Goal: Task Accomplishment & Management: Use online tool/utility

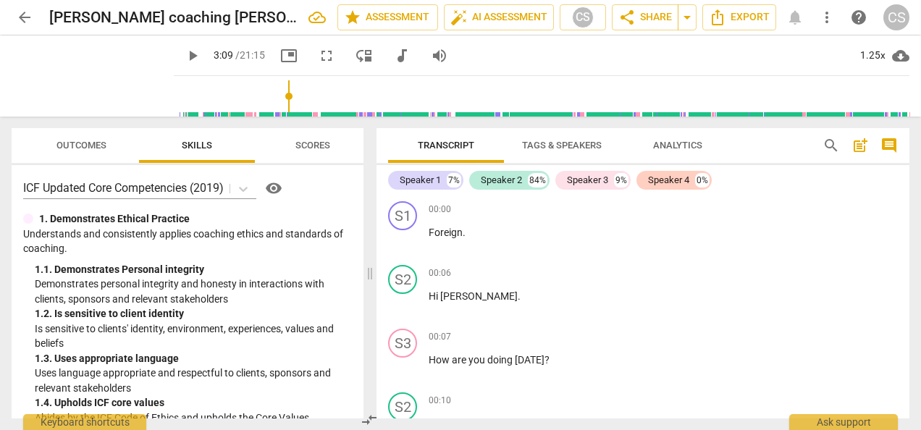
scroll to position [1539, 0]
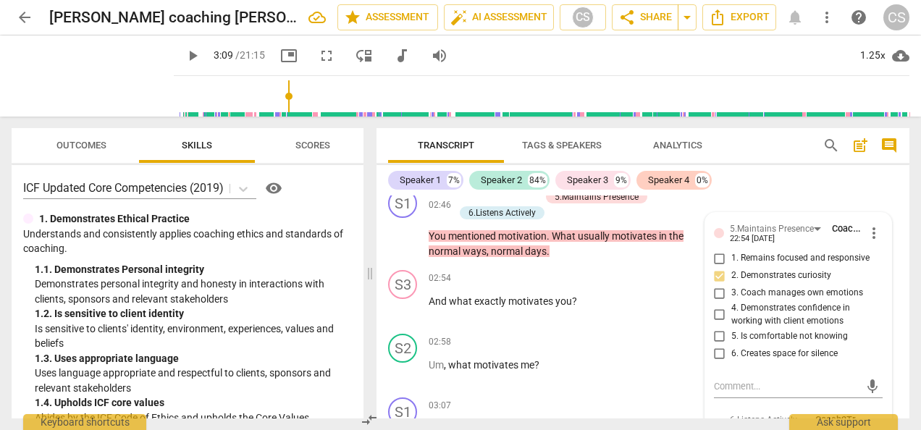
click at [201, 62] on span "play_arrow" at bounding box center [192, 55] width 17 height 17
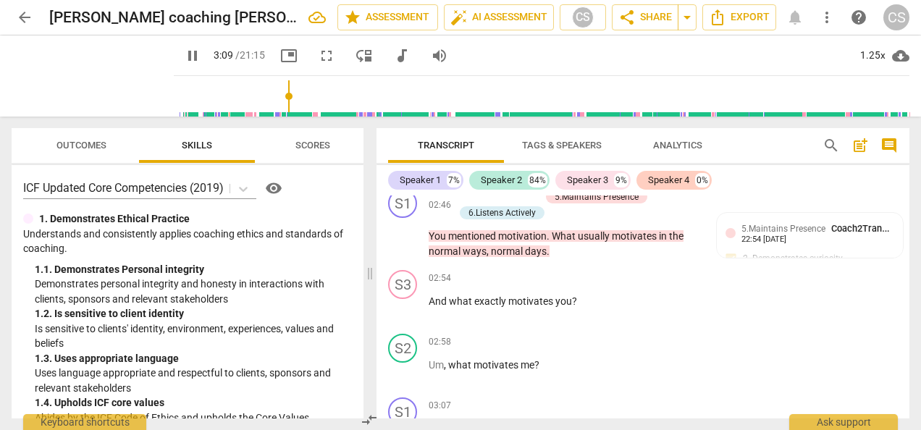
scroll to position [1829, 0]
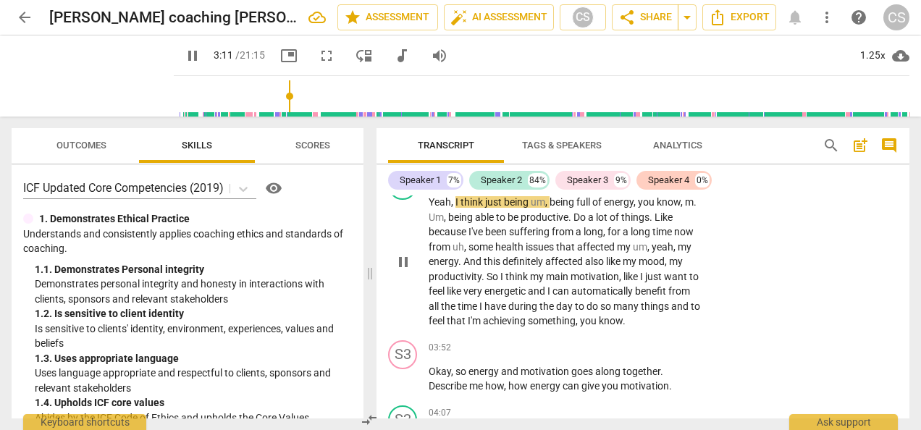
click at [833, 249] on div "S2 play_arrow pause 03:09 + Add competency keyboard_arrow_right Yeah , I think …" at bounding box center [643, 249] width 533 height 169
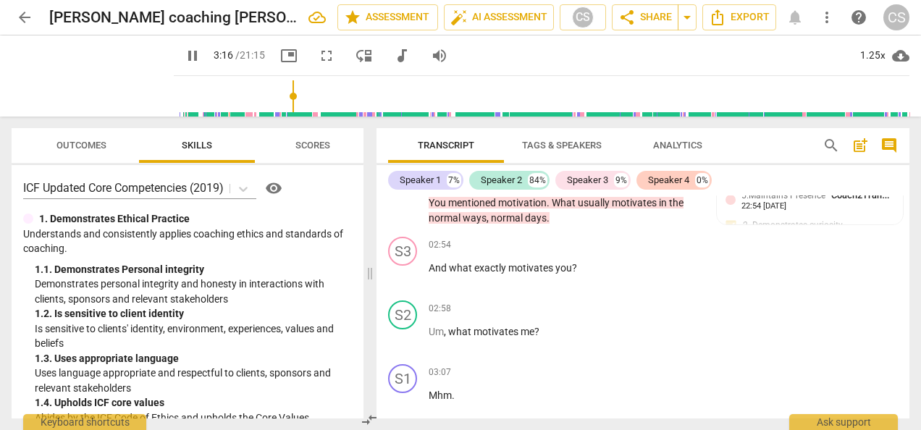
scroll to position [1570, 0]
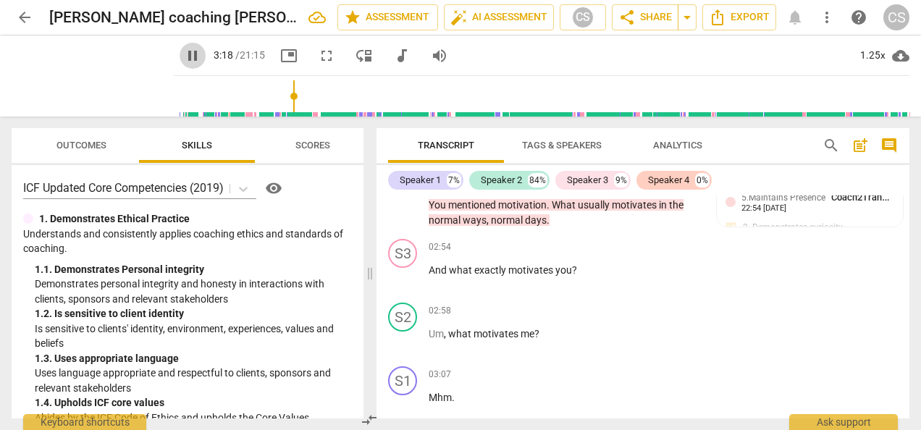
click at [184, 56] on span "pause" at bounding box center [192, 55] width 17 height 17
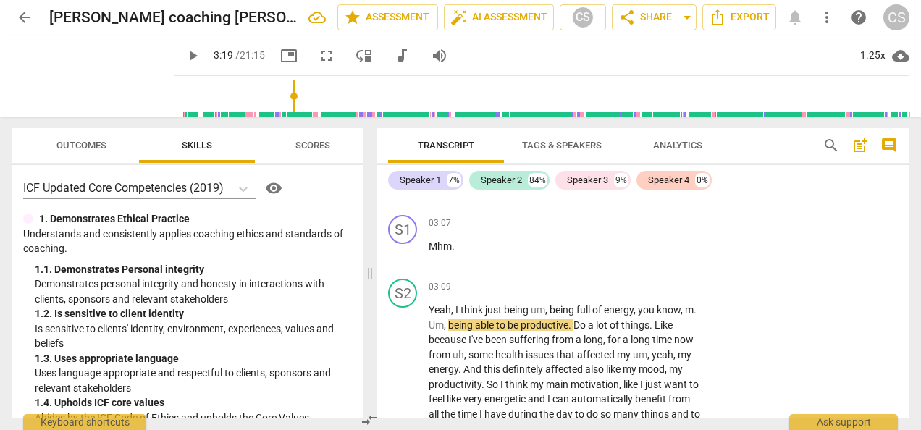
scroll to position [1722, 0]
click at [184, 54] on span "play_arrow" at bounding box center [192, 55] width 17 height 17
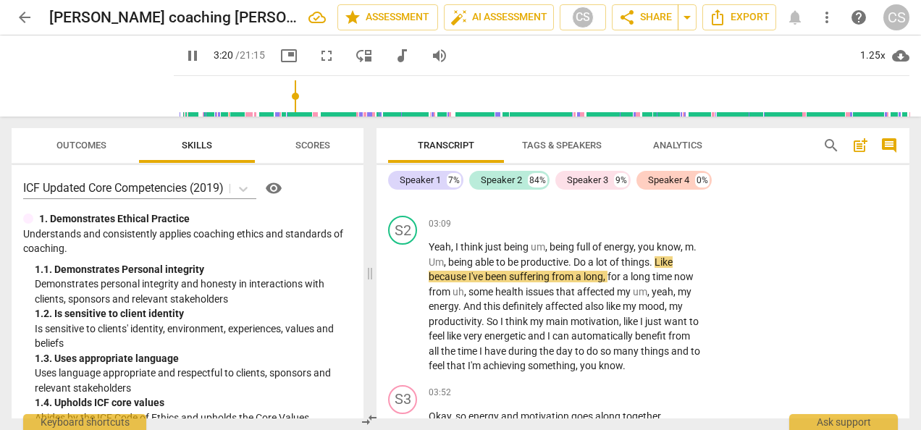
scroll to position [1787, 0]
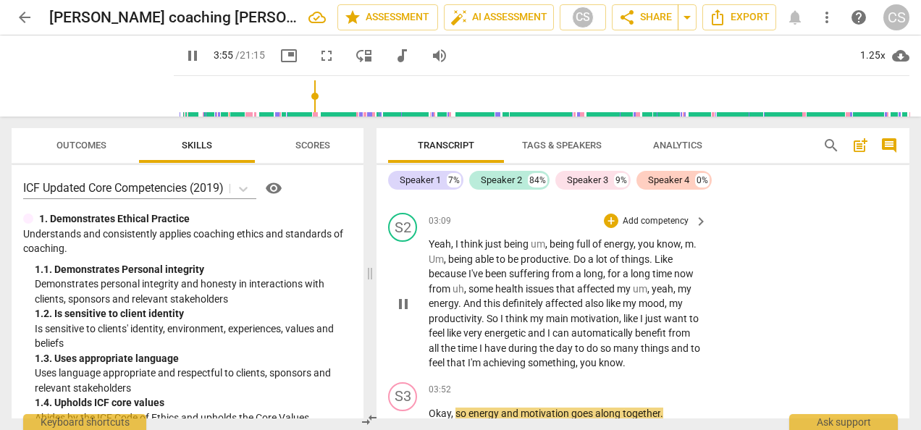
click at [821, 298] on div "S2 play_arrow pause 03:09 + Add competency keyboard_arrow_right Yeah , I think …" at bounding box center [643, 291] width 533 height 169
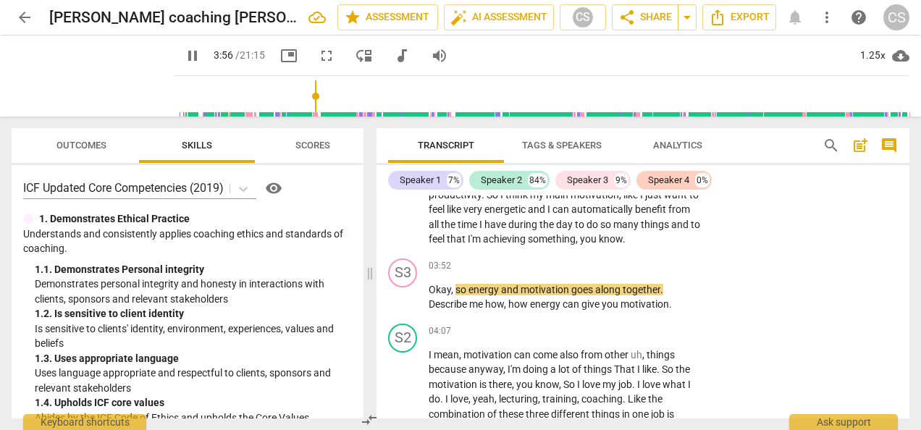
scroll to position [1921, 0]
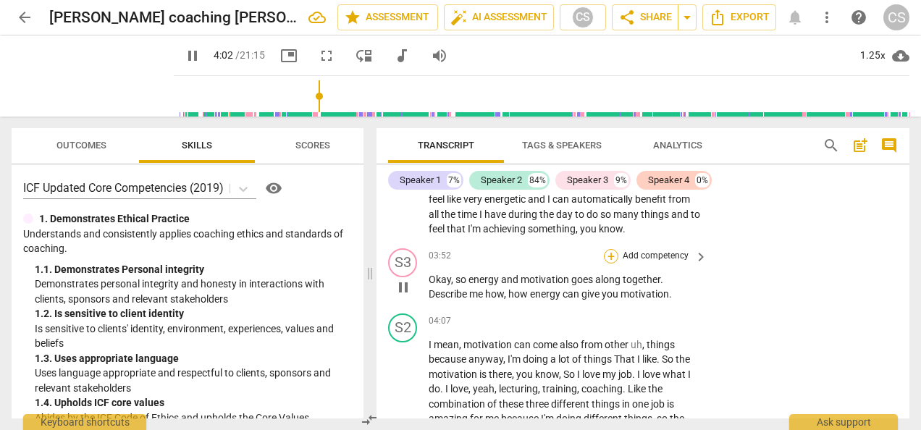
click at [614, 253] on div "+" at bounding box center [611, 256] width 14 height 14
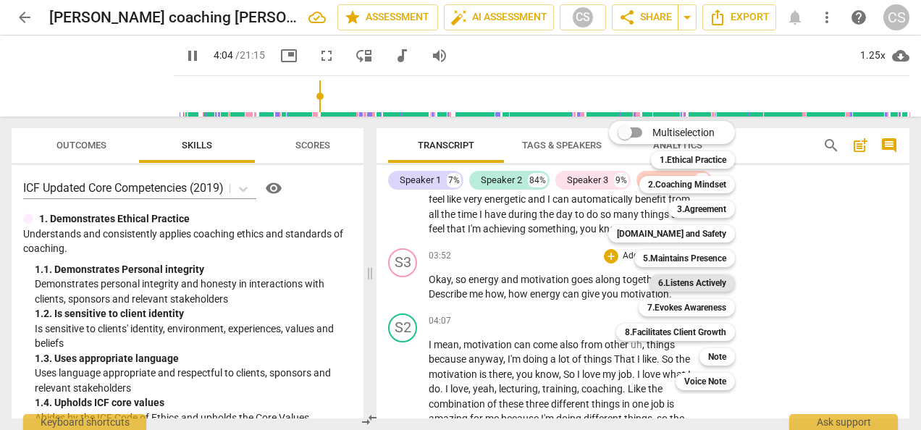
click at [679, 283] on b "6.Listens Actively" at bounding box center [692, 282] width 68 height 17
type input "245"
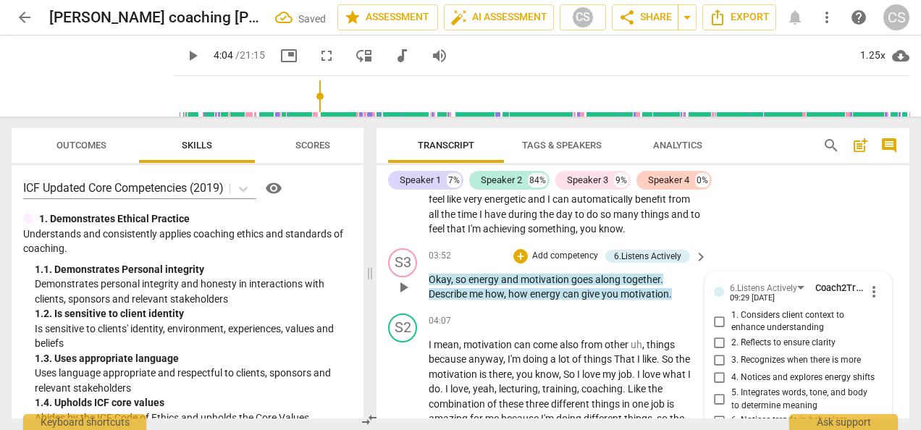
scroll to position [2068, 0]
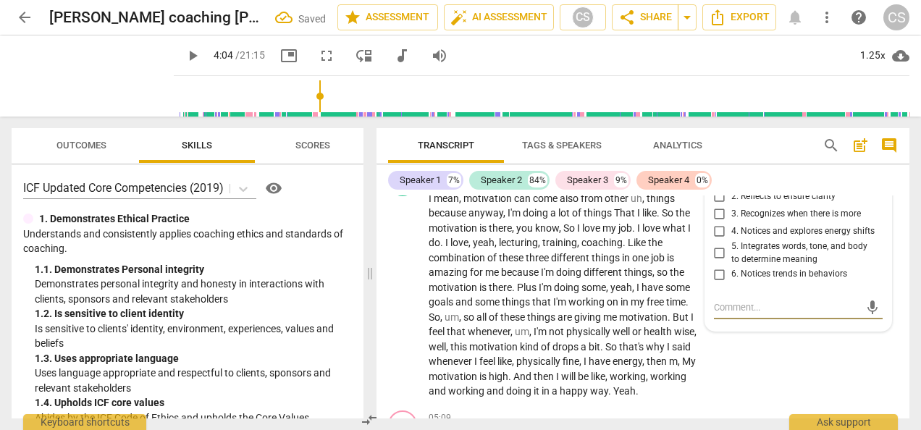
click at [717, 198] on input "2. Reflects to ensure clarity" at bounding box center [719, 196] width 23 height 17
checkbox input "true"
click at [827, 275] on span "6. Notices trends in behaviors" at bounding box center [790, 274] width 116 height 13
click at [732, 275] on input "6. Notices trends in behaviors" at bounding box center [719, 274] width 23 height 17
checkbox input "true"
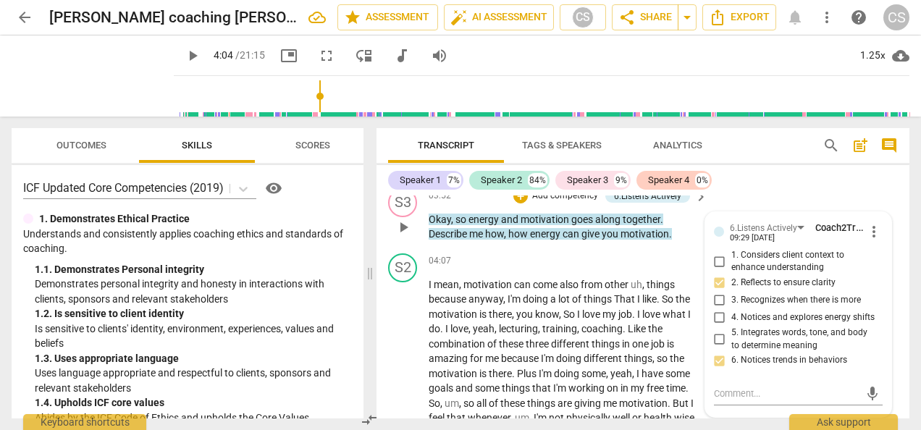
scroll to position [1977, 0]
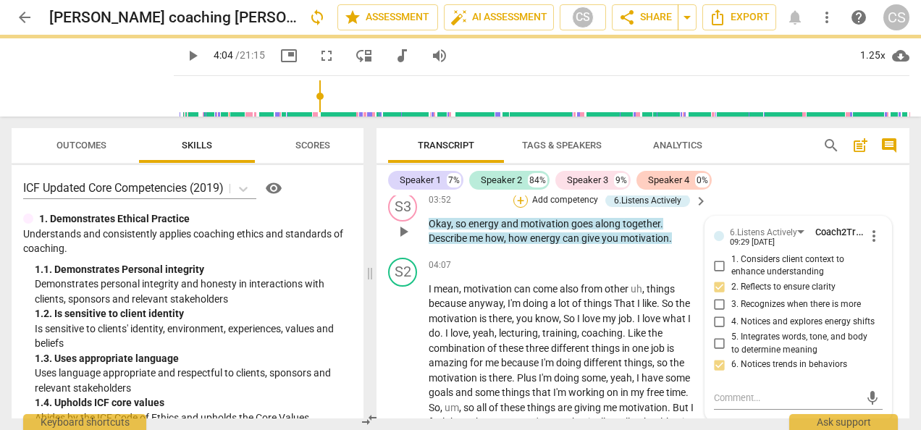
click at [521, 200] on div "+" at bounding box center [521, 200] width 14 height 14
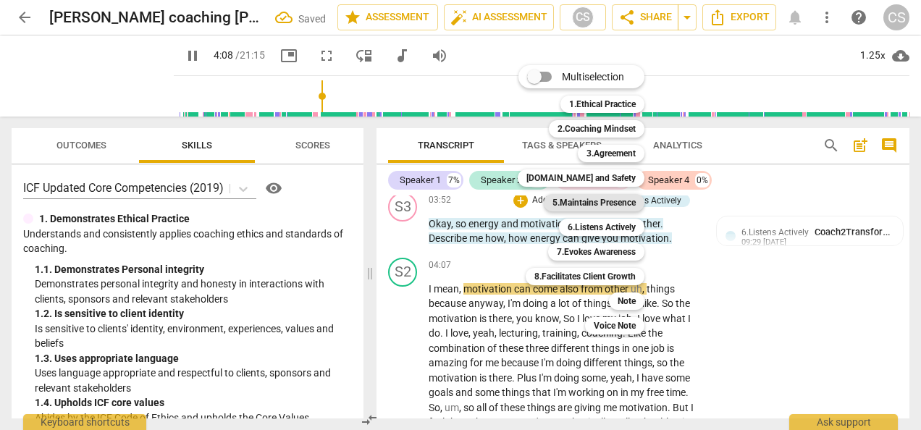
click at [598, 207] on b "5.Maintains Presence" at bounding box center [594, 202] width 83 height 17
type input "248"
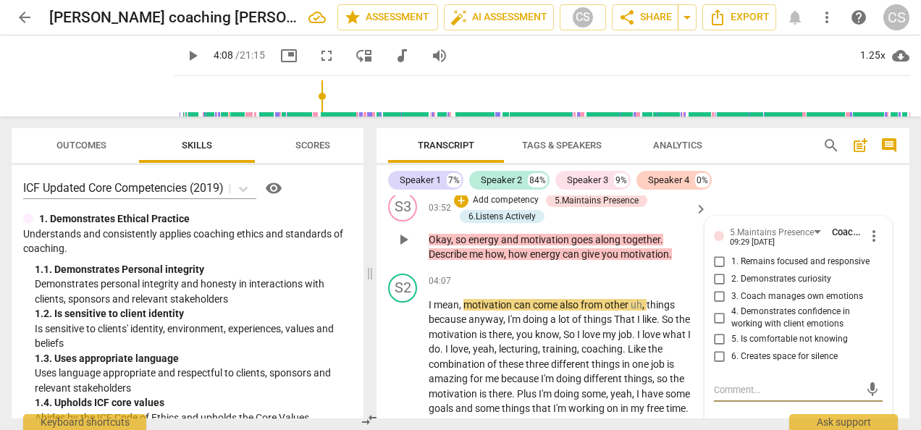
click at [718, 277] on input "2. Demonstrates curiosity" at bounding box center [719, 279] width 23 height 17
checkbox input "true"
click at [710, 265] on input "1. Remains focused and responsive" at bounding box center [719, 261] width 23 height 17
checkbox input "true"
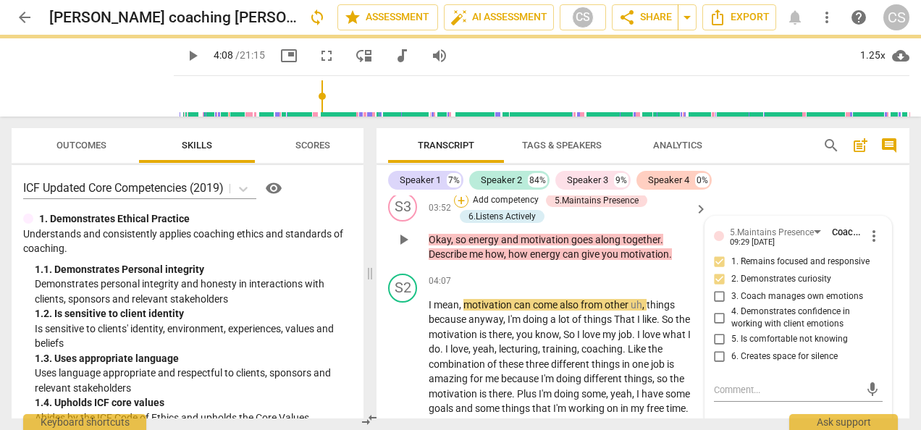
click at [456, 201] on div "+" at bounding box center [461, 200] width 14 height 14
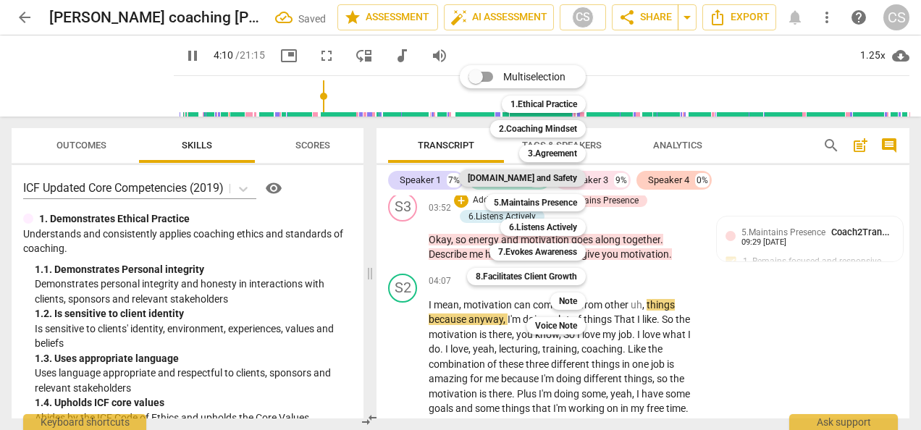
click at [536, 181] on b "[DOMAIN_NAME] and Safety" at bounding box center [522, 177] width 109 height 17
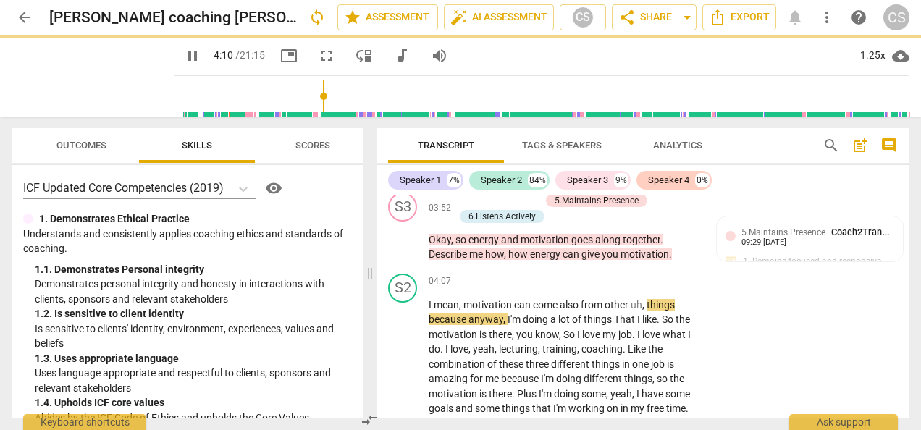
type input "251"
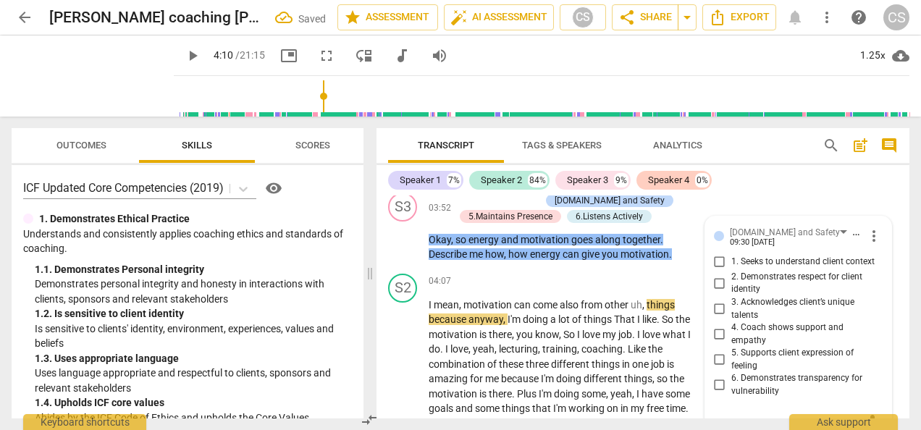
scroll to position [1986, 0]
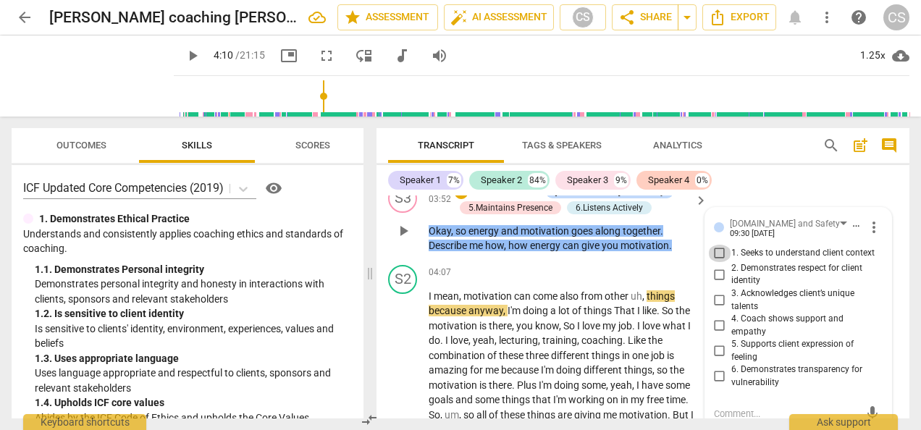
click at [713, 255] on input "1. Seeks to understand client context" at bounding box center [719, 253] width 23 height 17
checkbox input "true"
click at [503, 269] on div "04:07 + Add competency keyboard_arrow_right" at bounding box center [569, 273] width 280 height 16
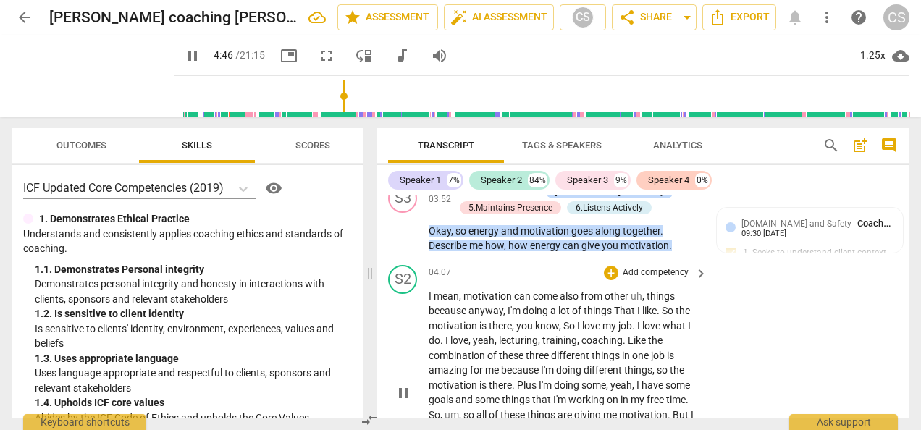
scroll to position [2213, 0]
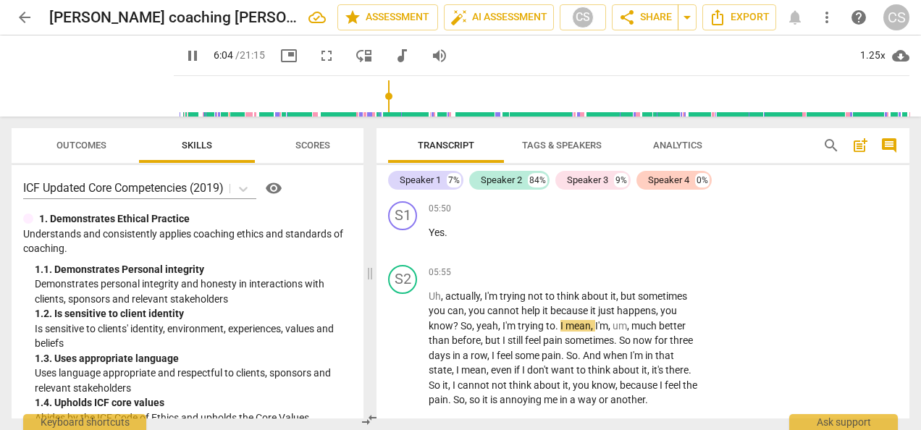
scroll to position [2819, 0]
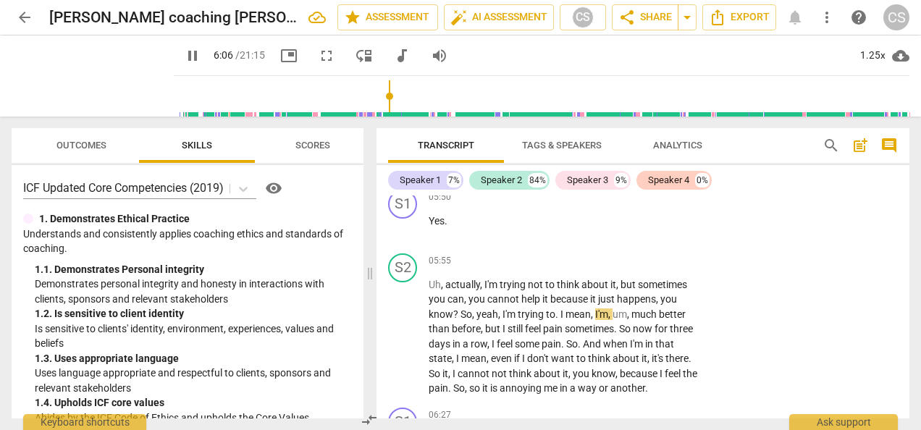
click at [184, 58] on span "pause" at bounding box center [192, 55] width 17 height 17
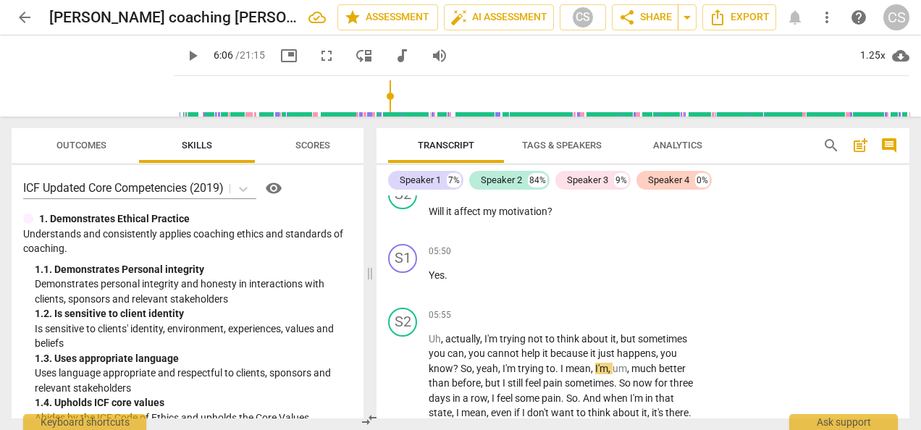
type input "367"
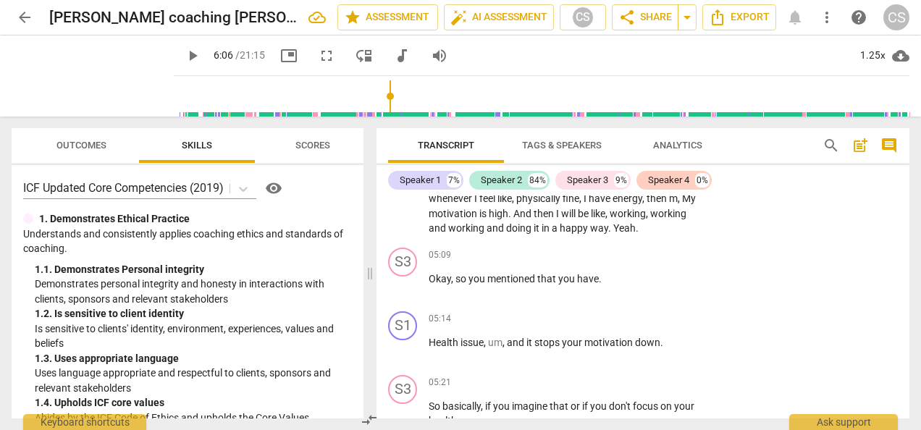
scroll to position [2247, 0]
click at [427, 345] on div "play_arrow pause" at bounding box center [410, 349] width 37 height 19
click at [429, 337] on span "Health" at bounding box center [445, 343] width 32 height 12
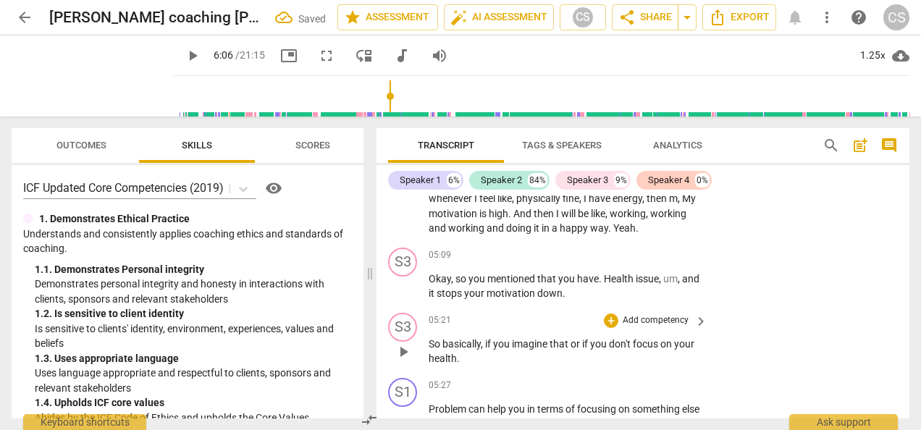
click at [428, 342] on div "play_arrow pause" at bounding box center [410, 352] width 37 height 20
click at [430, 340] on span "So" at bounding box center [436, 344] width 14 height 12
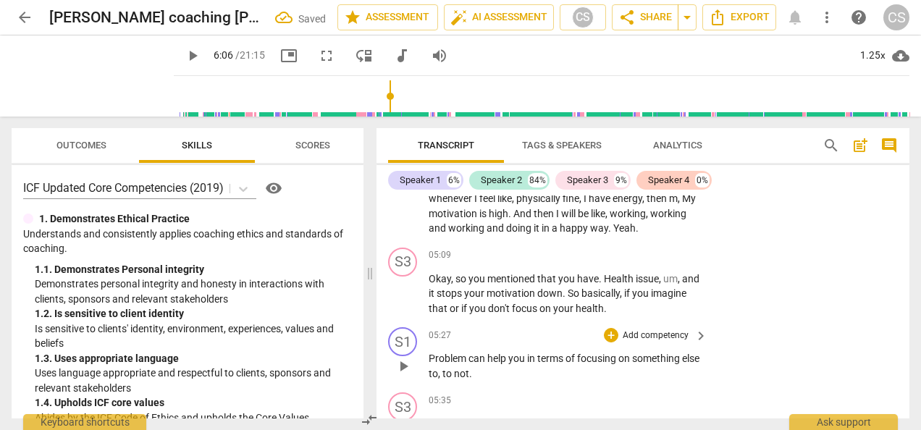
click at [433, 354] on span "Problem" at bounding box center [449, 359] width 40 height 12
click at [428, 354] on div "S1 play_arrow pause" at bounding box center [408, 354] width 41 height 54
click at [430, 355] on span "Problem" at bounding box center [449, 359] width 40 height 12
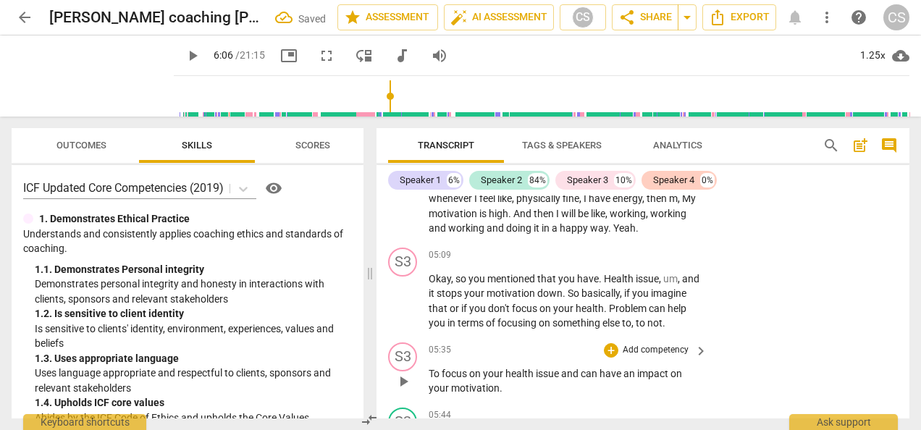
click at [429, 393] on p "To focus on your health issue and can have an impact on your motivation ." at bounding box center [565, 381] width 272 height 30
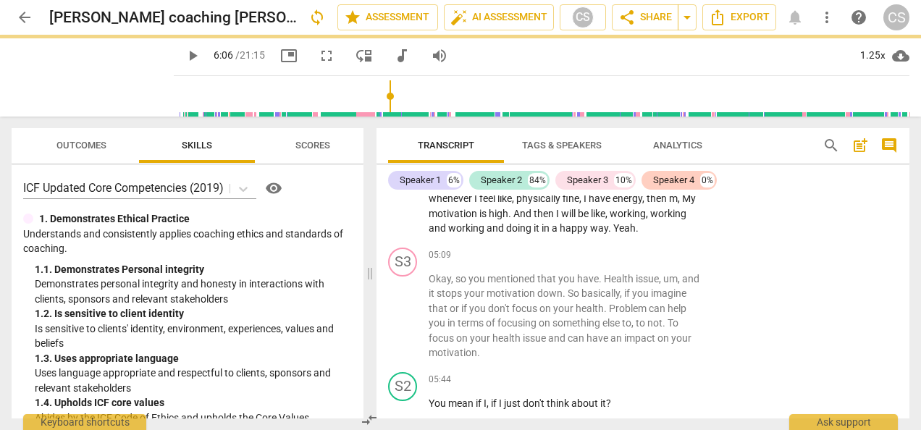
click at [429, 393] on div "05:44 + Add competency keyboard_arrow_right You mean if I , if I just don't thi…" at bounding box center [569, 398] width 280 height 52
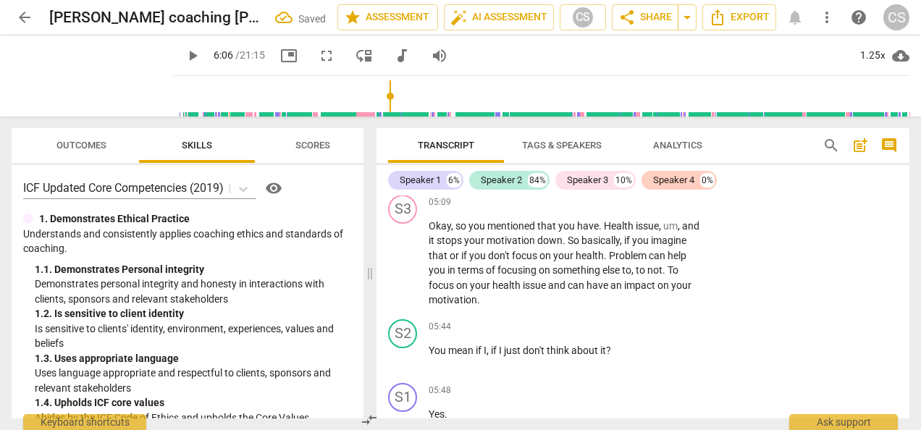
scroll to position [2300, 0]
click at [610, 203] on div "+" at bounding box center [611, 202] width 14 height 14
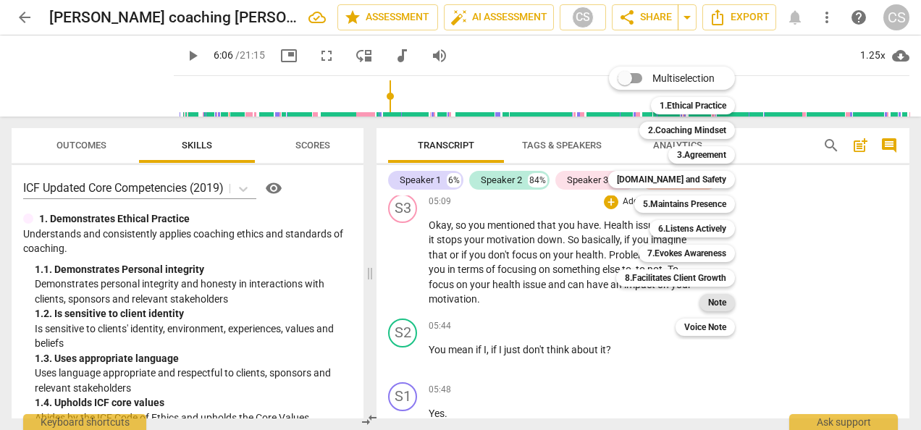
click at [722, 303] on b "Note" at bounding box center [717, 302] width 18 height 17
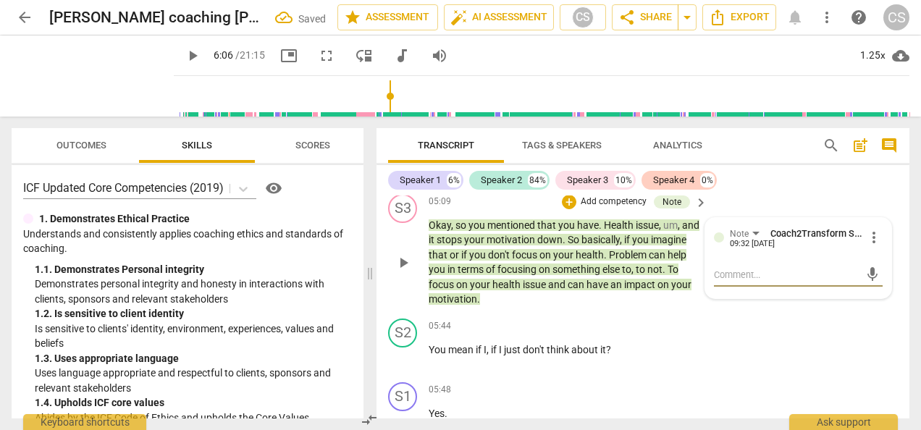
type textarea "L"
type textarea "Le"
type textarea "Lea"
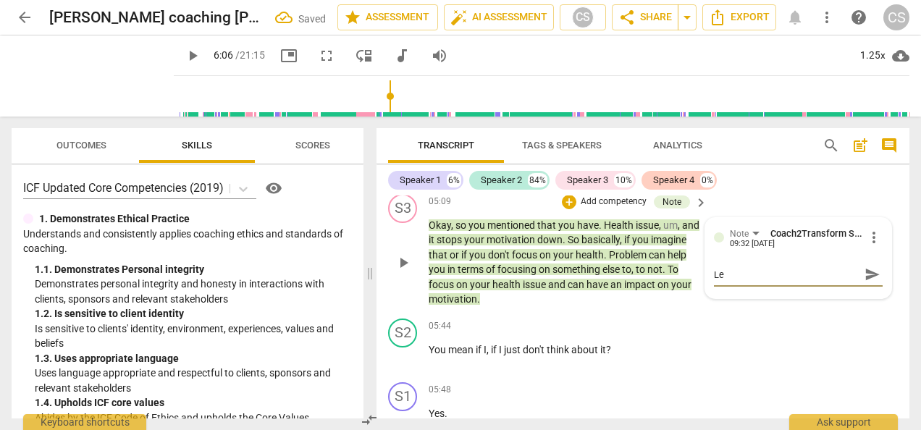
type textarea "Lea"
type textarea "Lead"
type textarea "Leadi"
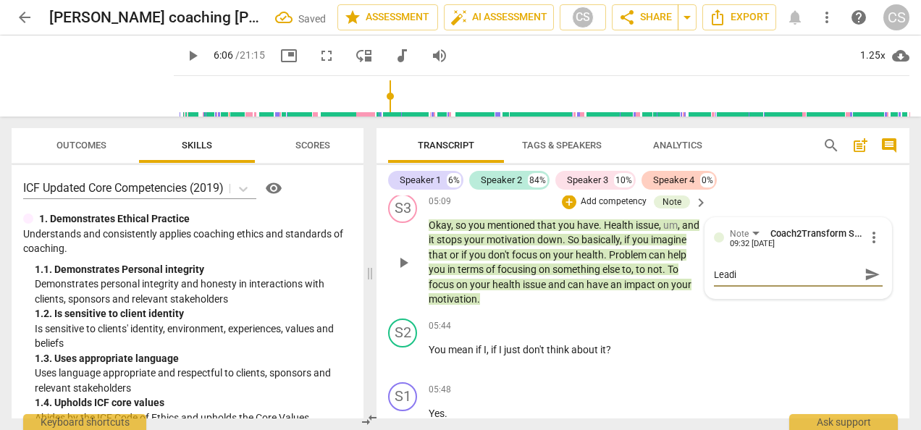
type textarea "Leadin"
type textarea "Leading"
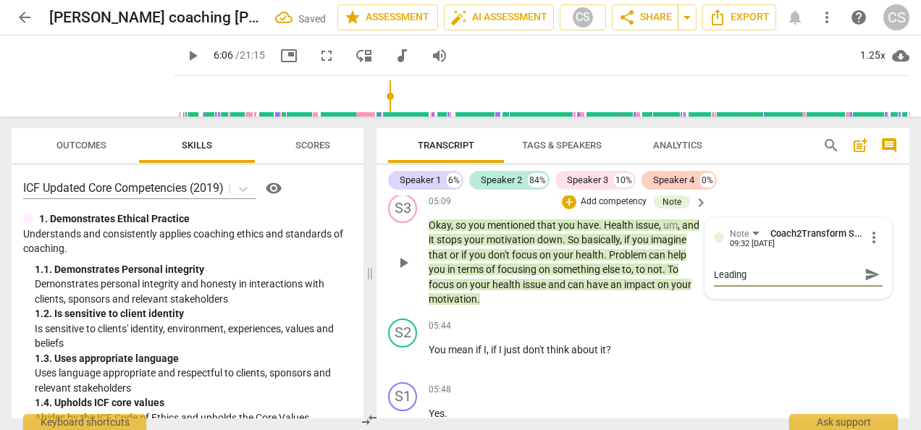
type textarea "Leading"
type textarea "Leading q"
type textarea "Leading qu"
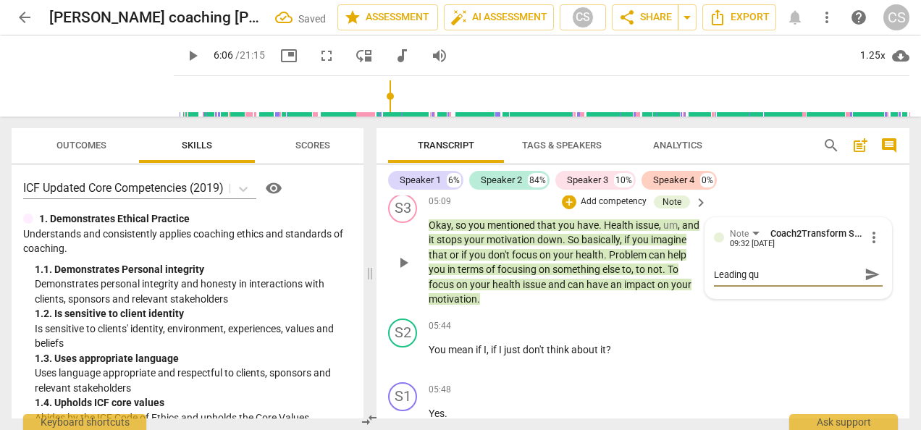
type textarea "Leading que"
type textarea "Leading ques"
type textarea "Leading quest"
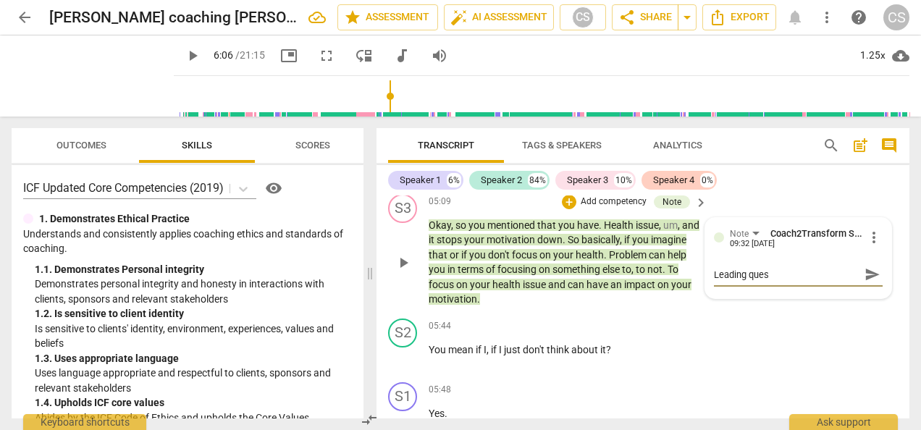
type textarea "Leading quest"
type textarea "Leading questi"
type textarea "Leading questio"
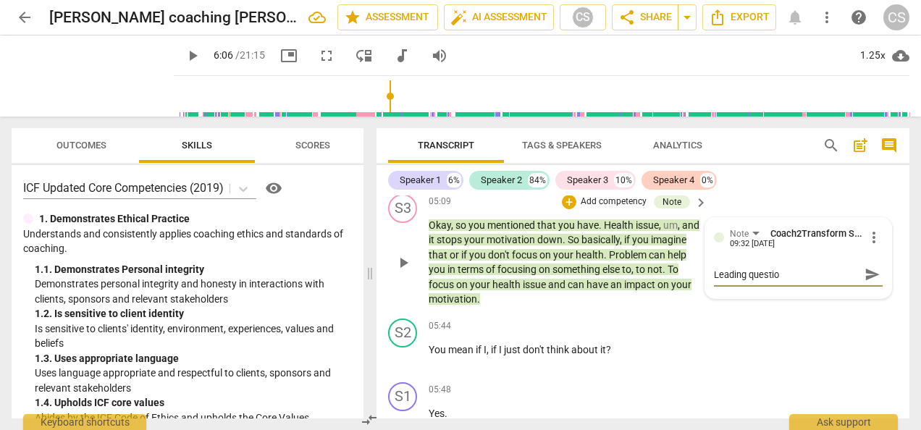
type textarea "Leading question"
type textarea "Leading question."
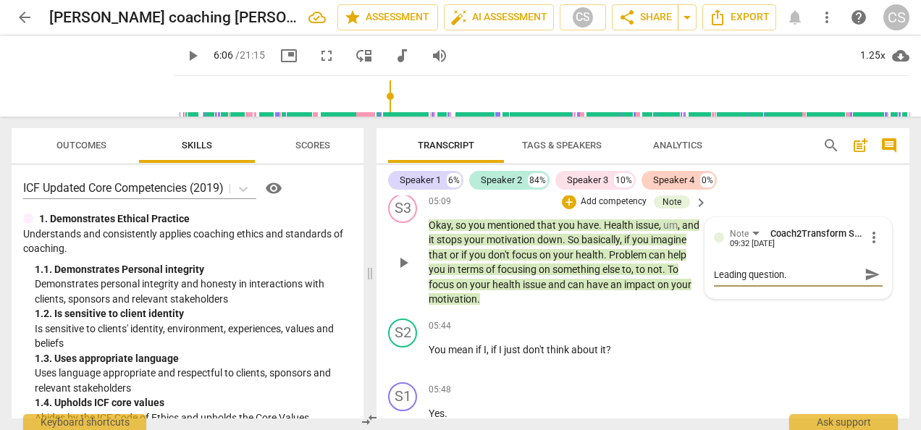
type textarea "Leading question."
type textarea "Leading question. Y"
type textarea "Leading question. Yo"
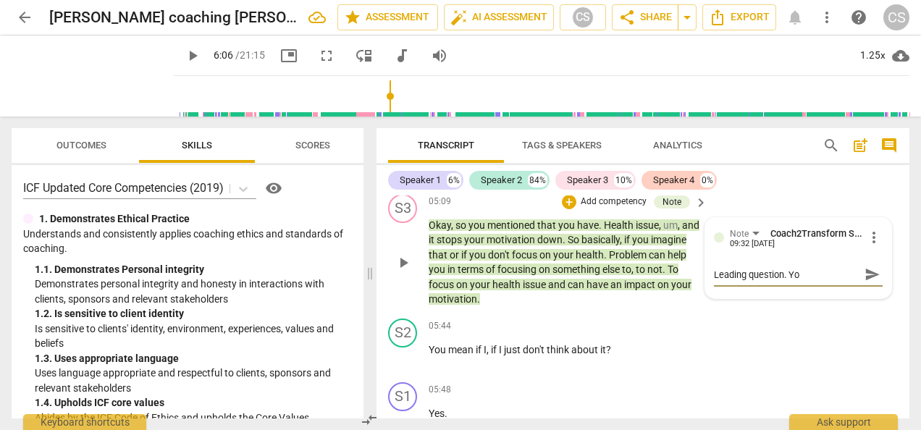
type textarea "Leading question. You"
type textarea "Leading question. You c"
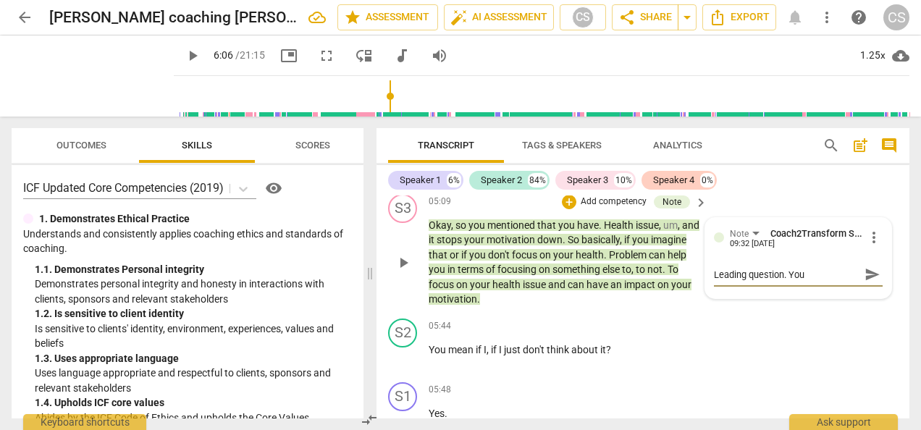
type textarea "Leading question. You c"
type textarea "Leading question. You ca"
type textarea "Leading question. You can"
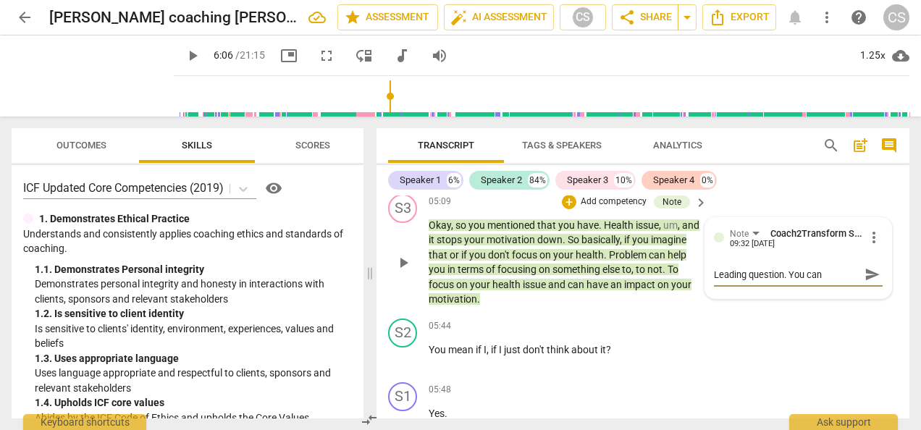
type textarea "Leading question. You can"
type textarea "Leading question. You can s"
type textarea "Leading question. You can si"
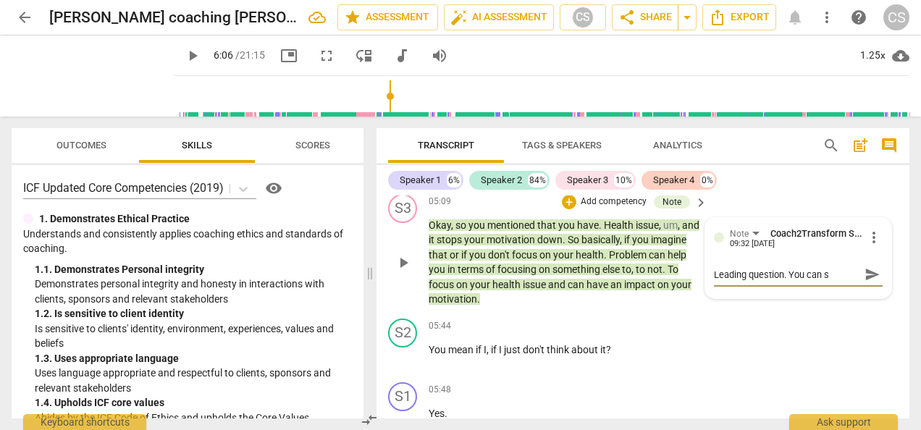
type textarea "Leading question. You can si"
type textarea "Leading question. You can sim"
type textarea "Leading question. You can simp"
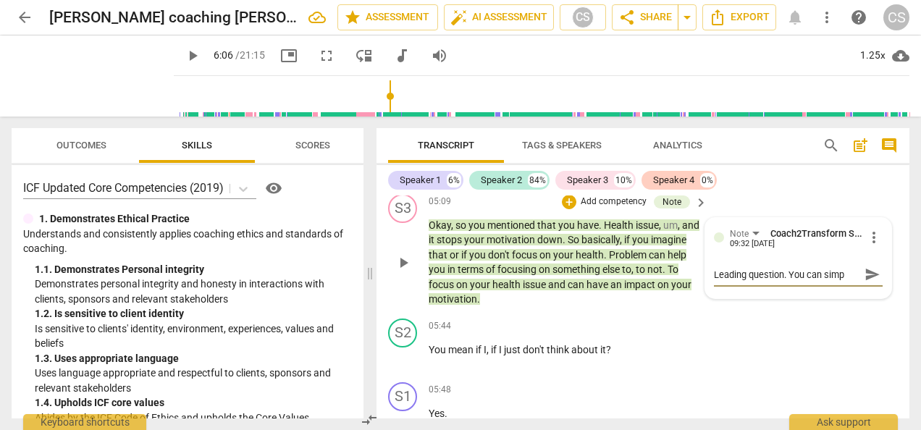
type textarea "Leading question. You can simpl"
type textarea "Leading question. You can simply"
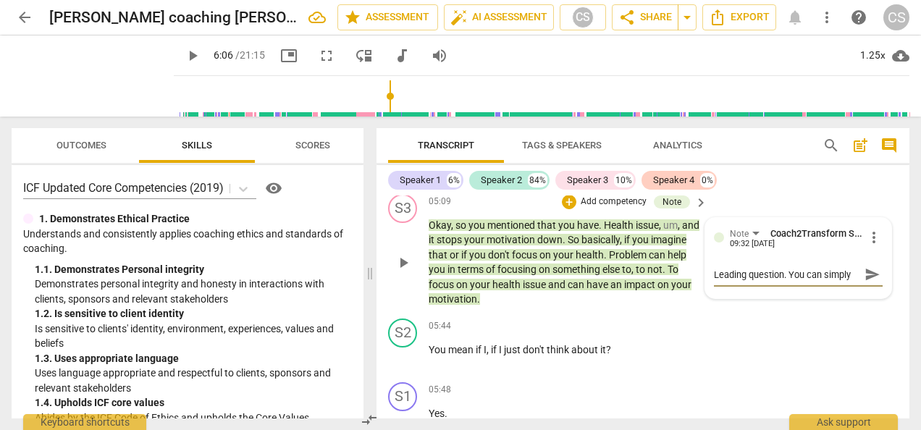
type textarea "Leading question. You can simply"
type textarea "Leading question. You can simply a"
type textarea "Leading question. You can simply as"
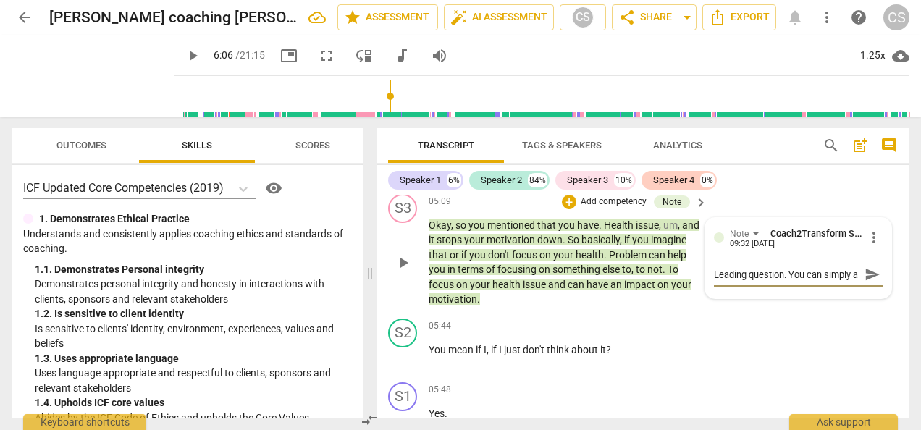
type textarea "Leading question. You can simply as"
type textarea "Leading question. You can simply ask"
type textarea "Leading question. You can simply ask:"
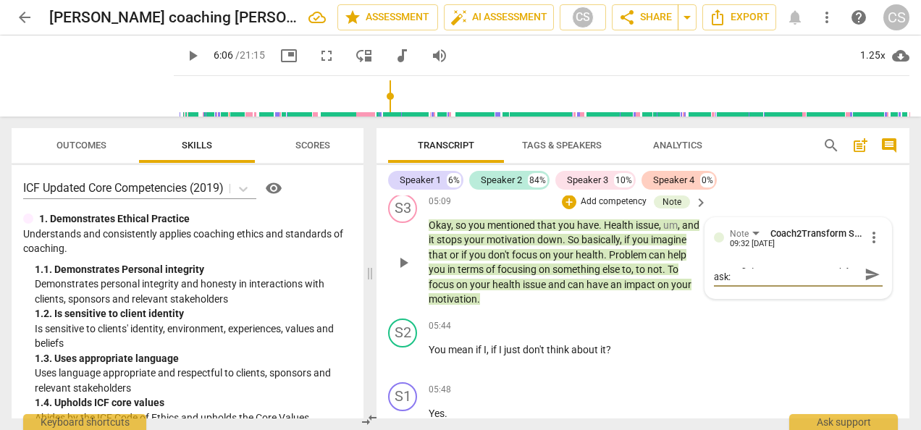
type textarea "Leading question. You can simply ask:"
type textarea "Leading question. You can simply ask: W"
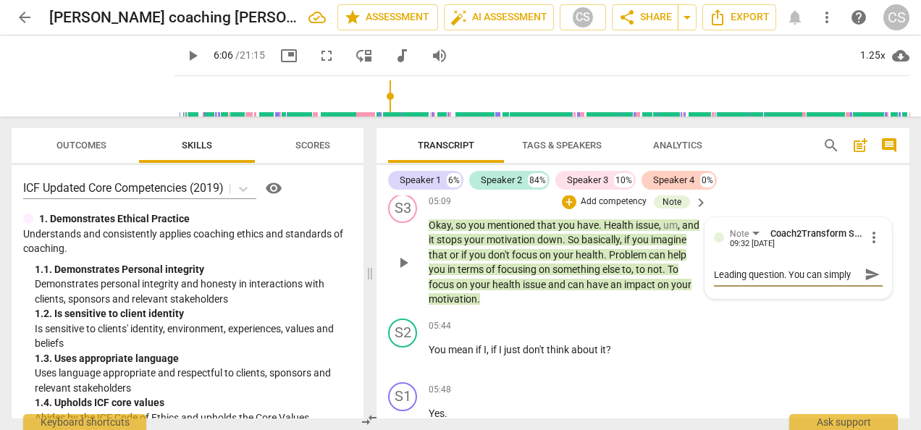
type textarea "Leading question. You can simply ask: [PERSON_NAME]"
type textarea "Leading question. You can simply ask: Wha"
type textarea "Leading question. You can simply ask: What"
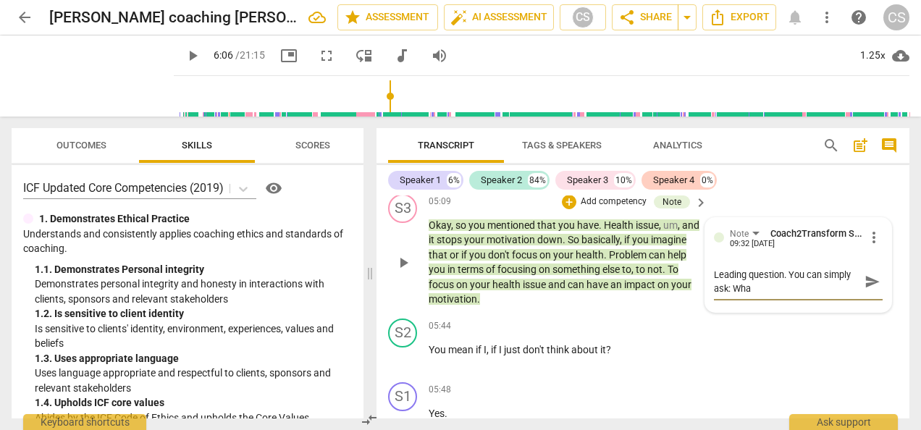
type textarea "Leading question. You can simply ask: What"
type textarea "Leading question. You can simply ask: What w"
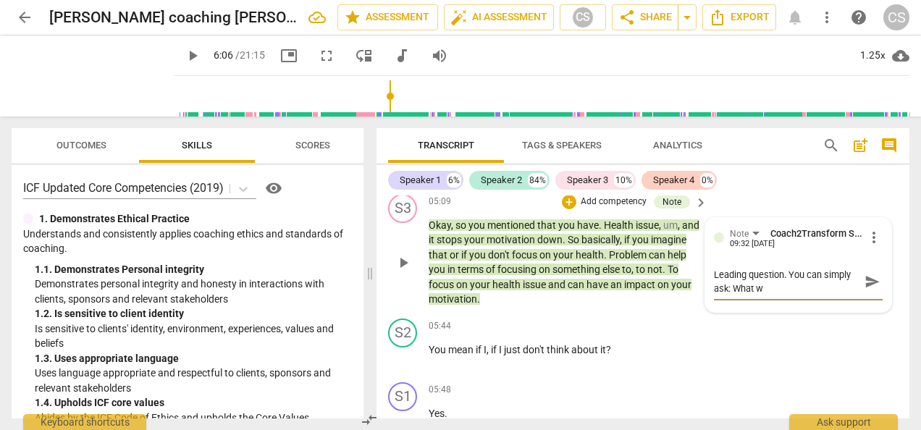
type textarea "Leading question. You can simply ask: What wo"
type textarea "Leading question. You can simply ask: What wou"
type textarea "Leading question. You can simply ask: What woul"
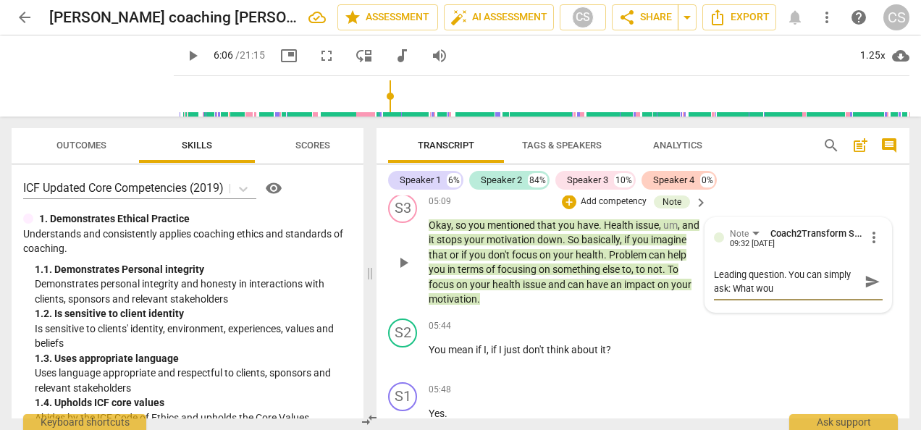
type textarea "Leading question. You can simply ask: What woul"
type textarea "Leading question. You can simply ask: What would"
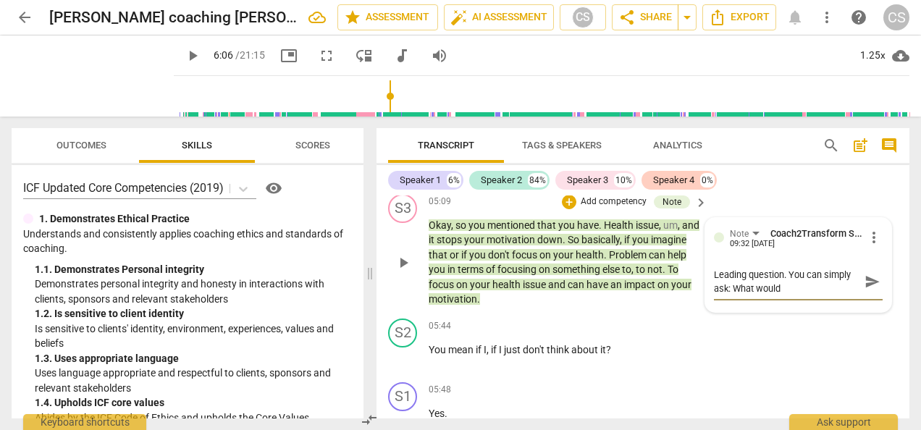
type textarea "Leading question. You can simply ask: What would h"
type textarea "Leading question. You can simply ask: What would ha"
type textarea "Leading question. You can simply ask: What would hav"
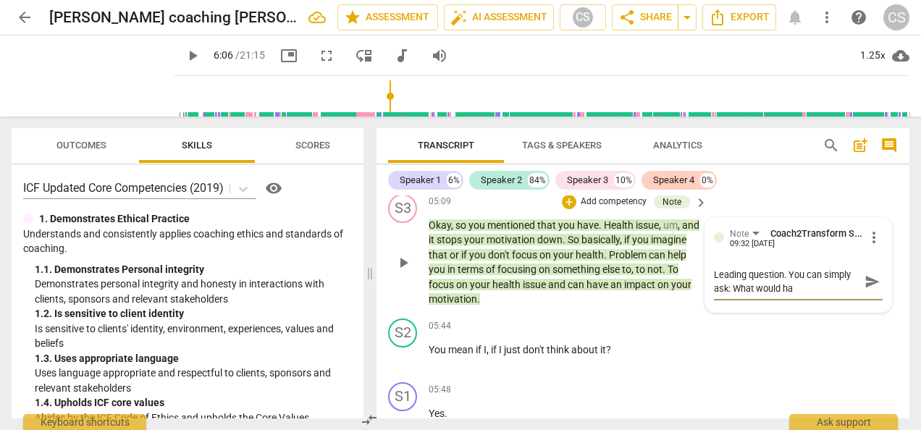
type textarea "Leading question. You can simply ask: What would hav"
type textarea "Leading question. You can simply ask: What would have"
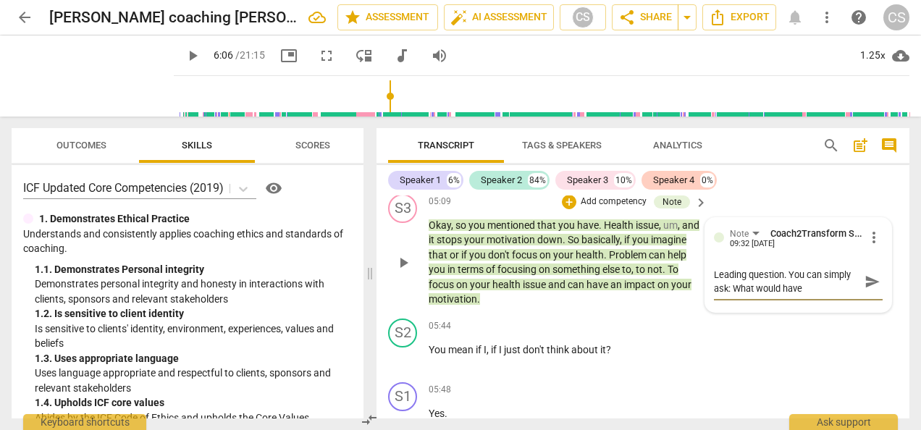
type textarea "Leading question. You can simply ask: What would have a"
type textarea "Leading question. You can simply ask: What would have an"
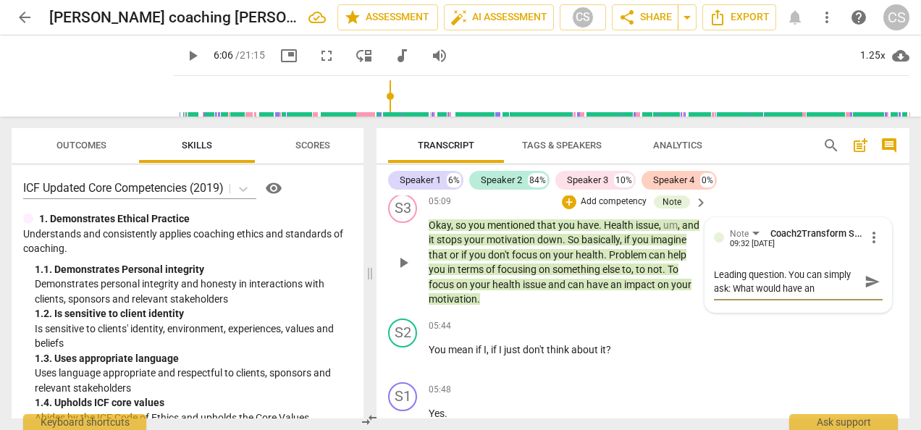
type textarea "Leading question. You can simply ask: What would have an"
type textarea "Leading question. You can simply ask: What would have an i"
type textarea "Leading question. You can simply ask: What would have an im"
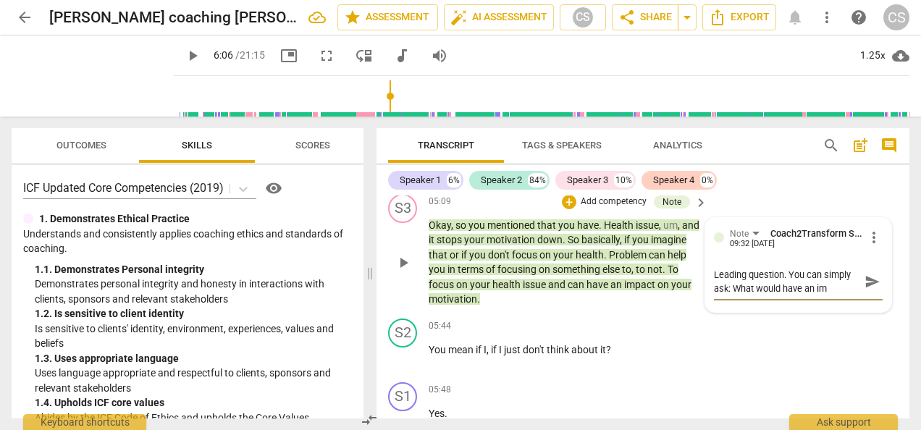
type textarea "Leading question. You can simply ask: What would have an imp"
type textarea "Leading question. You can simply ask: What would have an impa"
type textarea "Leading question. You can simply ask: What would have an impac"
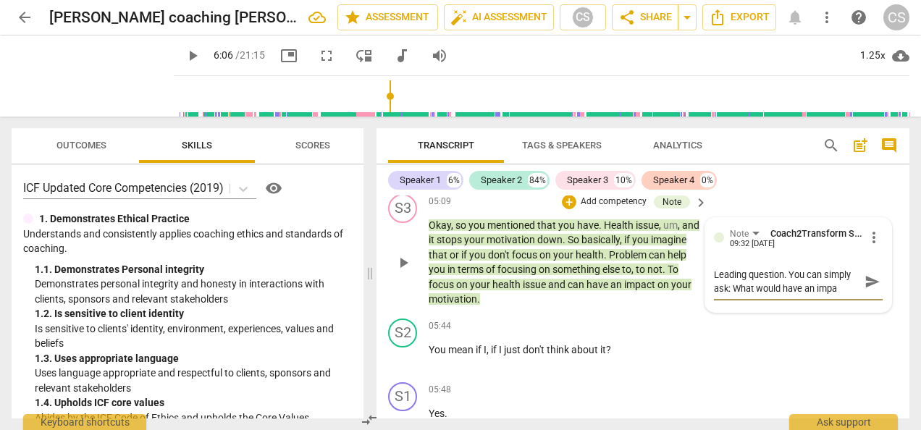
type textarea "Leading question. You can simply ask: What would have an impac"
type textarea "Leading question. You can simply ask: What would have an impact"
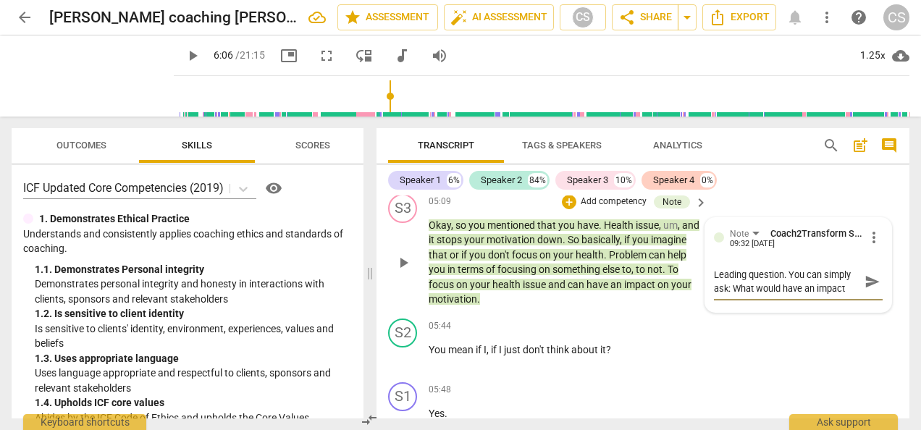
type textarea "Leading question. You can simply ask: What would have an impact o"
type textarea "Leading question. You can simply ask: What would have an impact on"
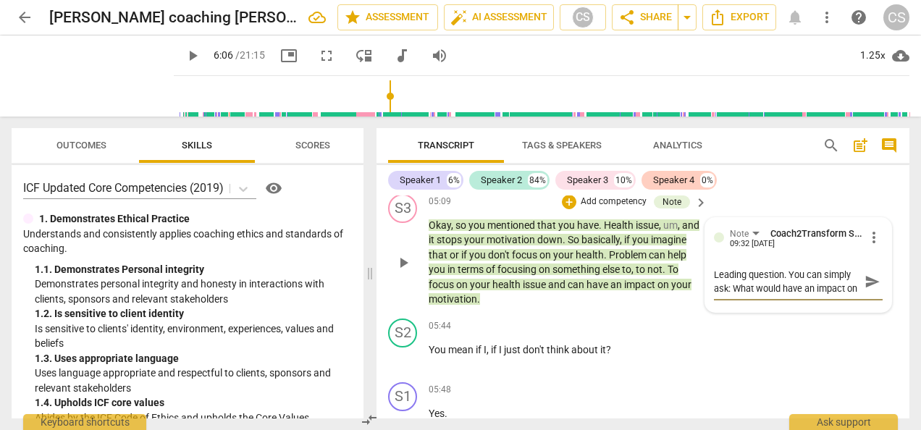
type textarea "Leading question. You can simply ask: What would have an impact on"
type textarea "Leading question. You can simply ask: What would have an impact on y"
type textarea "Leading question. You can simply ask: What would have an impact on yo"
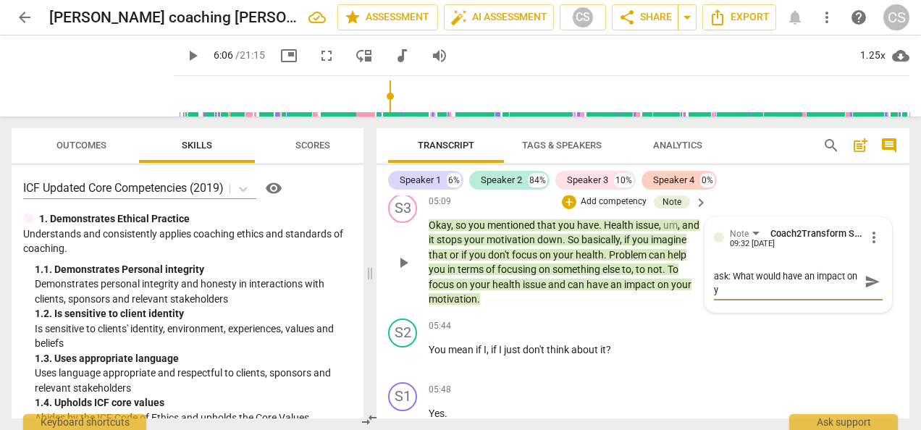
type textarea "Leading question. You can simply ask: What would have an impact on yo"
type textarea "Leading question. You can simply ask: What would have an impact on you"
type textarea "Leading question. You can simply ask: What would have an impact on your"
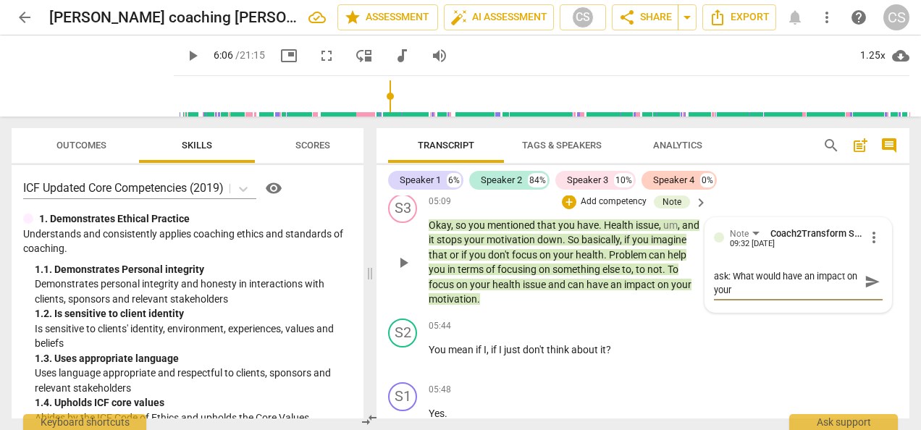
type textarea "Leading question. You can simply ask: What would have an impact on your"
type textarea "Leading question. You can simply ask: What would have an impact on your m"
type textarea "Leading question. You can simply ask: What would have an impact on your mo"
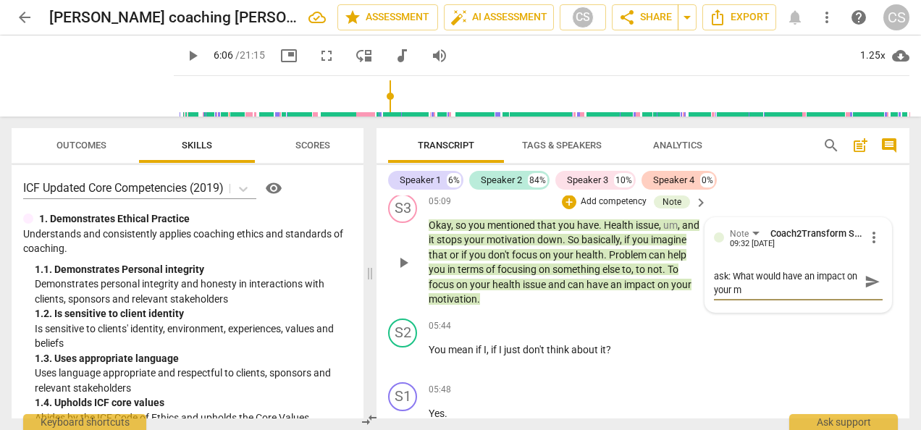
type textarea "Leading question. You can simply ask: What would have an impact on your mo"
type textarea "Leading question. You can simply ask: What would have an impact on your mot"
type textarea "Leading question. You can simply ask: What would have an impact on your moti"
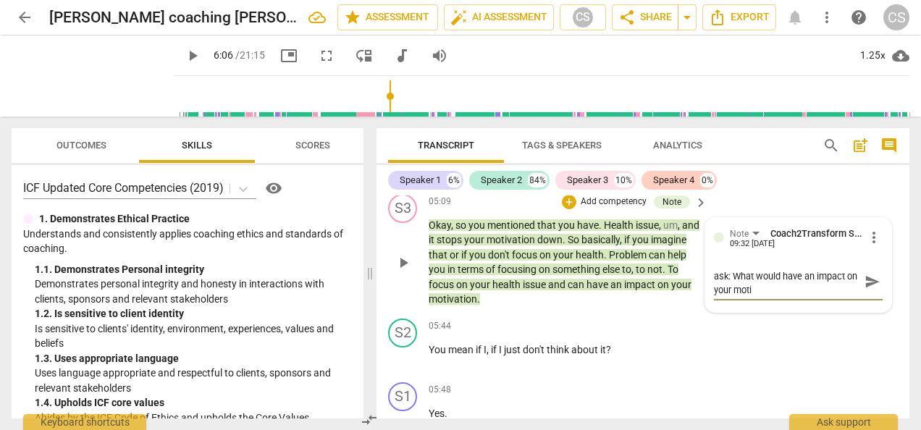
scroll to position [0, 0]
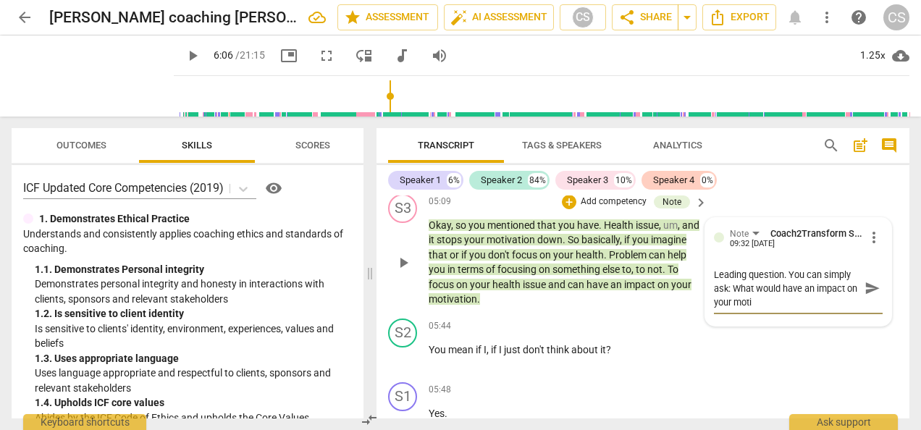
type textarea "Leading question. You can simply ask: What would have an impact on your motiv"
type textarea "Leading question. You can simply ask: What would have an impact on your motiva"
type textarea "Leading question. You can simply ask: What would have an impact on your motivat"
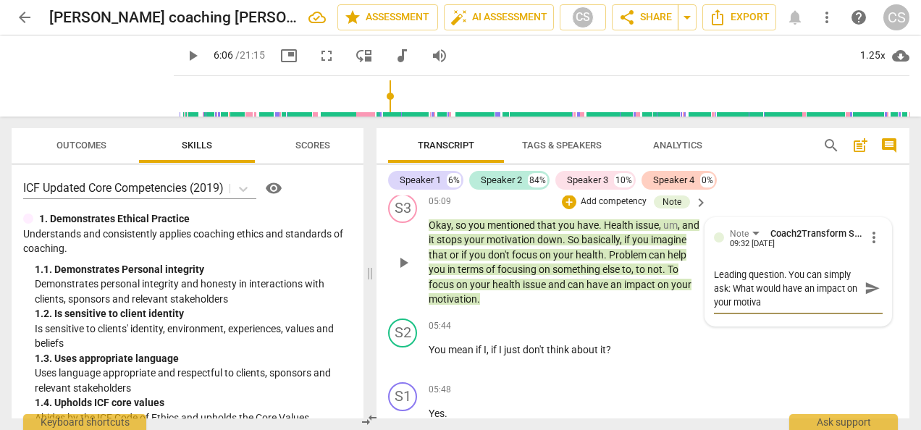
type textarea "Leading question. You can simply ask: What would have an impact on your motivat"
type textarea "Leading question. You can simply ask: What would have an impact on your motivati"
type textarea "Leading question. You can simply ask: What would have an impact on your motivat…"
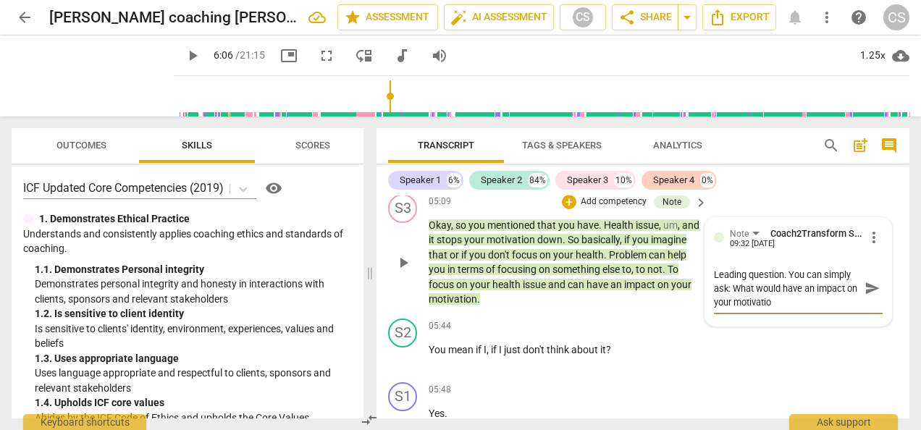
type textarea "Leading question. You can simply ask: What would have an impact on your motivat…"
click at [866, 291] on span "send" at bounding box center [873, 288] width 16 height 16
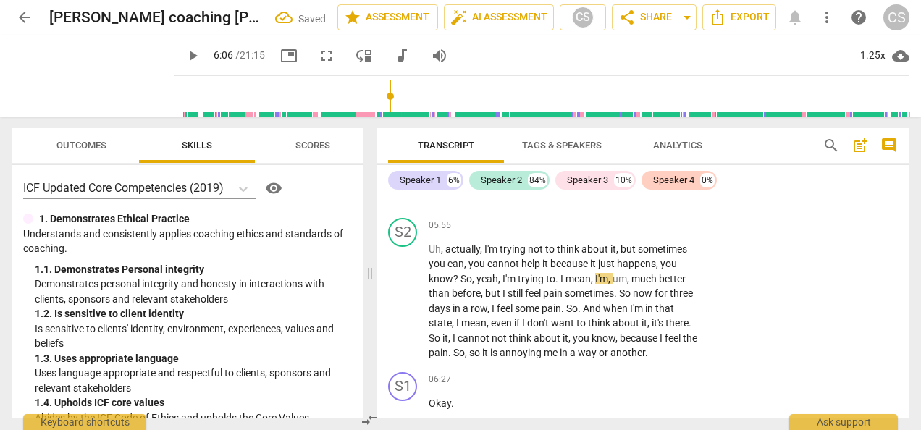
scroll to position [2662, 0]
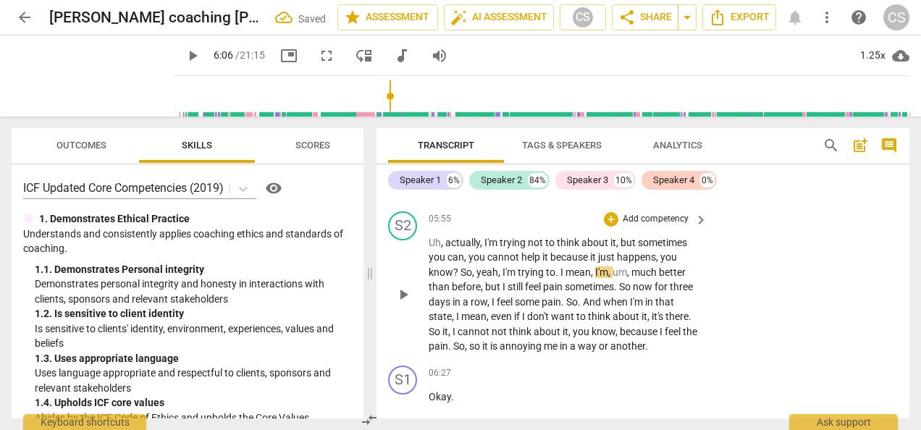
click at [410, 302] on span "play_arrow" at bounding box center [403, 294] width 17 height 17
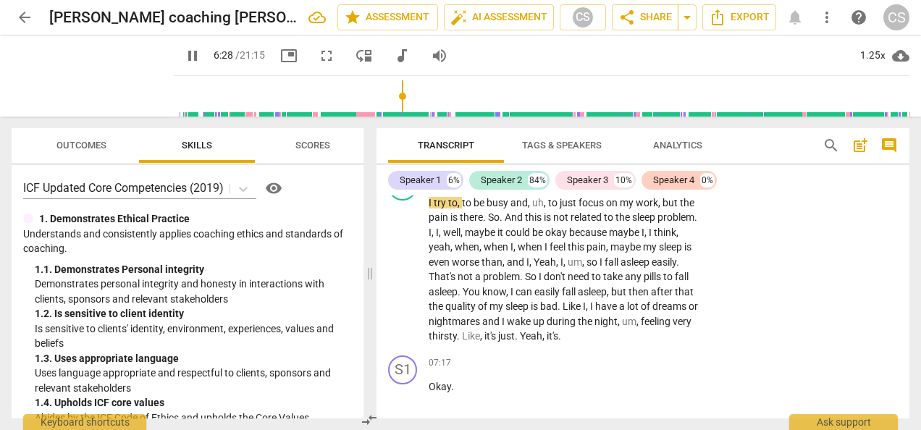
click at [404, 295] on div "play_arrow pause" at bounding box center [410, 270] width 37 height 139
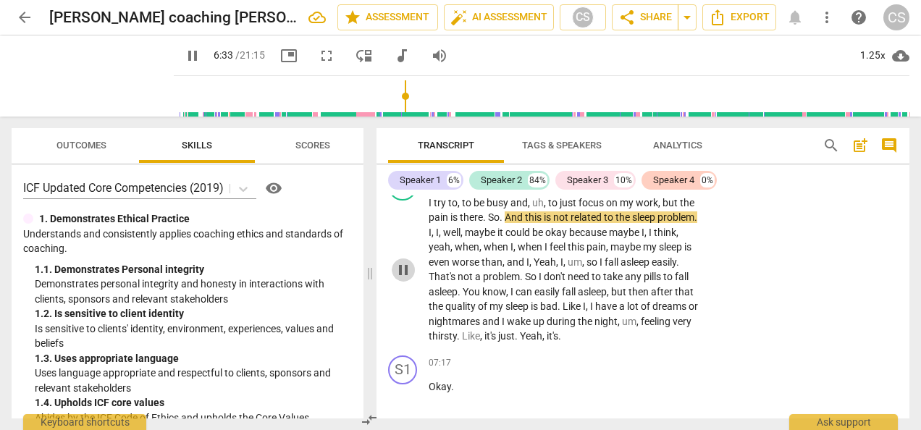
click at [403, 272] on span "pause" at bounding box center [403, 269] width 17 height 17
click at [398, 268] on span "play_arrow" at bounding box center [403, 269] width 17 height 17
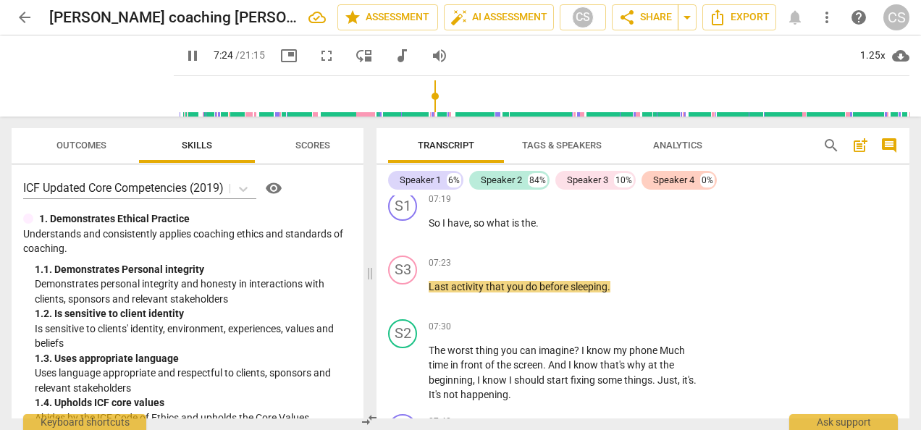
scroll to position [3214, 0]
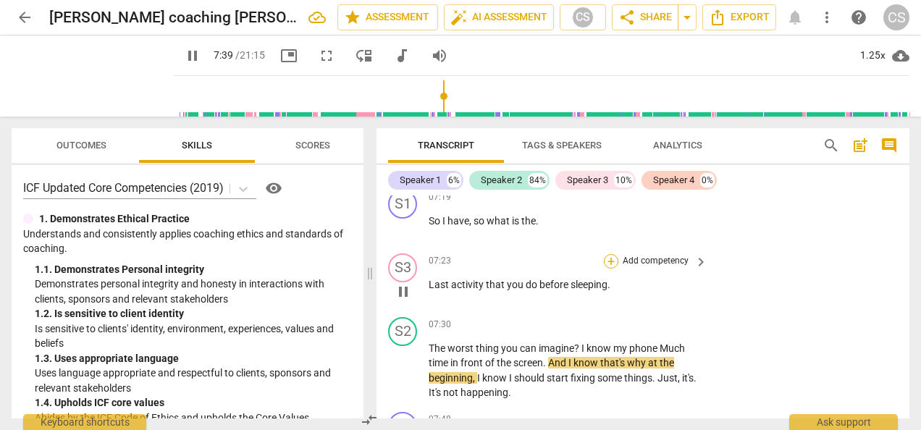
click at [604, 260] on div "+" at bounding box center [611, 261] width 14 height 14
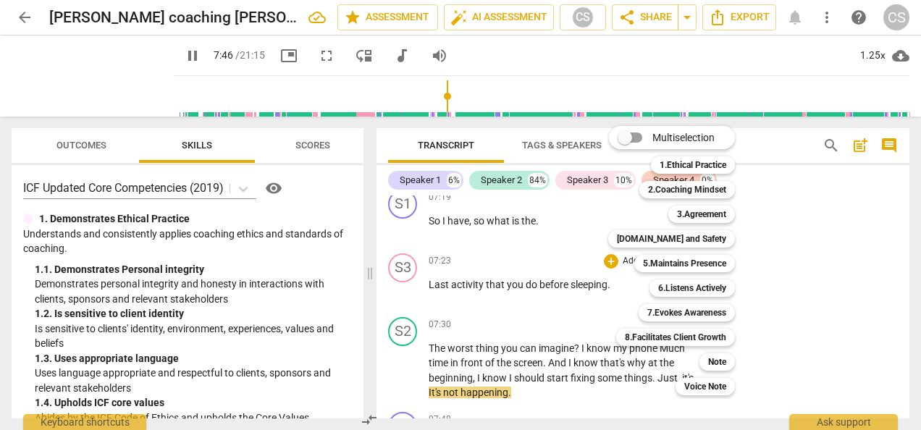
click at [171, 53] on div at bounding box center [460, 215] width 921 height 430
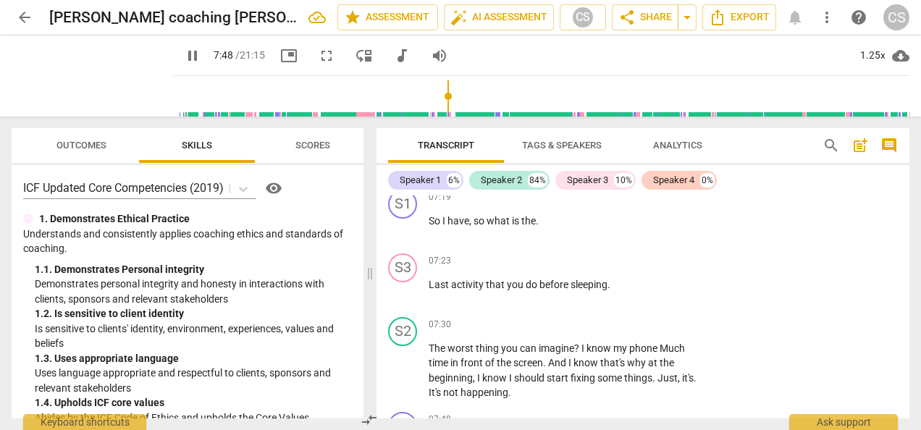
scroll to position [3455, 0]
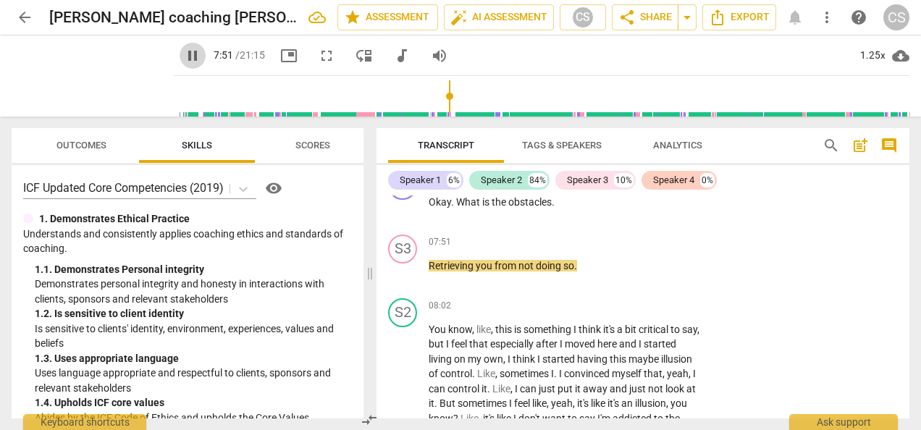
click at [184, 50] on span "pause" at bounding box center [192, 55] width 17 height 17
type input "472"
click at [756, 231] on div "S3 play_arrow pause 07:51 + Add competency keyboard_arrow_right Retrieving you …" at bounding box center [643, 261] width 533 height 64
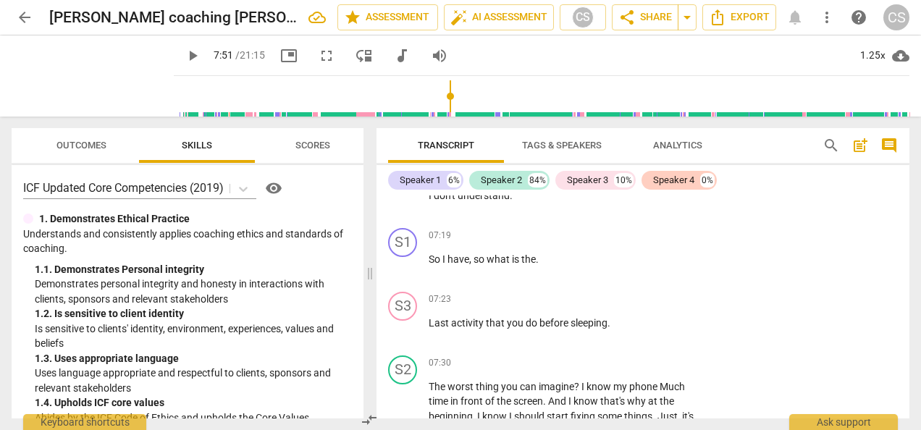
scroll to position [3175, 0]
click at [429, 319] on span "Last" at bounding box center [440, 323] width 22 height 12
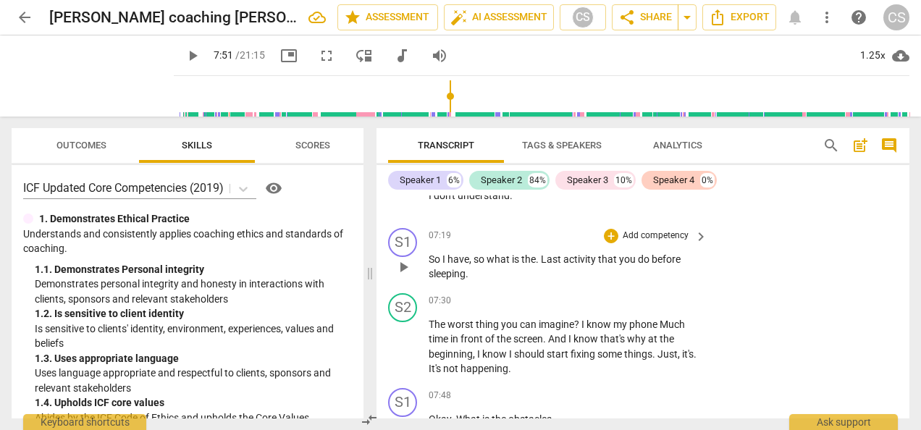
click at [785, 240] on div "S1 play_arrow pause 07:19 + Add competency keyboard_arrow_right So I have , so …" at bounding box center [643, 254] width 533 height 65
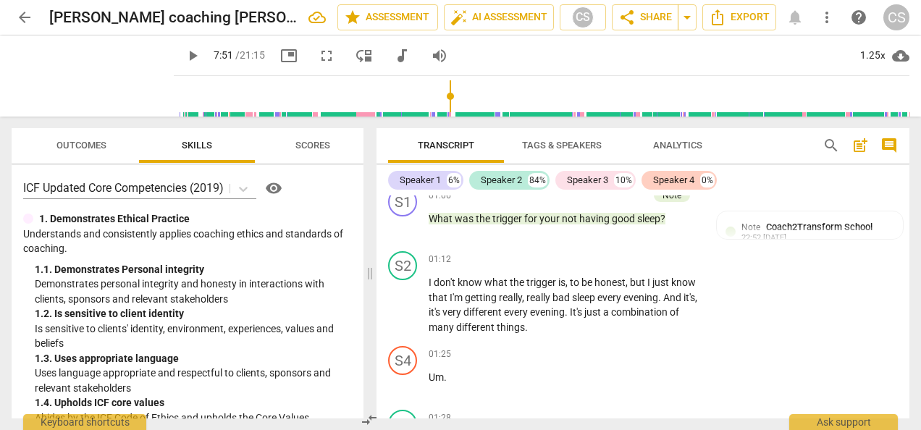
scroll to position [874, 0]
click at [809, 275] on div "S2 play_arrow pause 01:12 + Add competency keyboard_arrow_right I don't know wh…" at bounding box center [643, 293] width 533 height 95
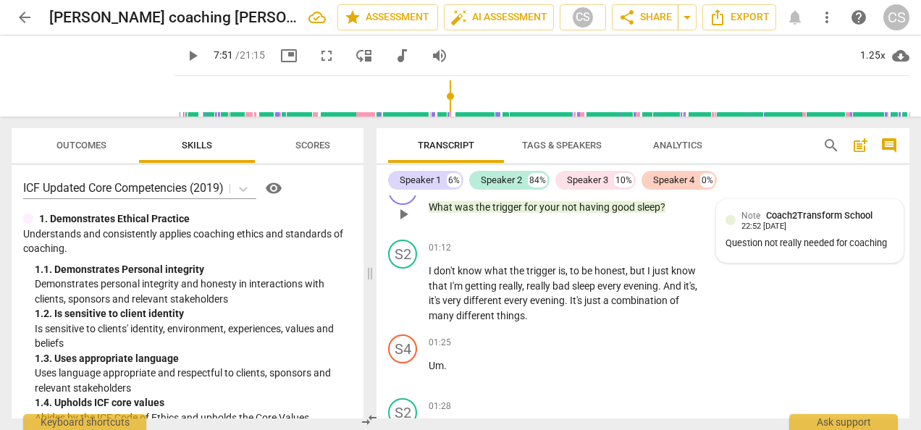
click at [800, 213] on span "Coach2Transform School" at bounding box center [819, 215] width 106 height 11
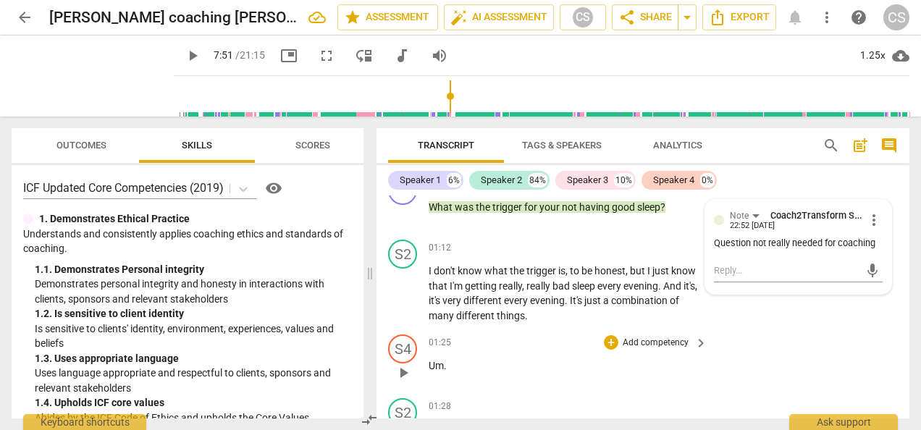
click at [776, 349] on div "S4 play_arrow pause 01:25 + Add competency keyboard_arrow_right Um ." at bounding box center [643, 361] width 533 height 64
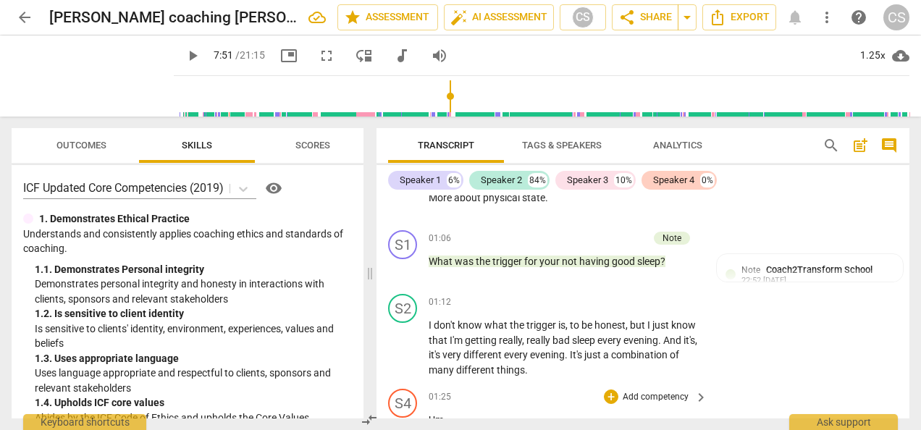
scroll to position [841, 0]
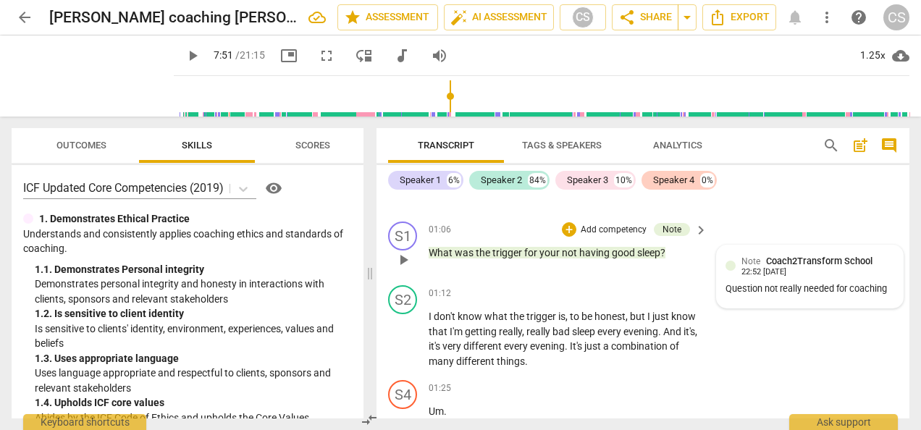
click at [803, 252] on div "Note Coach2Transform School 22:52 [DATE] Question not really needed for coaching" at bounding box center [810, 277] width 186 height 62
click at [868, 264] on span "more_vert" at bounding box center [873, 265] width 17 height 17
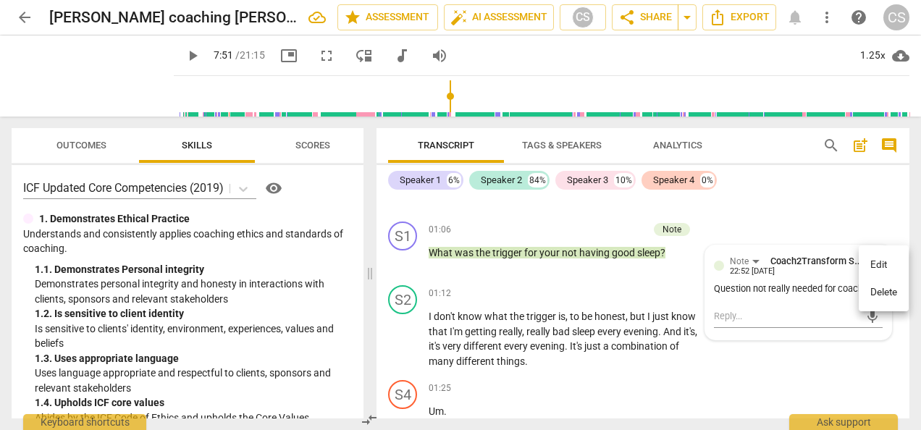
click at [878, 293] on li "Delete" at bounding box center [884, 293] width 50 height 28
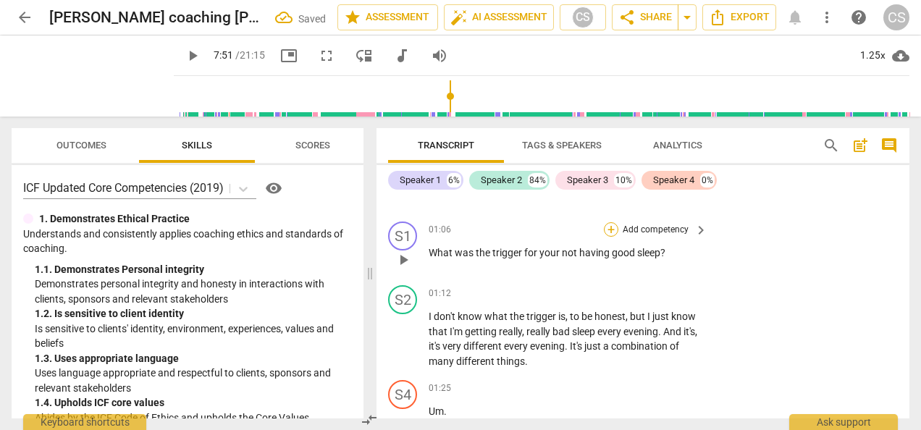
click at [613, 229] on div "+" at bounding box center [611, 229] width 14 height 14
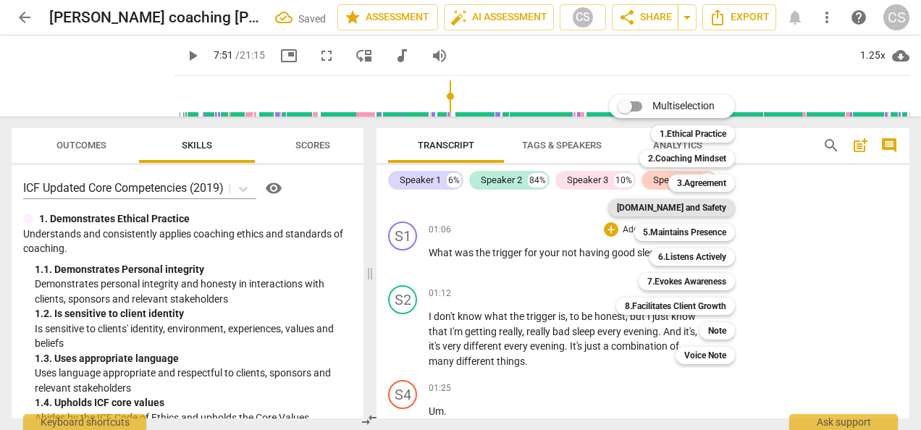
click at [684, 206] on b "[DOMAIN_NAME] and Safety" at bounding box center [671, 207] width 109 height 17
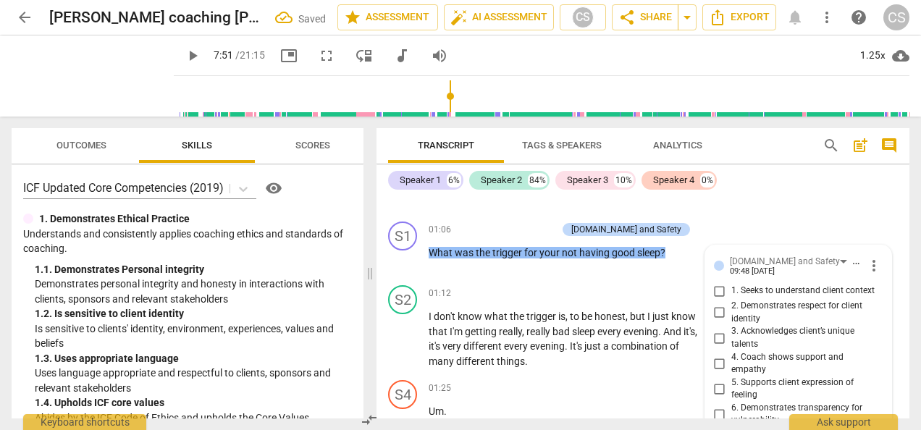
scroll to position [985, 0]
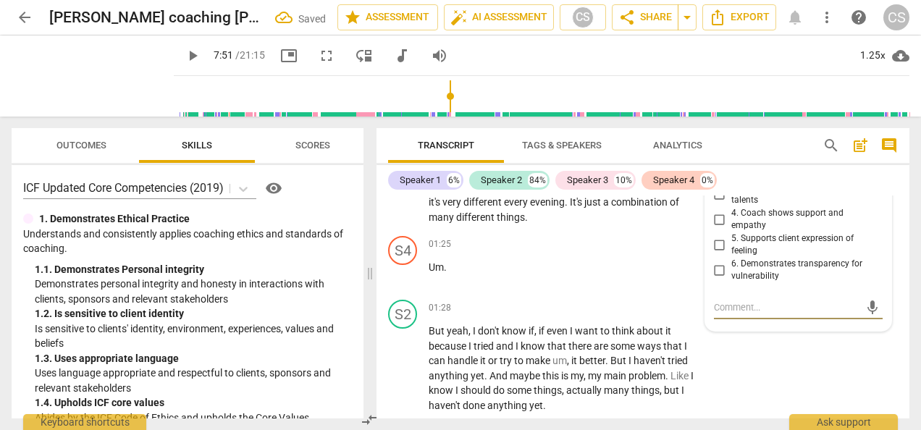
click at [836, 251] on span "5. Supports client expression of feeling" at bounding box center [805, 244] width 146 height 25
click at [732, 251] on input "5. Supports client expression of feeling" at bounding box center [719, 244] width 23 height 17
checkbox input "true"
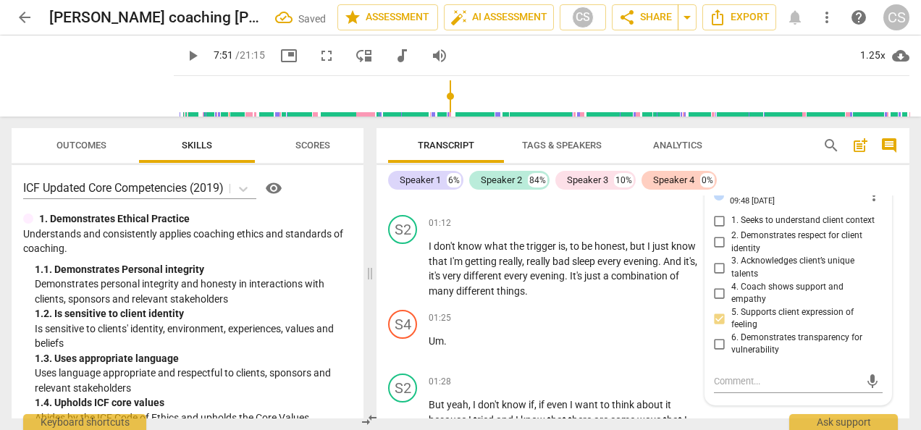
scroll to position [909, 0]
click at [718, 228] on input "1. Seeks to understand client context" at bounding box center [719, 222] width 23 height 17
checkbox input "true"
click at [720, 322] on input "5. Supports client expression of feeling" at bounding box center [719, 320] width 23 height 17
click at [720, 324] on input "5. Supports client expression of feeling" at bounding box center [719, 320] width 23 height 17
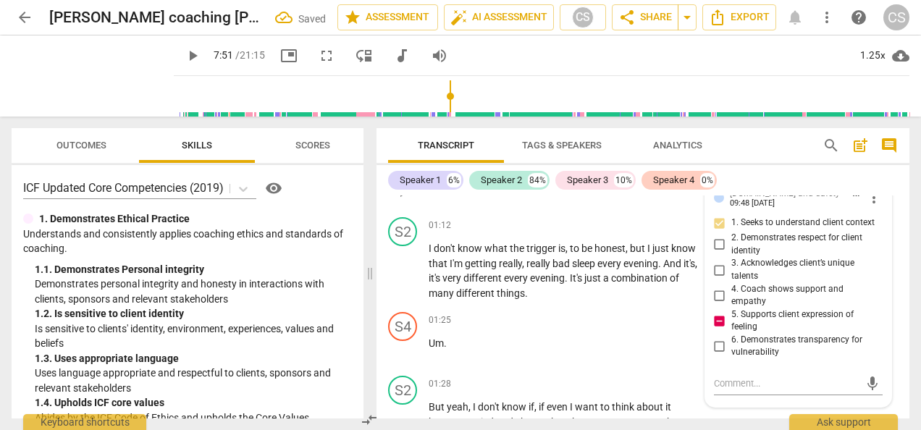
checkbox input "false"
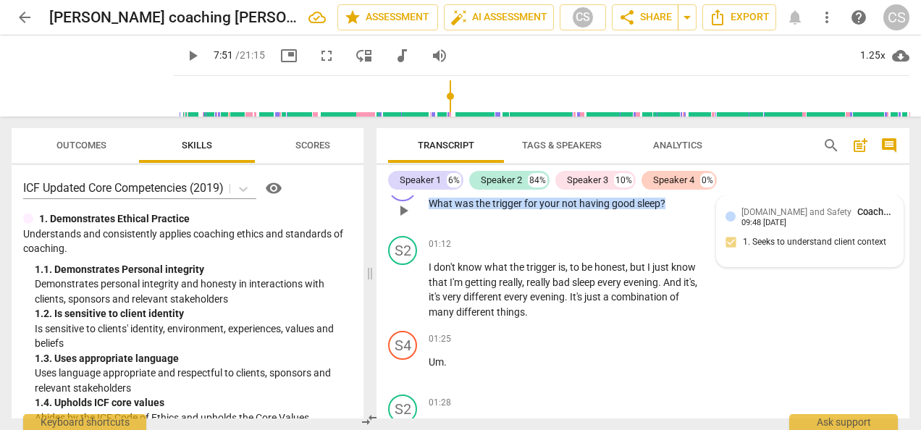
scroll to position [861, 0]
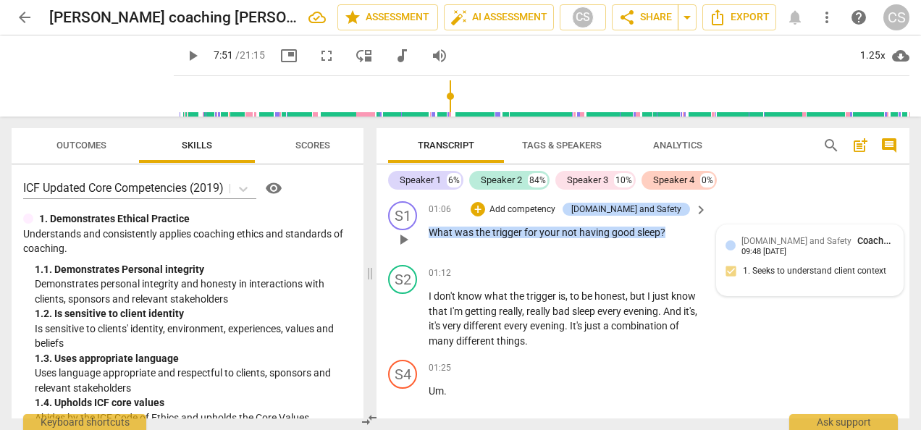
click at [818, 256] on div "[DOMAIN_NAME] and Safety Coach2Transform School 09:48 [DATE]" at bounding box center [818, 245] width 153 height 22
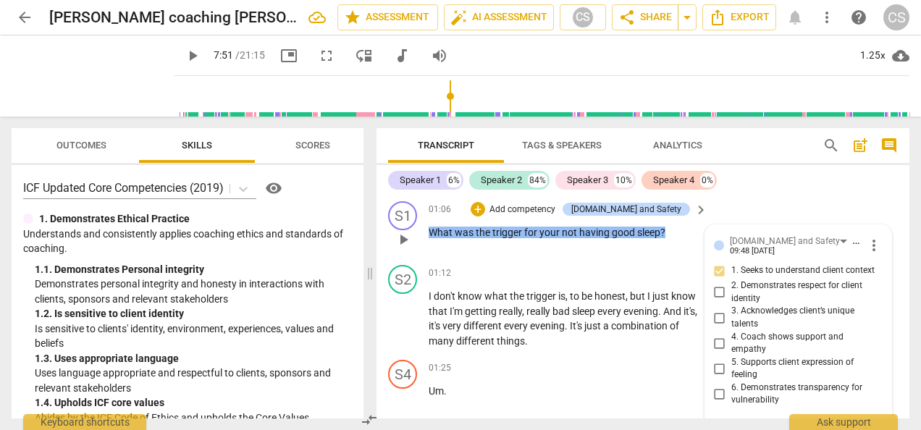
scroll to position [985, 0]
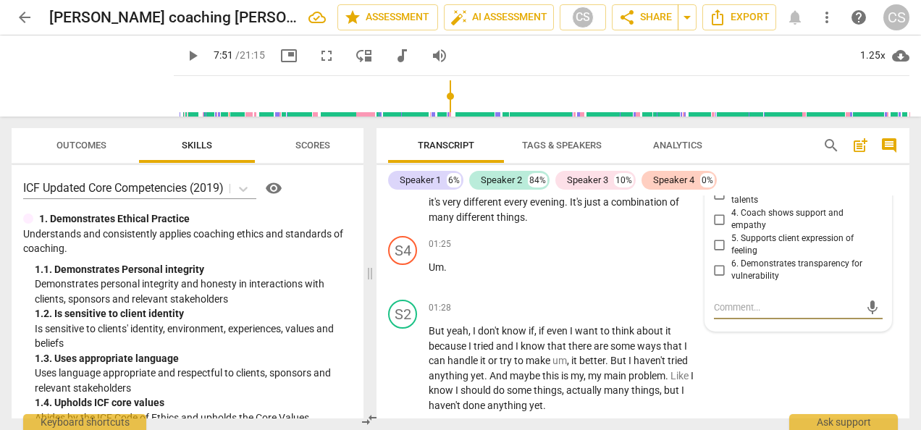
type textarea "M"
type textarea "Ma"
type textarea "May"
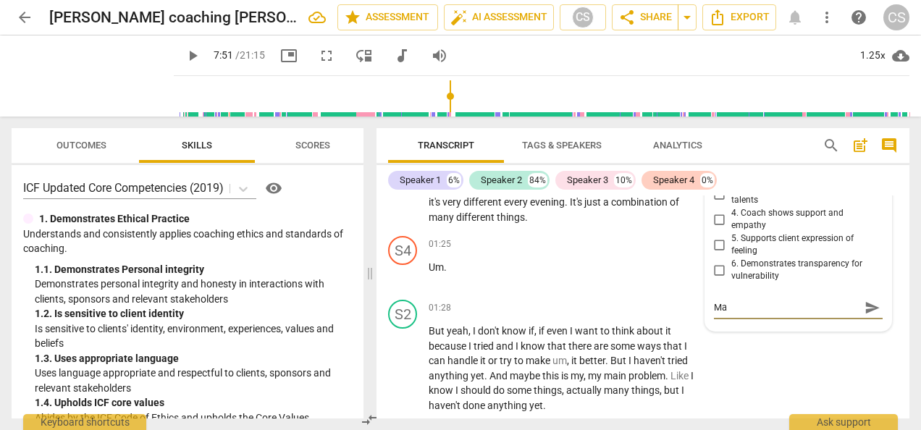
type textarea "May"
type textarea "Ma"
type textarea "M"
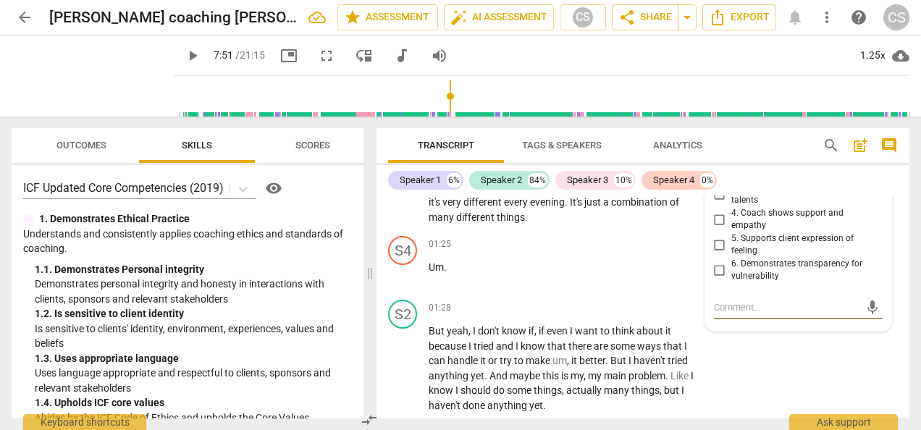
type textarea "N"
type textarea "No"
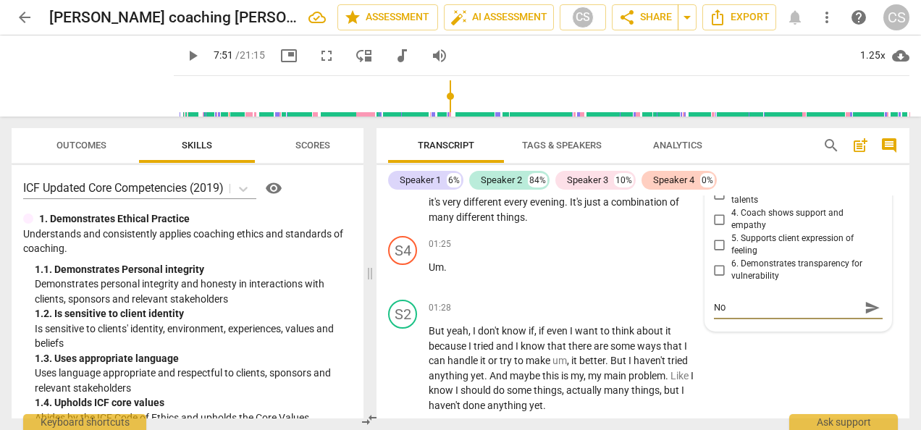
type textarea "No"
type textarea "No n"
drag, startPoint x: 766, startPoint y: 323, endPoint x: 703, endPoint y: 303, distance: 66.9
click at [705, 303] on div "[DOMAIN_NAME] and Safety Coach2Transform School 09:48 [DATE] more_vert 1. Seeks…" at bounding box center [798, 222] width 186 height 243
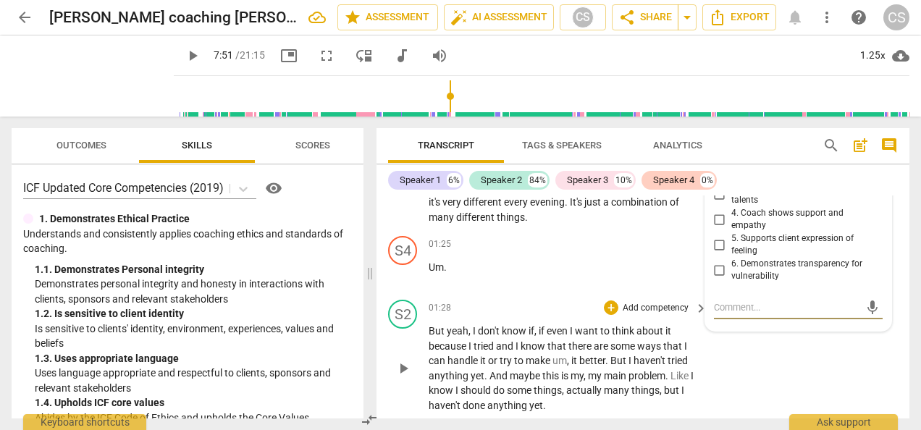
click at [780, 362] on div "S2 play_arrow pause 01:28 + Add competency keyboard_arrow_right But yeah , I do…" at bounding box center [643, 356] width 533 height 125
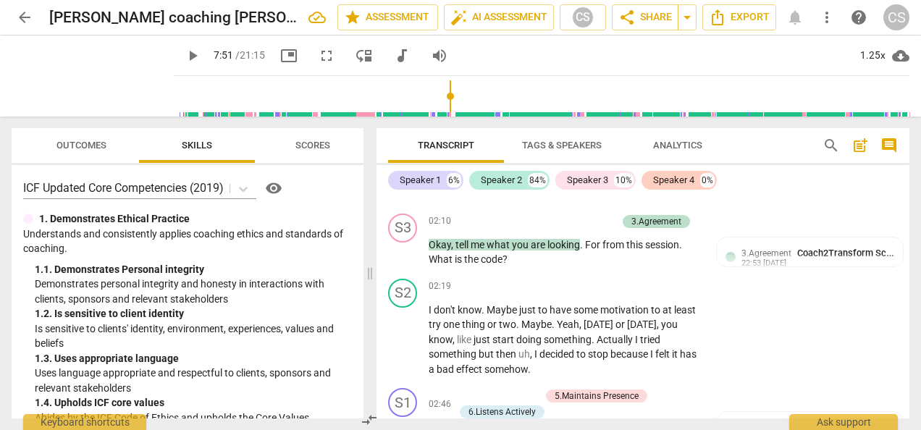
scroll to position [1339, 0]
click at [826, 306] on div "S2 play_arrow pause 02:19 + Add competency keyboard_arrow_right I don't know . …" at bounding box center [643, 329] width 533 height 110
click at [829, 248] on span "Coach2Transform School" at bounding box center [850, 253] width 106 height 11
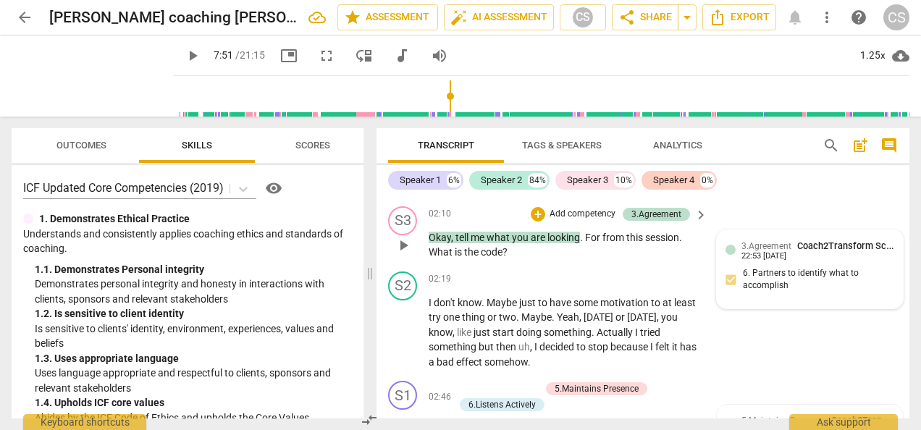
scroll to position [1352, 0]
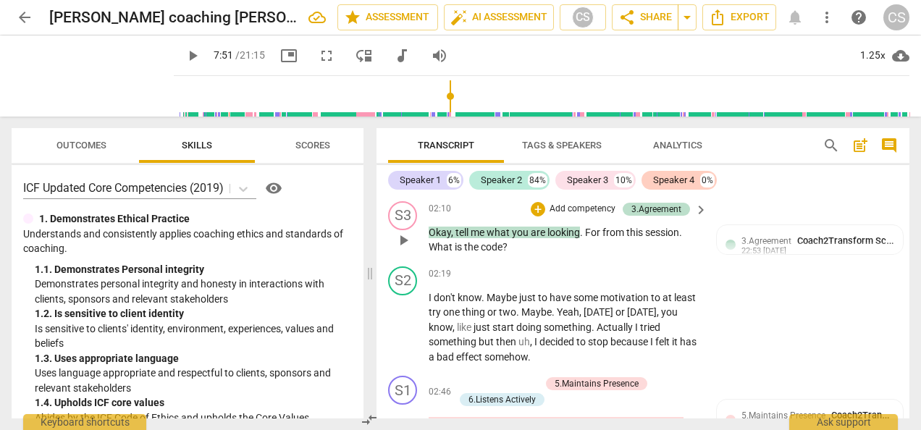
click at [487, 251] on span "code" at bounding box center [492, 247] width 22 height 12
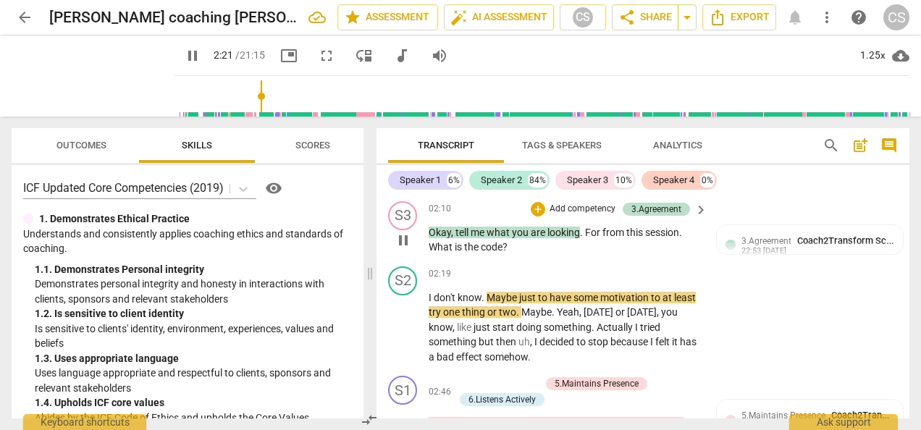
click at [406, 243] on span "pause" at bounding box center [403, 240] width 17 height 17
drag, startPoint x: 484, startPoint y: 245, endPoint x: 506, endPoint y: 245, distance: 22.5
click at [506, 245] on p "Okay , tell me what you are looking . For from this session . What is the code ?" at bounding box center [565, 240] width 272 height 30
click at [549, 232] on span "keyboard_arrow_down" at bounding box center [556, 227] width 17 height 17
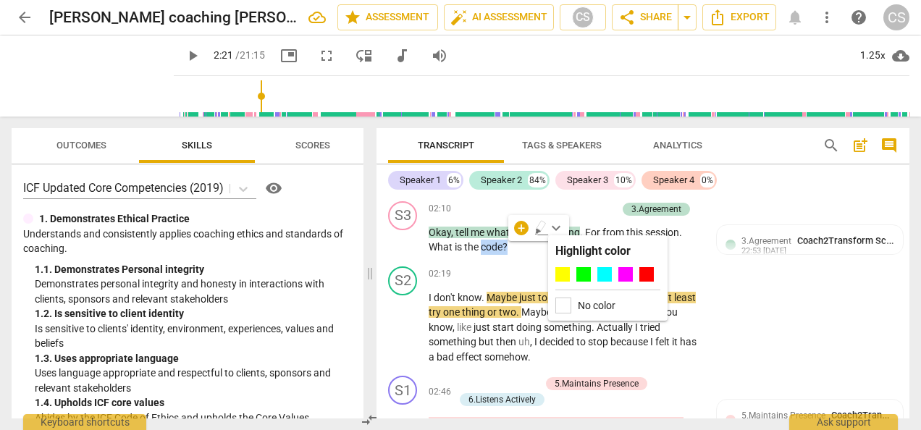
click at [559, 228] on span "keyboard_arrow_down" at bounding box center [556, 227] width 17 height 17
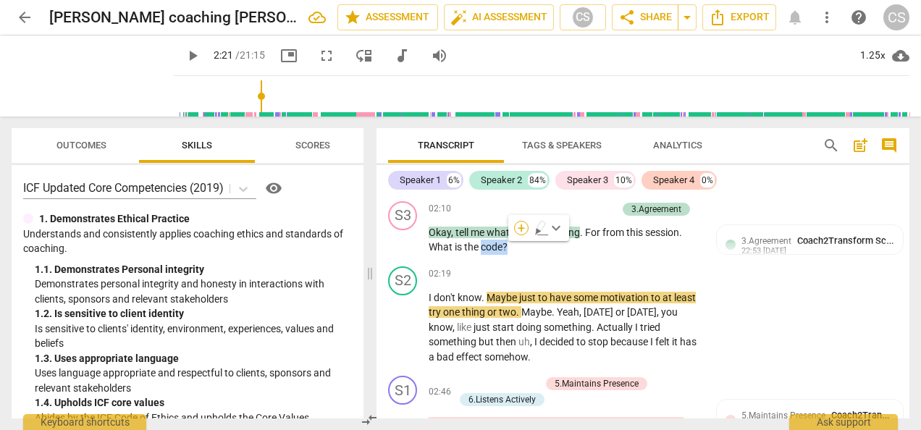
click at [523, 229] on div "+" at bounding box center [521, 228] width 14 height 14
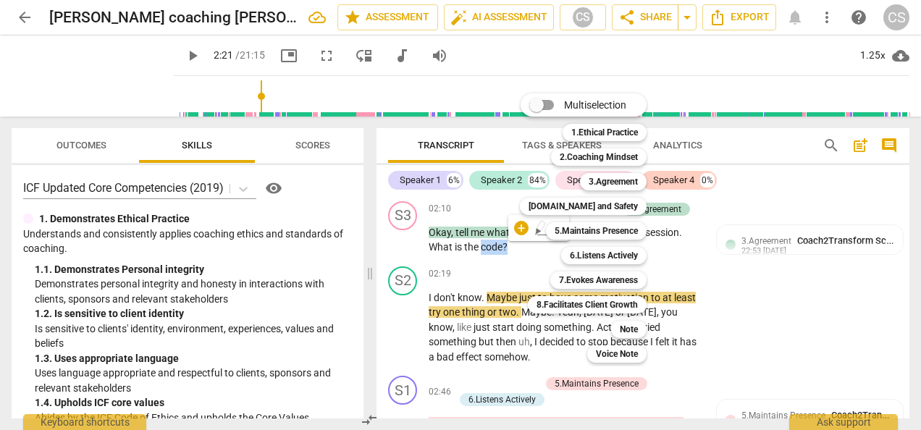
click at [520, 228] on div "Multiselection m 1.Ethical Practice 1 2.Coaching Mindset 2 3.Agreement 3 [DOMAI…" at bounding box center [594, 228] width 160 height 277
click at [455, 207] on div at bounding box center [460, 215] width 921 height 430
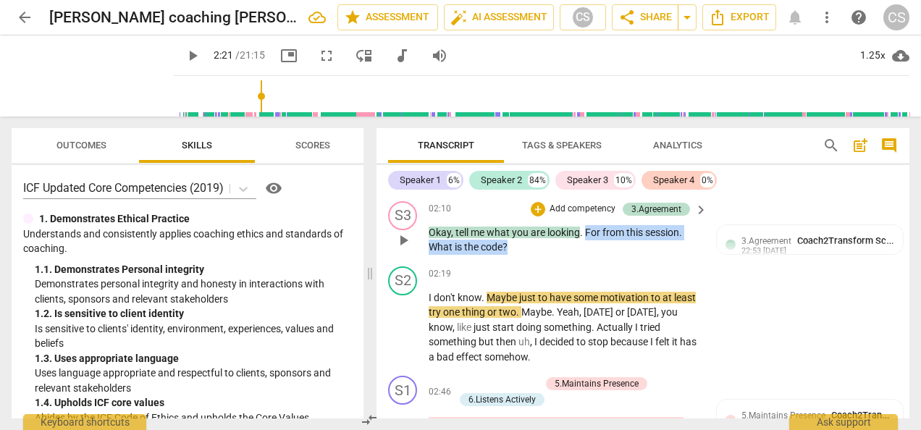
drag, startPoint x: 585, startPoint y: 227, endPoint x: 605, endPoint y: 242, distance: 24.9
click at [605, 242] on p "Okay , tell me what you are looking . For from this session . What is the code ?" at bounding box center [565, 240] width 272 height 30
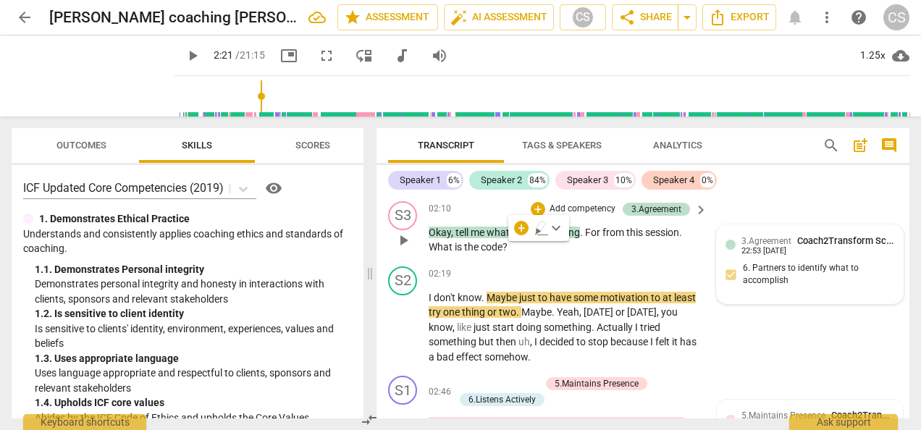
click at [726, 274] on div "3.Agreement Coach2Transform School 22:53 [DATE] 6. Partners to identify what to…" at bounding box center [810, 265] width 169 height 62
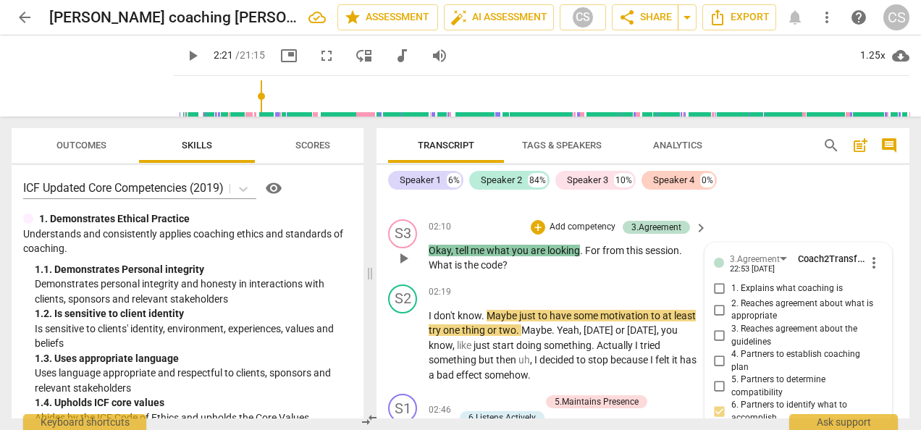
scroll to position [1332, 0]
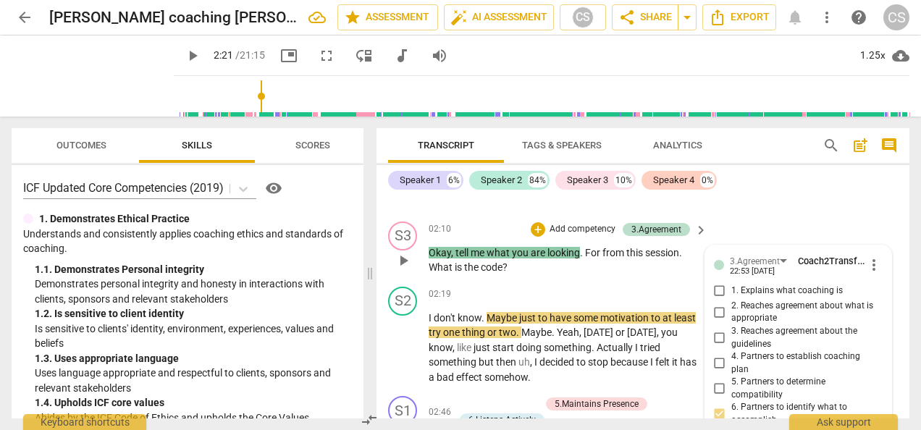
click at [608, 246] on p "Okay , tell me what you are looking . For from this session . What is the code ?" at bounding box center [565, 261] width 272 height 30
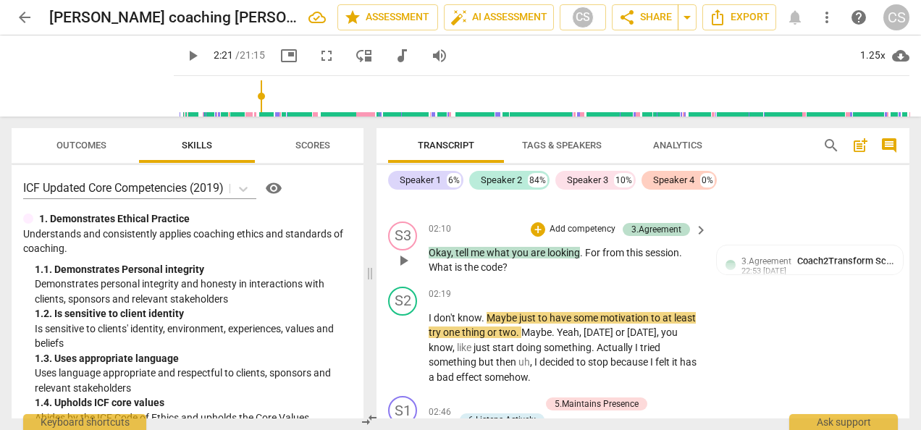
click at [590, 253] on span "For" at bounding box center [593, 253] width 17 height 12
drag, startPoint x: 588, startPoint y: 248, endPoint x: 629, endPoint y: 264, distance: 43.6
click at [629, 264] on p "Okay , tell me what you are looking . For from this session . What is the code ?" at bounding box center [565, 261] width 272 height 30
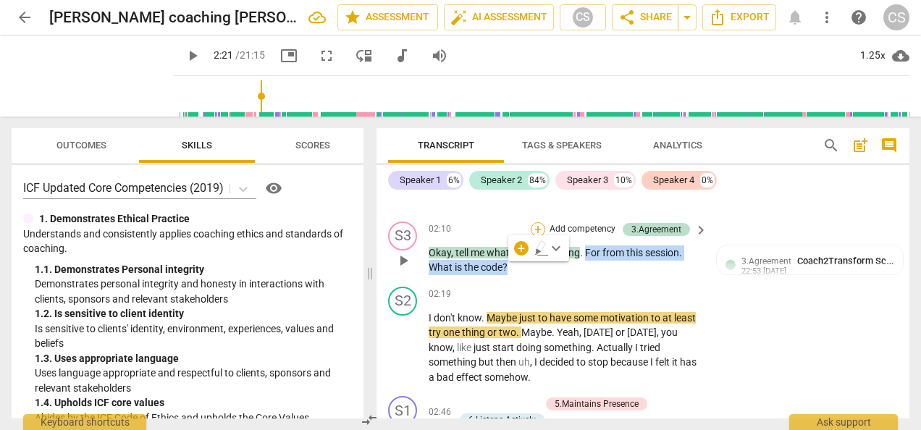
click at [540, 226] on div "+" at bounding box center [538, 229] width 14 height 14
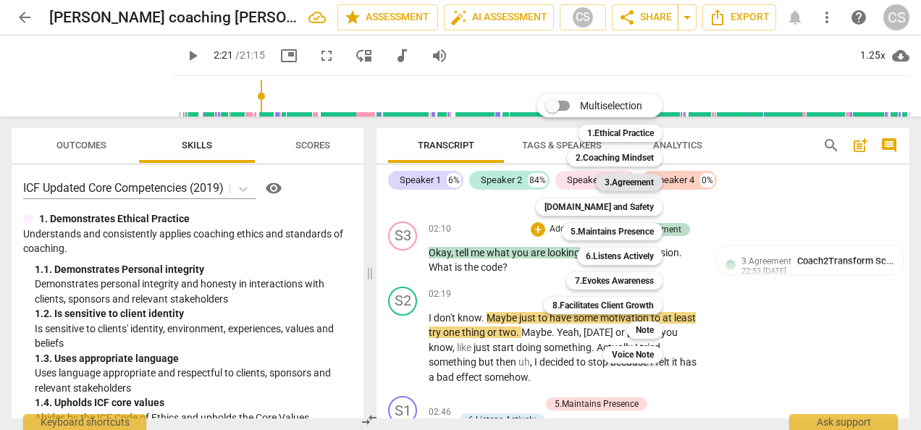
click at [617, 179] on b "3.Agreement" at bounding box center [629, 182] width 49 height 17
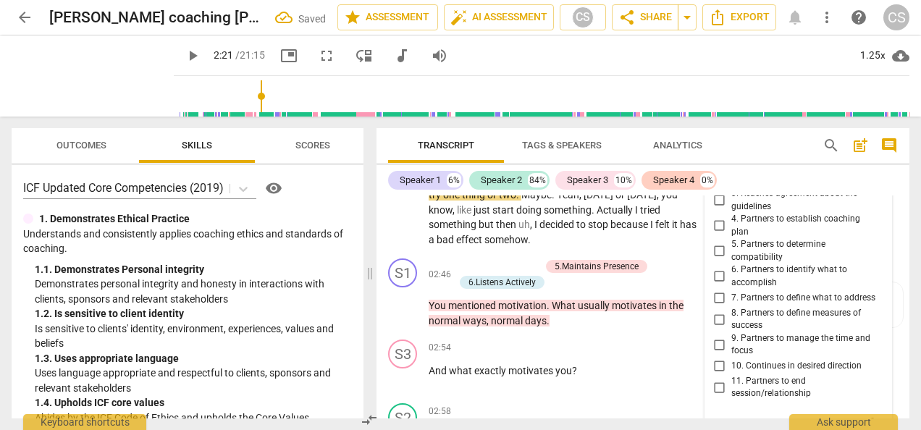
scroll to position [1464, 0]
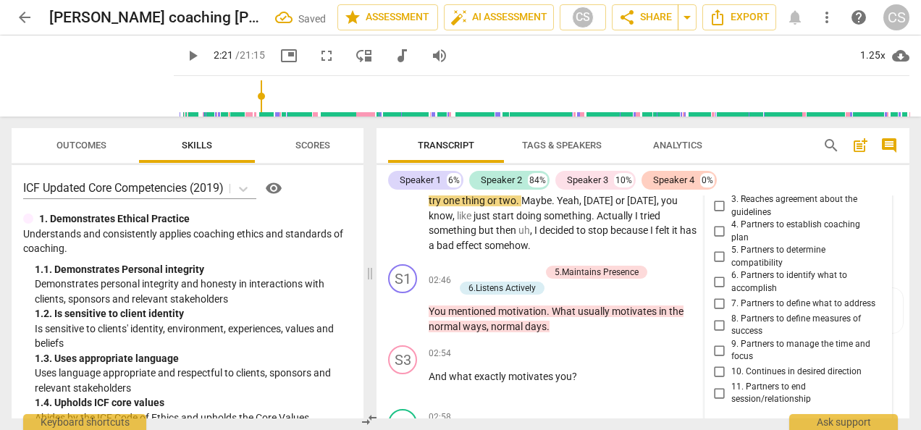
click at [718, 282] on input "6. Partners to identify what to accomplish" at bounding box center [719, 282] width 23 height 17
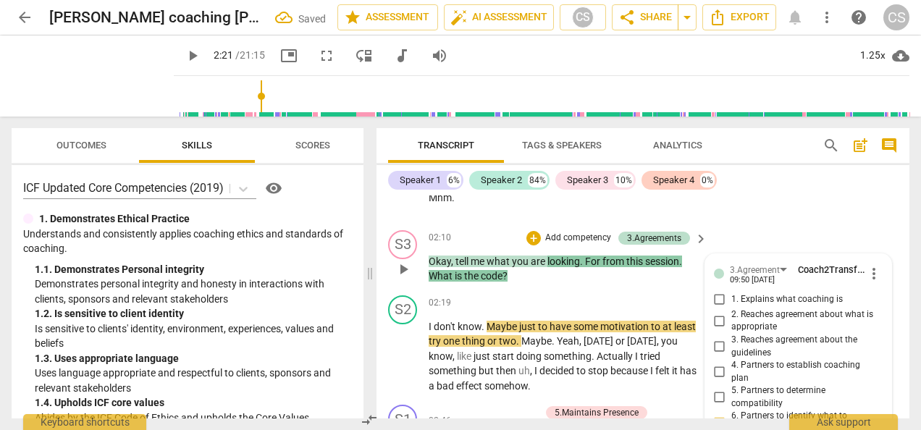
scroll to position [1320, 0]
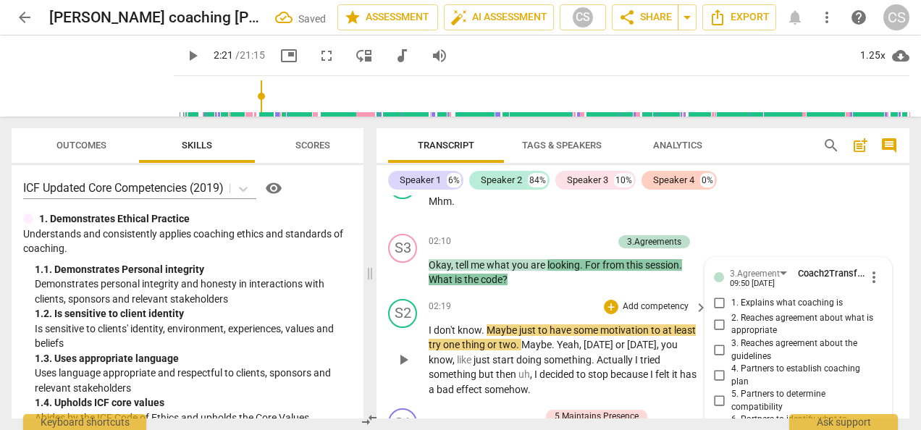
click at [581, 299] on div "02:19 + Add competency keyboard_arrow_right" at bounding box center [569, 307] width 280 height 16
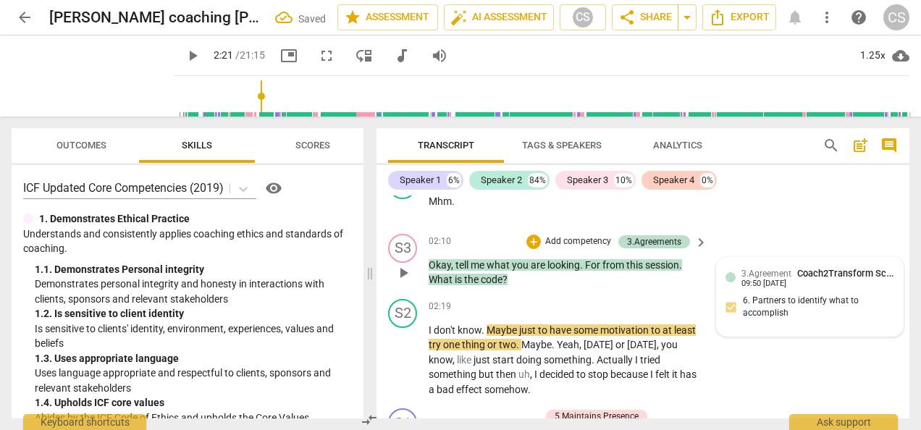
click at [827, 274] on span "Coach2Transform School" at bounding box center [850, 273] width 106 height 11
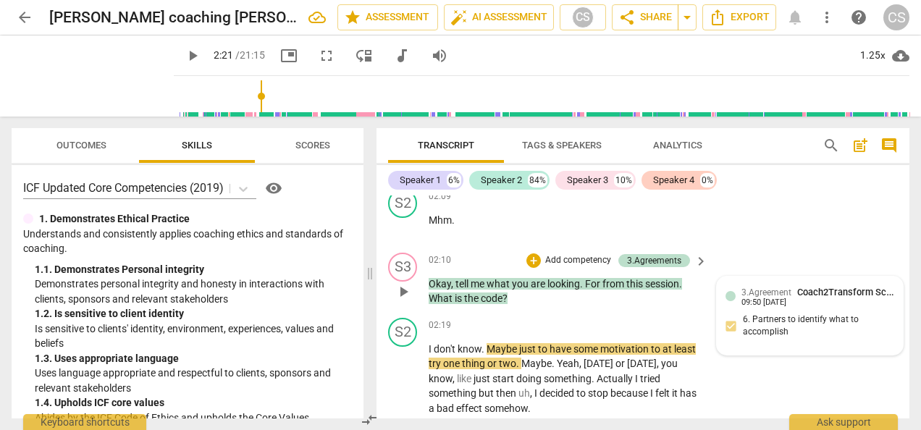
scroll to position [1299, 0]
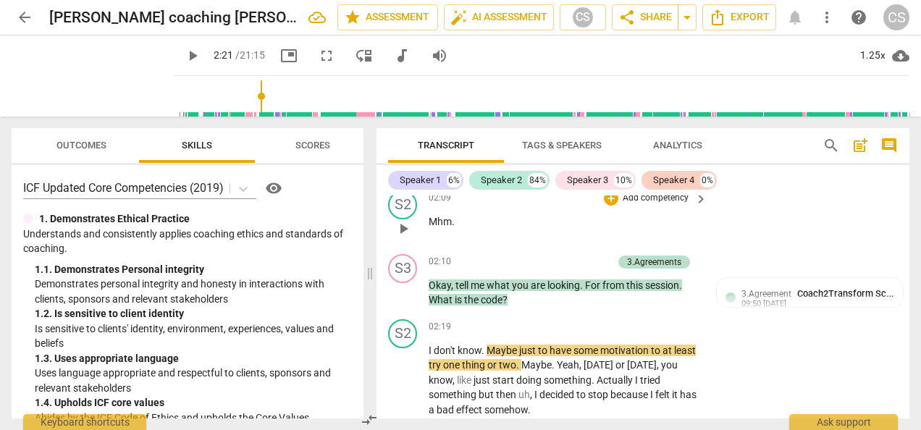
click at [840, 230] on div "S2 play_arrow pause 02:09 + Add competency keyboard_arrow_right Mhm ." at bounding box center [643, 217] width 533 height 64
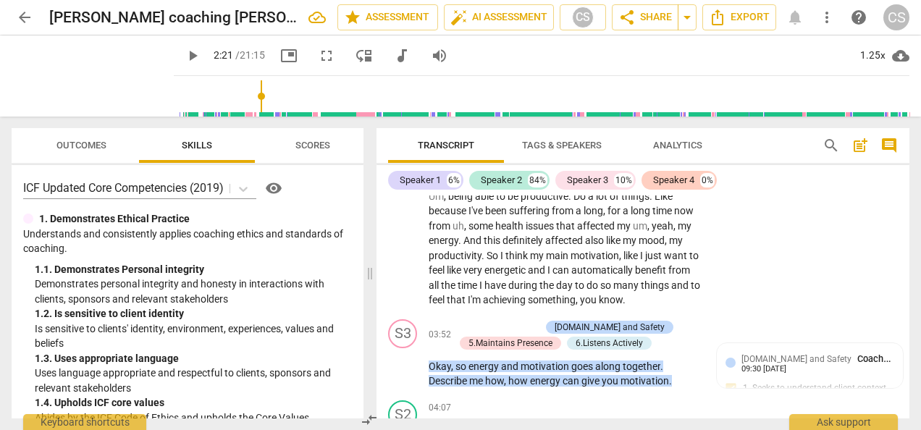
scroll to position [1851, 0]
click at [839, 256] on div "S2 play_arrow pause 03:09 + Add competency keyboard_arrow_right Yeah , I think …" at bounding box center [643, 227] width 533 height 169
click at [844, 225] on div "S2 play_arrow pause 03:09 + Add competency keyboard_arrow_right Yeah , I think …" at bounding box center [643, 227] width 533 height 169
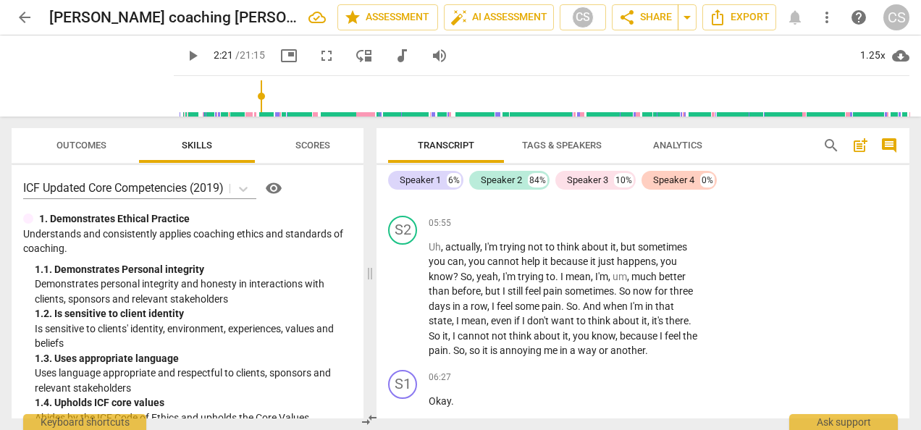
scroll to position [2666, 0]
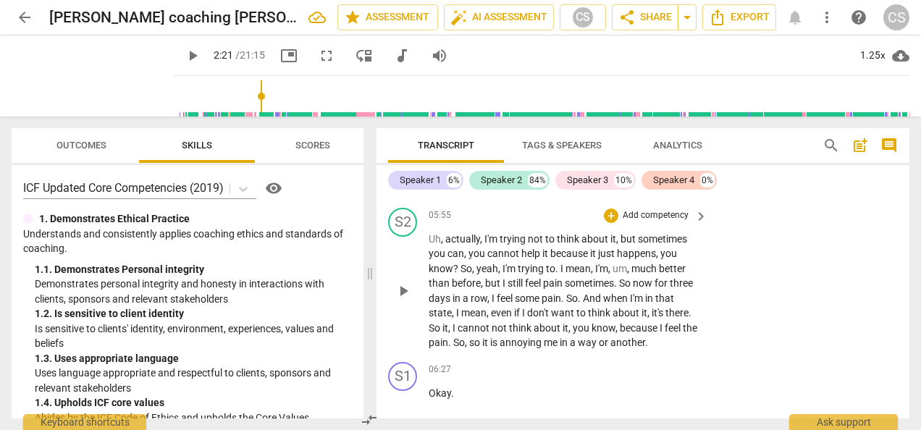
click at [387, 307] on div "S2 play_arrow pause 05:55 + Add competency keyboard_arrow_right Uh , actually ,…" at bounding box center [643, 279] width 533 height 154
click at [411, 291] on span "play_arrow" at bounding box center [403, 290] width 17 height 17
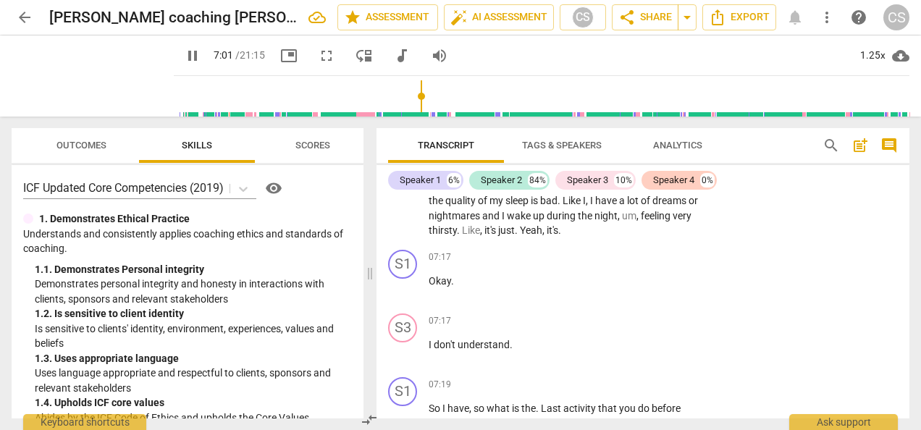
scroll to position [3014, 0]
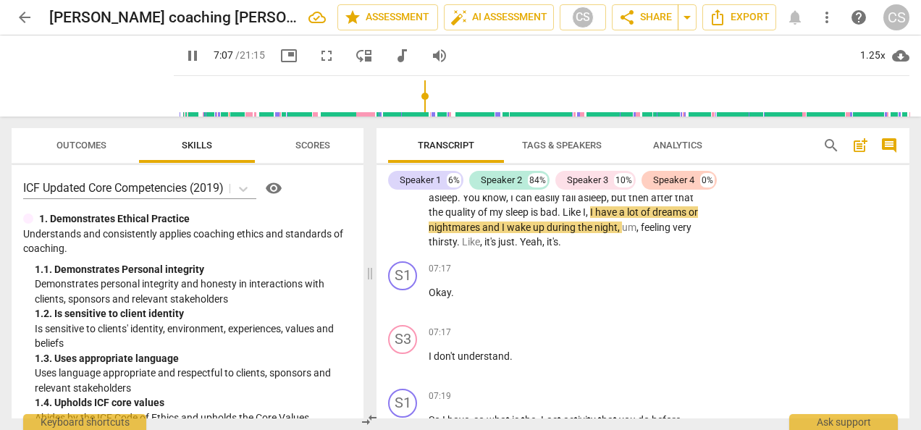
click at [781, 333] on div "S3 play_arrow pause 07:17 + Add competency keyboard_arrow_right I don't underst…" at bounding box center [643, 351] width 533 height 64
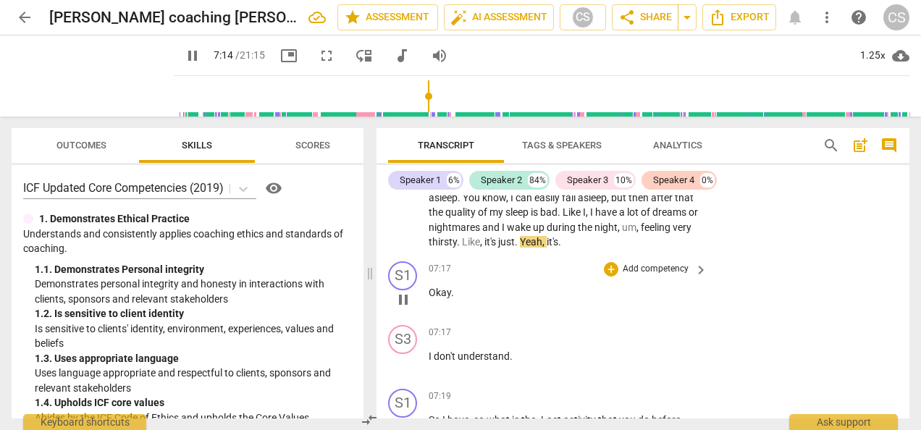
click at [822, 302] on div "S1 play_arrow pause 07:17 + Add competency keyboard_arrow_right Okay ." at bounding box center [643, 288] width 533 height 64
click at [833, 269] on div "S1 play_arrow pause 07:17 + Add competency keyboard_arrow_right Okay ." at bounding box center [643, 288] width 533 height 64
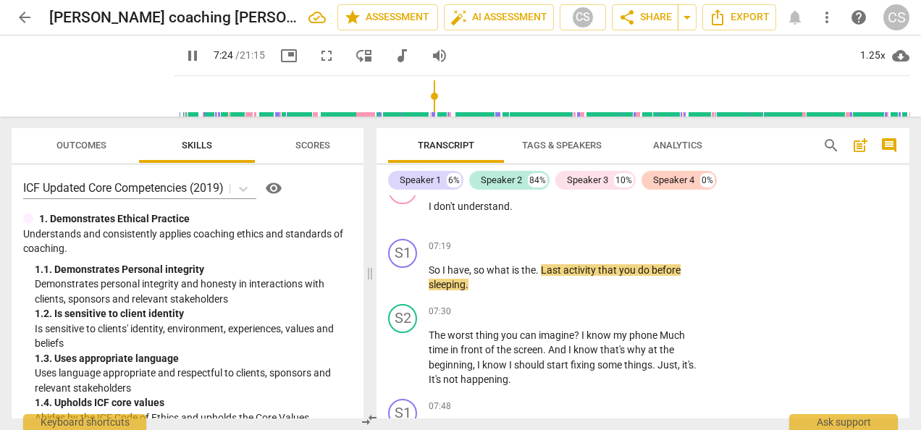
scroll to position [3166, 0]
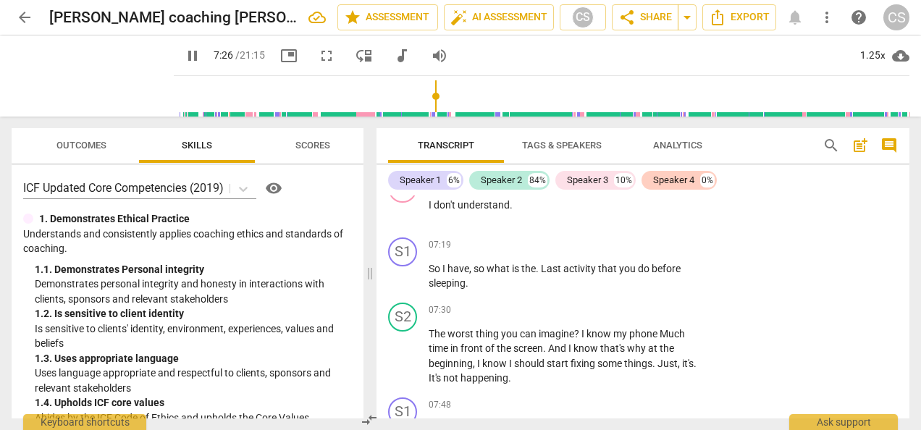
click at [184, 58] on span "pause" at bounding box center [192, 55] width 17 height 17
click at [184, 56] on span "play_arrow" at bounding box center [192, 55] width 17 height 17
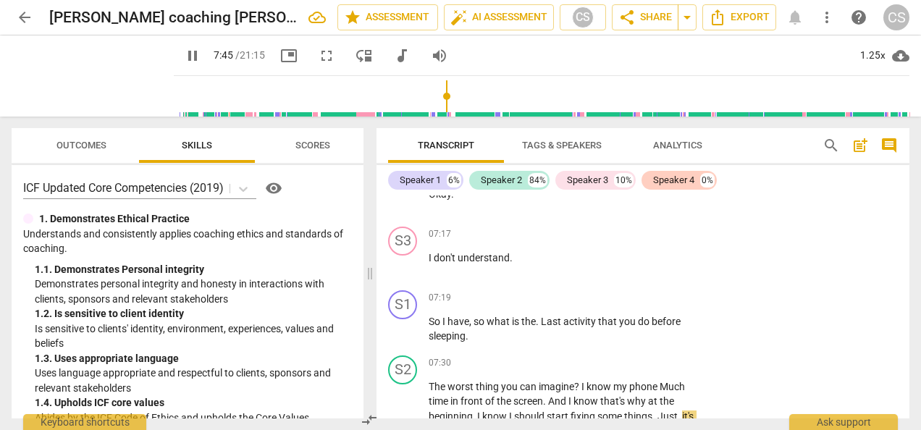
scroll to position [3118, 0]
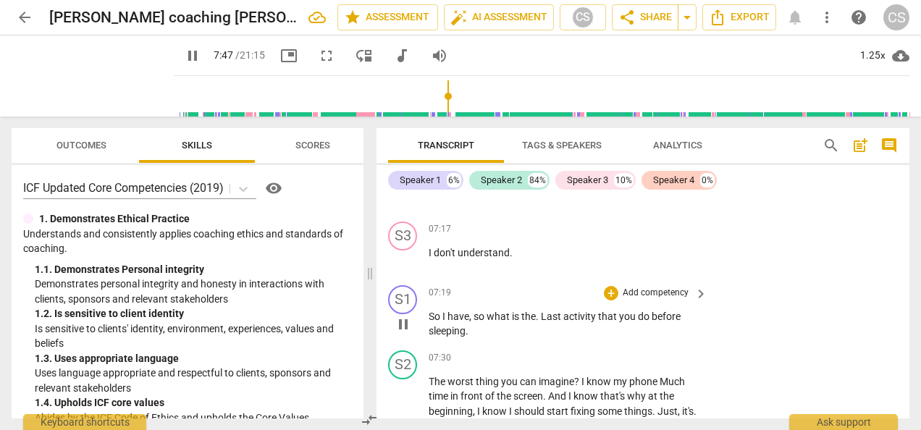
click at [402, 325] on span "pause" at bounding box center [403, 324] width 17 height 17
click at [611, 290] on div "+" at bounding box center [611, 293] width 14 height 14
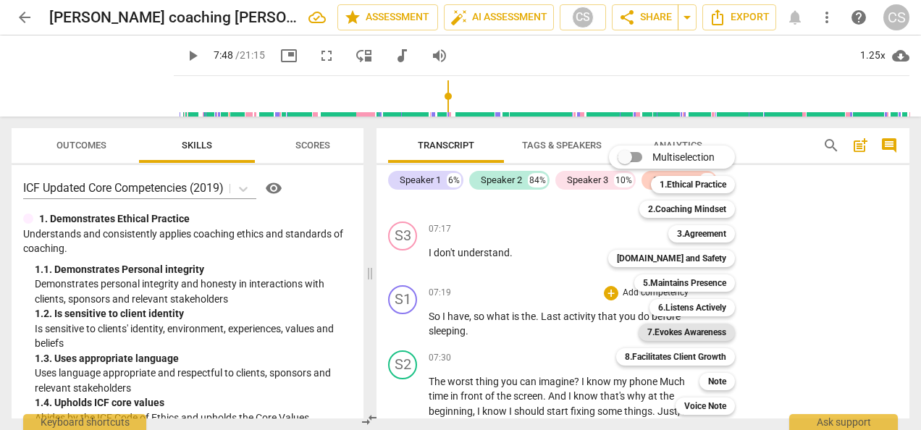
click at [679, 331] on b "7.Evokes Awareness" at bounding box center [686, 332] width 79 height 17
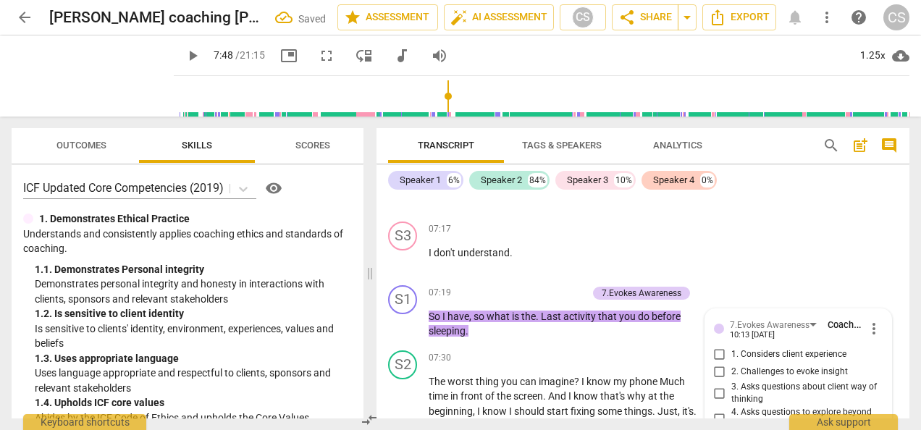
scroll to position [3413, 0]
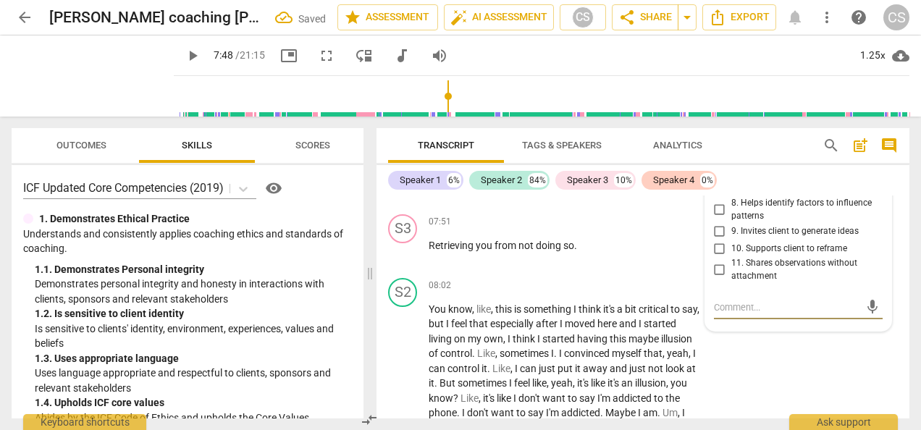
click at [805, 223] on label "9. Invites client to generate ideas" at bounding box center [792, 230] width 169 height 17
click at [732, 223] on input "9. Invites client to generate ideas" at bounding box center [719, 230] width 23 height 17
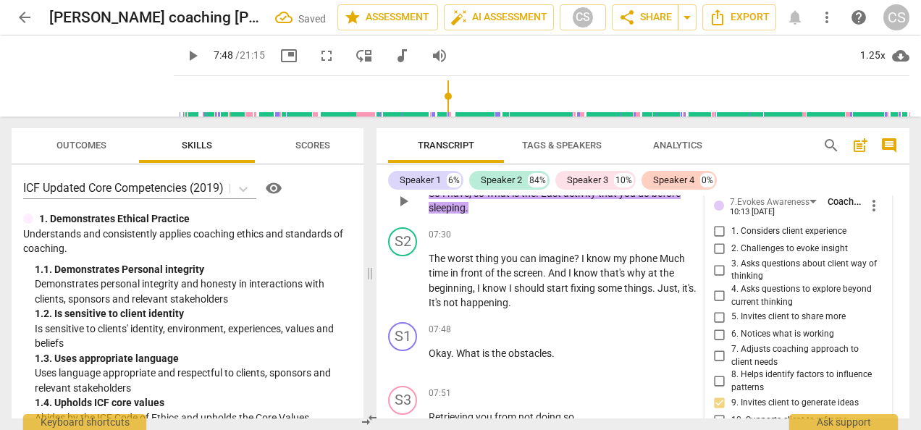
scroll to position [3240, 0]
click at [718, 272] on input "3. Asks questions about client way of thinking" at bounding box center [719, 270] width 23 height 17
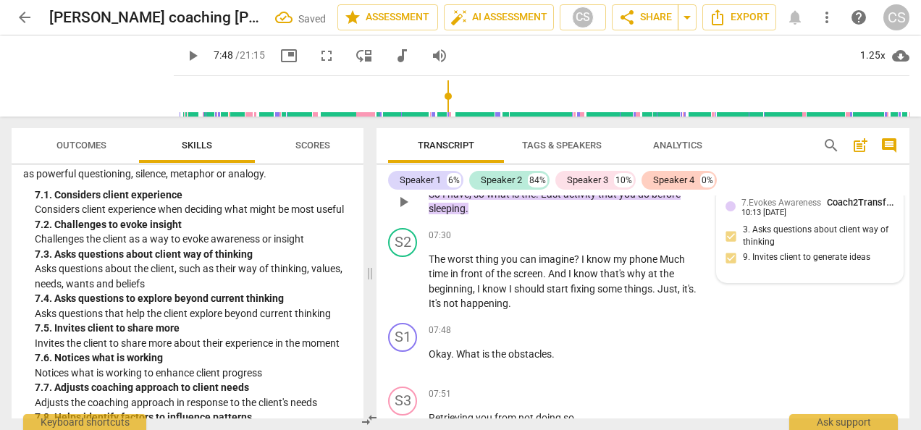
scroll to position [2292, 0]
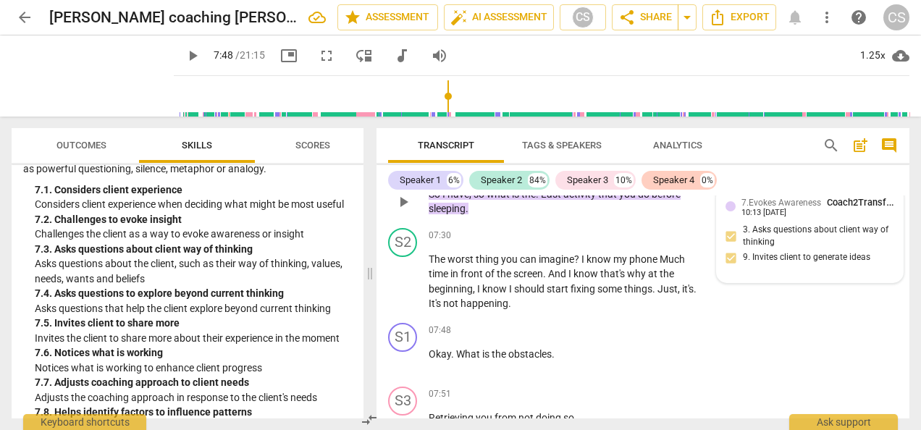
click at [735, 253] on div "7.Evokes Awareness Coach2Transform School 10:13 [DATE] 3. Asks questions about …" at bounding box center [810, 235] width 169 height 79
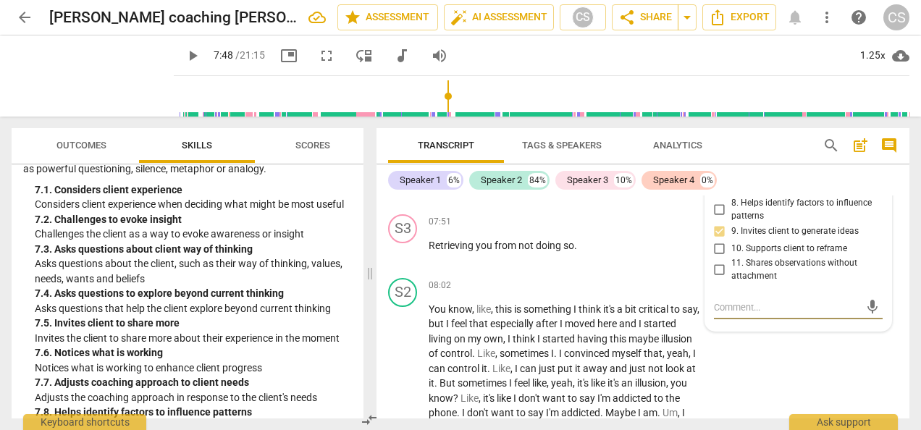
click at [719, 231] on input "9. Invites client to generate ideas" at bounding box center [719, 230] width 23 height 17
click at [720, 230] on input "9. Invites client to generate ideas" at bounding box center [719, 230] width 23 height 17
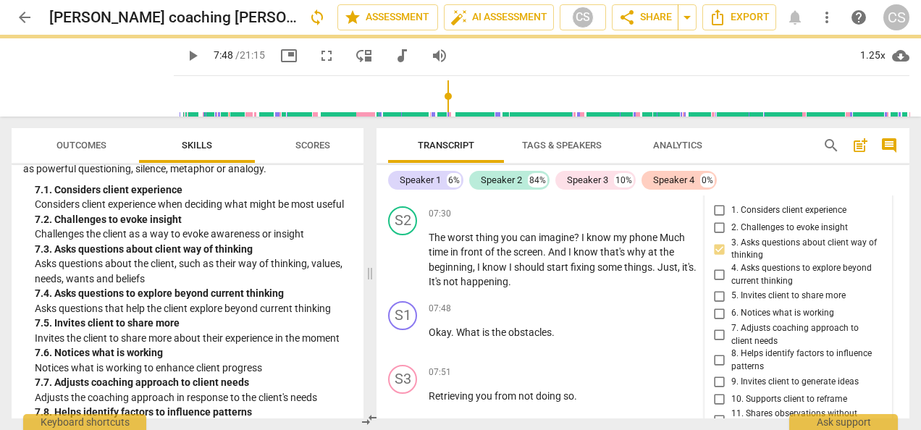
scroll to position [3261, 0]
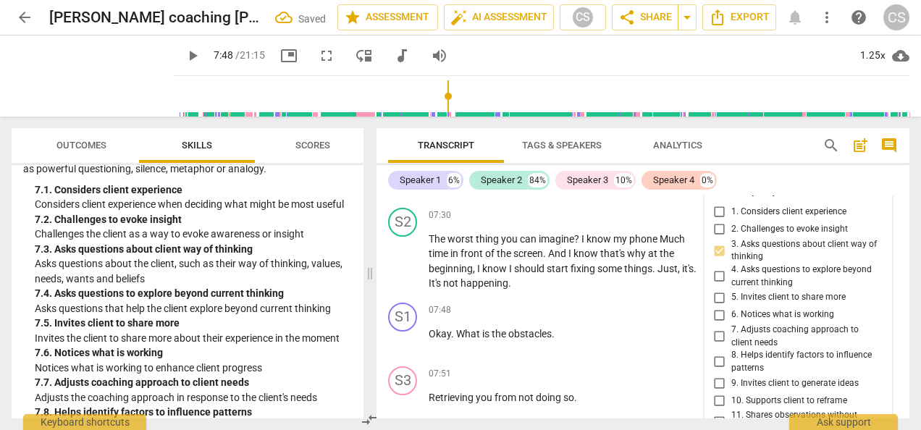
click at [719, 254] on input "3. Asks questions about client way of thinking" at bounding box center [719, 250] width 23 height 17
click at [717, 251] on input "3. Asks questions about client way of thinking" at bounding box center [719, 250] width 23 height 17
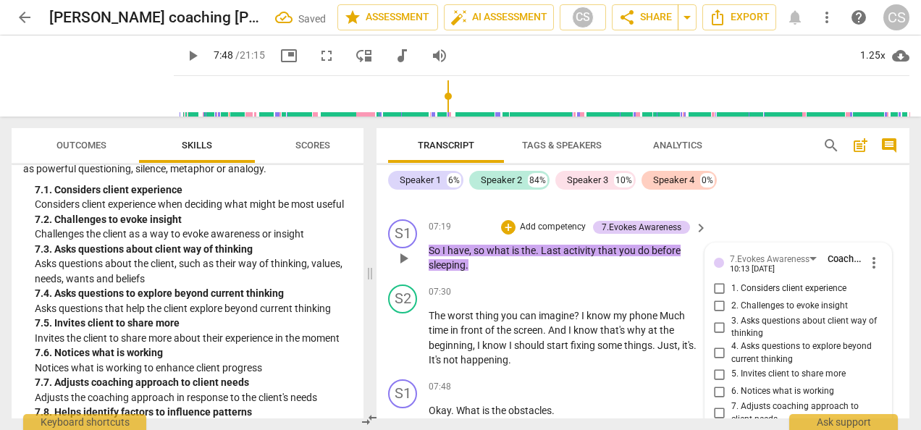
scroll to position [3167, 0]
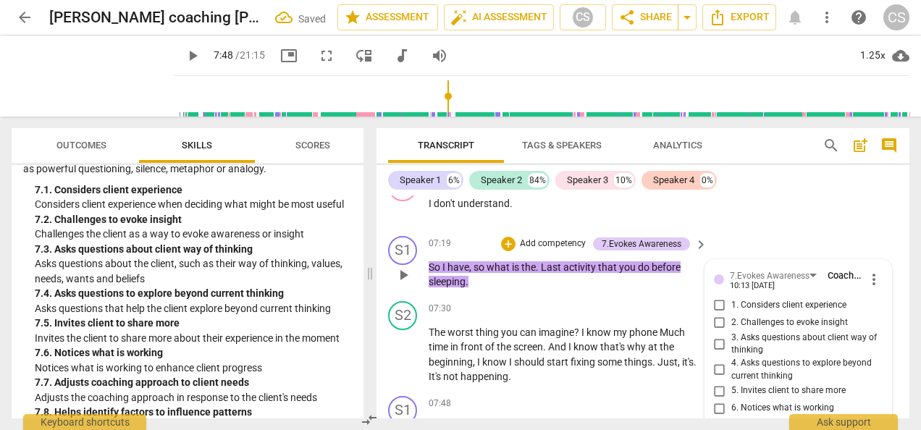
click at [873, 285] on span "more_vert" at bounding box center [873, 279] width 17 height 17
click at [885, 309] on li "Delete" at bounding box center [884, 307] width 50 height 28
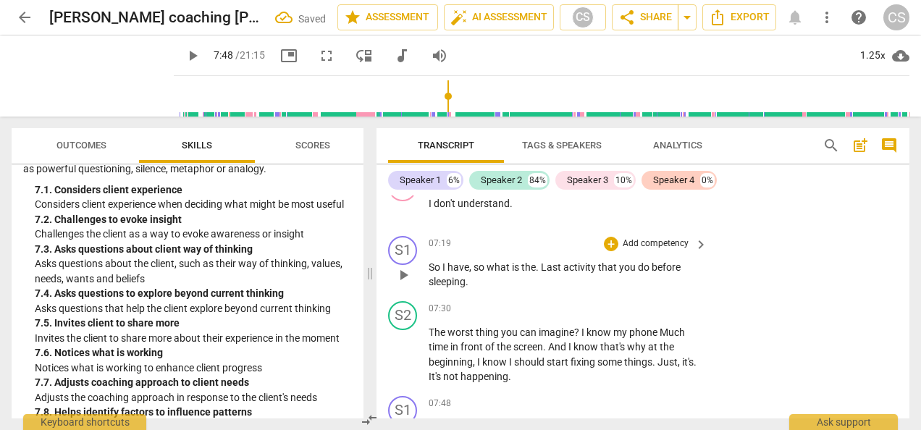
click at [561, 264] on span "Last" at bounding box center [552, 267] width 22 height 12
click at [608, 246] on div "+" at bounding box center [611, 244] width 14 height 14
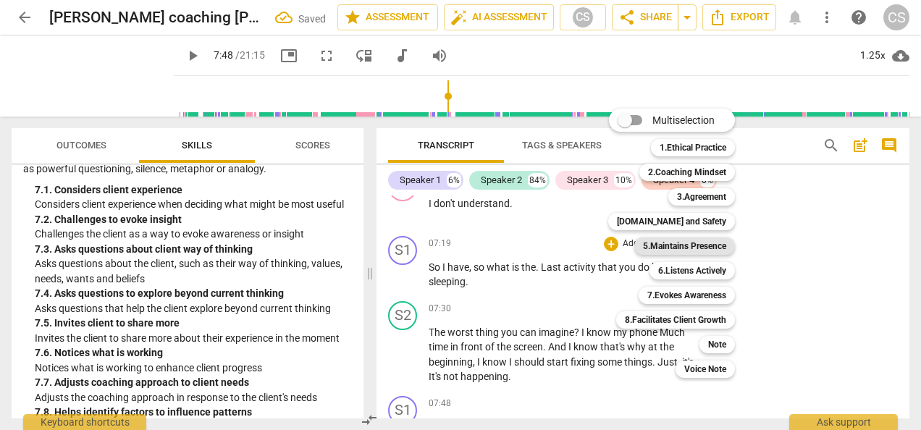
click at [687, 251] on b "5.Maintains Presence" at bounding box center [684, 246] width 83 height 17
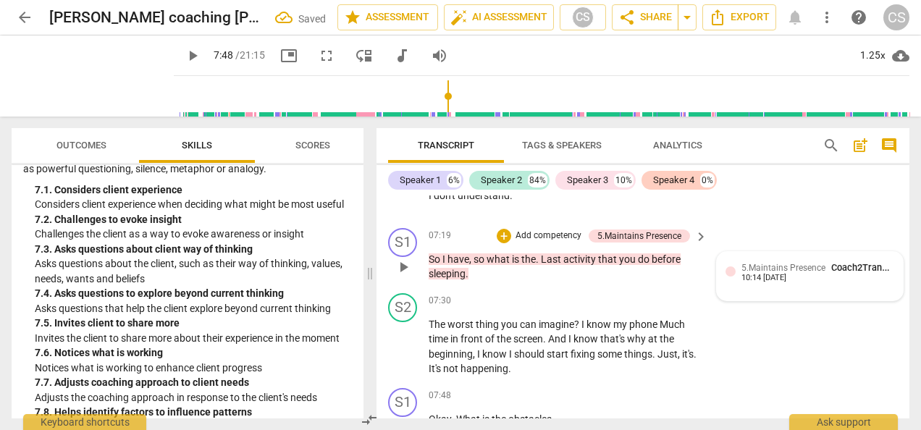
click at [792, 266] on span "5.Maintains Presence" at bounding box center [784, 268] width 84 height 10
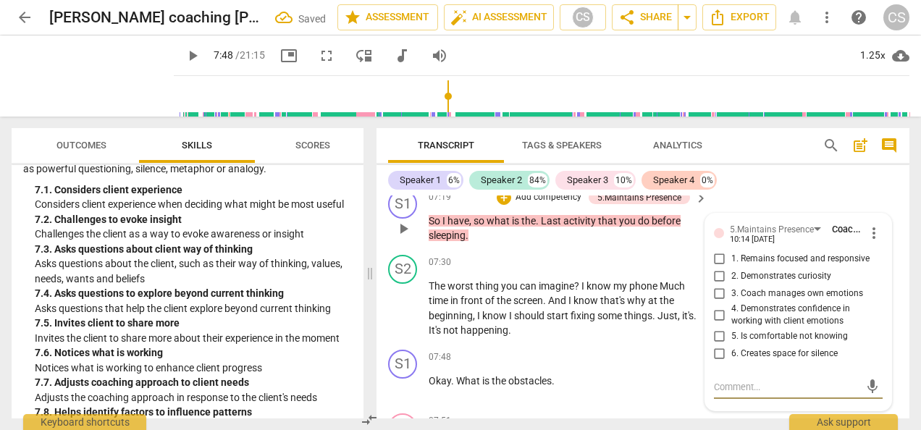
scroll to position [3208, 0]
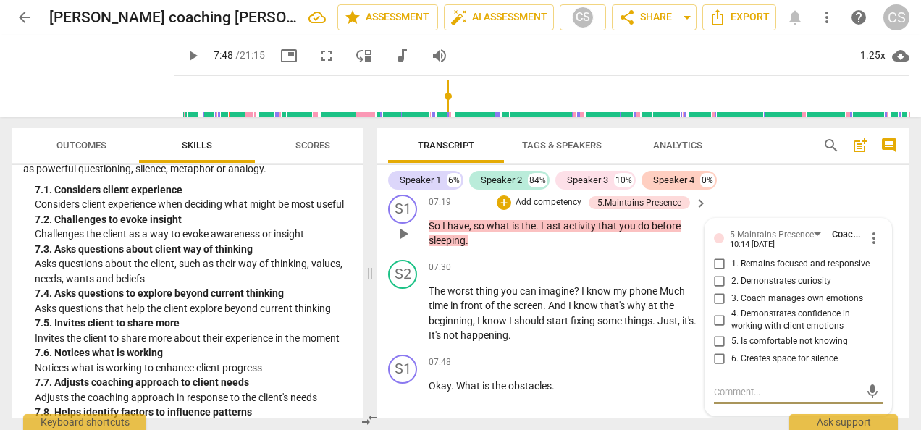
click at [869, 238] on span "more_vert" at bounding box center [873, 238] width 17 height 17
click at [890, 269] on li "Delete" at bounding box center [884, 265] width 50 height 28
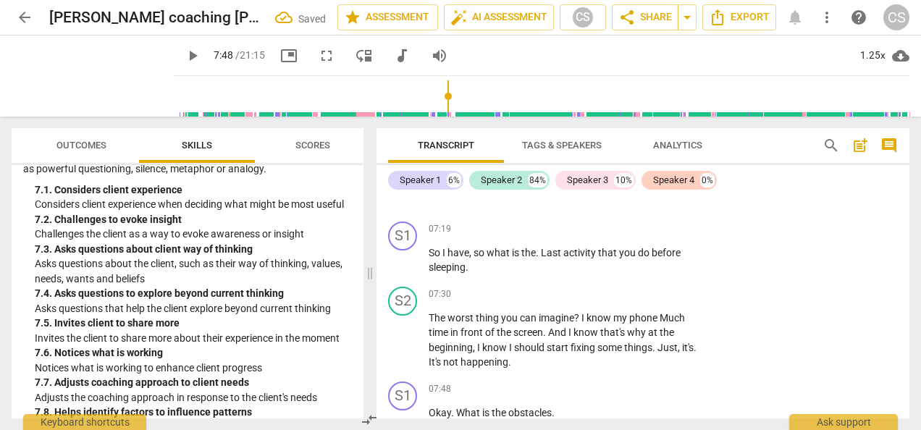
scroll to position [3164, 0]
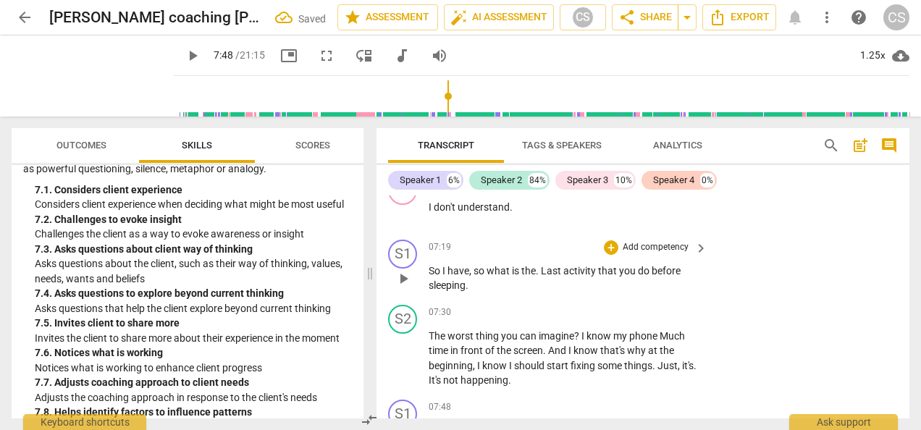
click at [626, 254] on div "+ Add competency keyboard_arrow_right" at bounding box center [655, 248] width 108 height 16
click at [604, 240] on div "+ Add competency" at bounding box center [647, 247] width 86 height 14
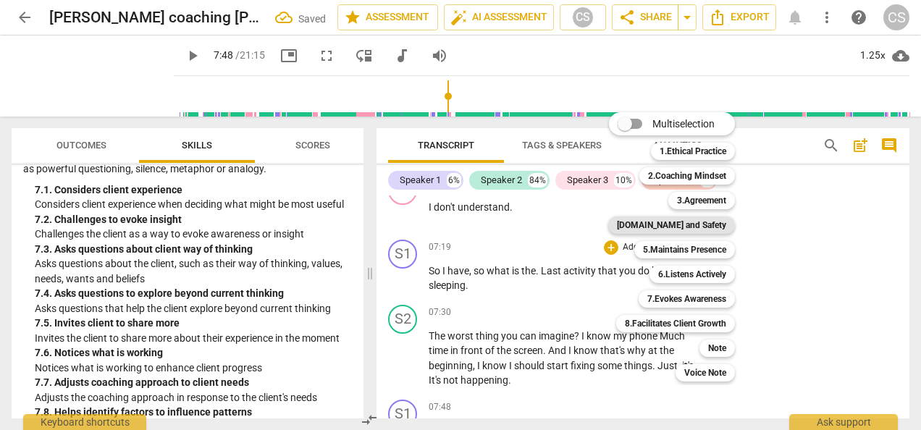
click at [664, 224] on b "[DOMAIN_NAME] and Safety" at bounding box center [671, 225] width 109 height 17
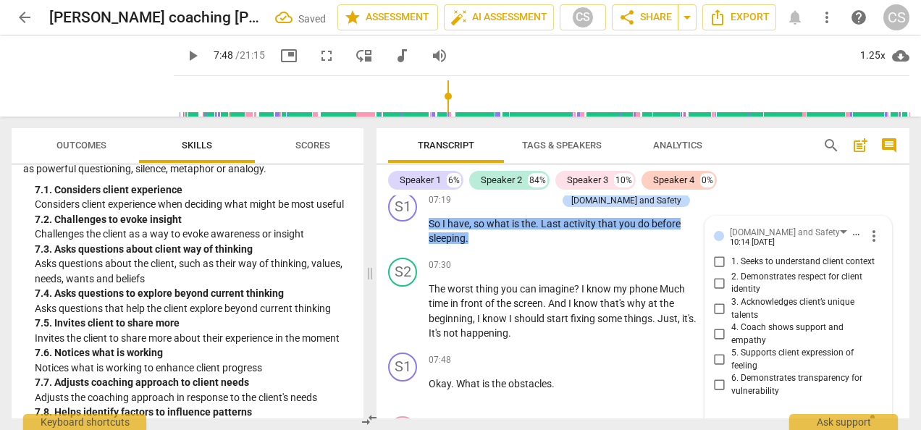
scroll to position [3206, 0]
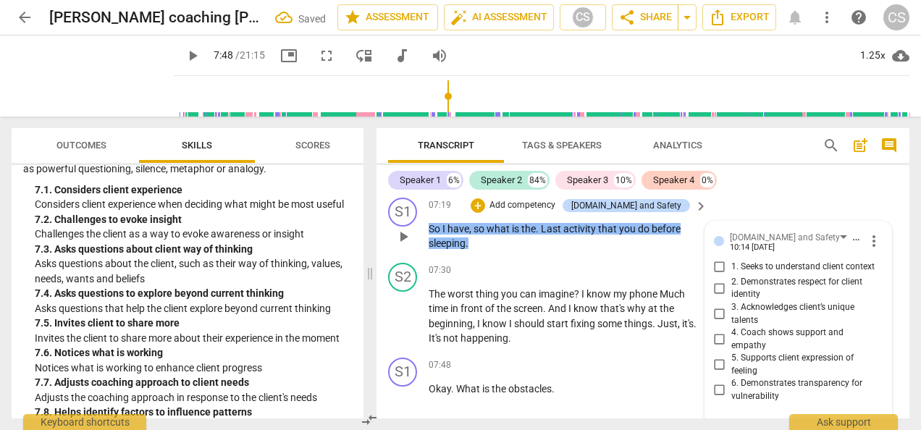
click at [717, 267] on input "1. Seeks to understand client context" at bounding box center [719, 267] width 23 height 17
click at [682, 330] on span "it's" at bounding box center [688, 324] width 12 height 12
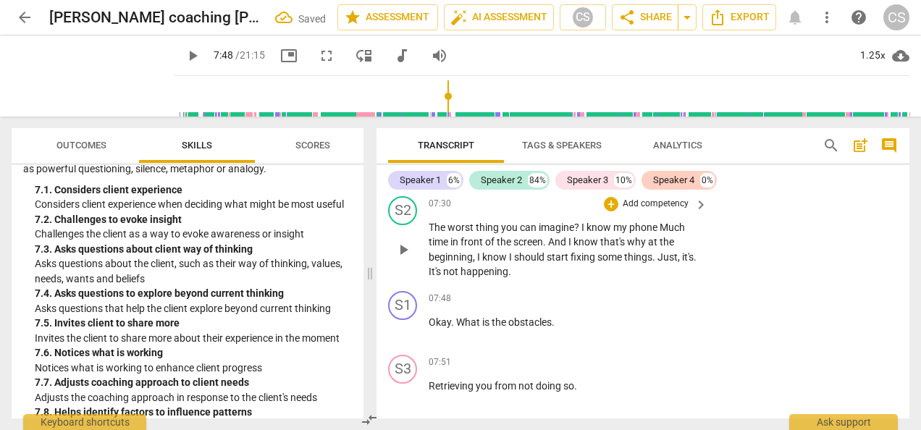
scroll to position [3266, 0]
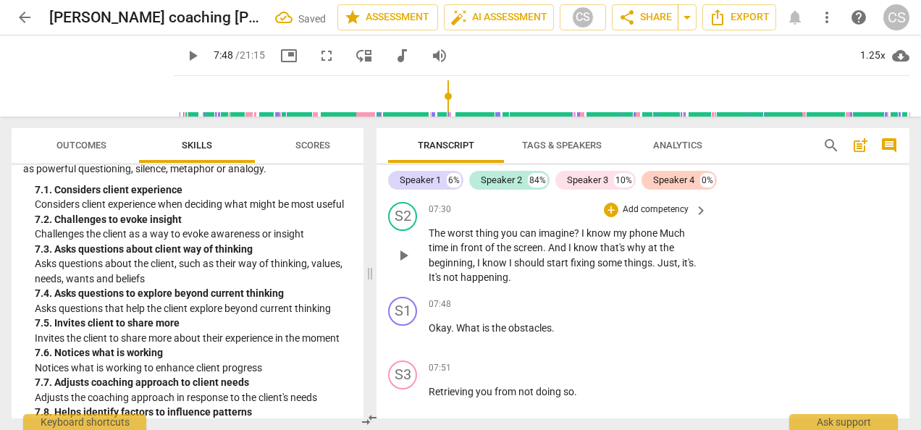
click at [397, 257] on span "play_arrow" at bounding box center [403, 255] width 17 height 17
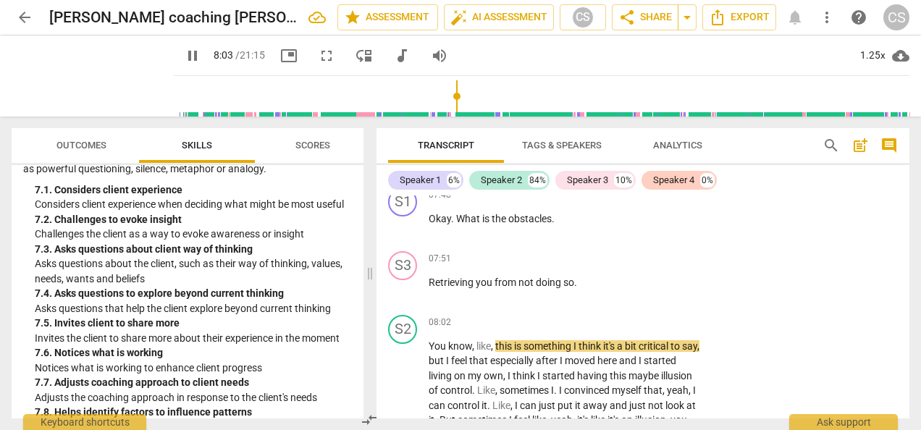
scroll to position [3374, 0]
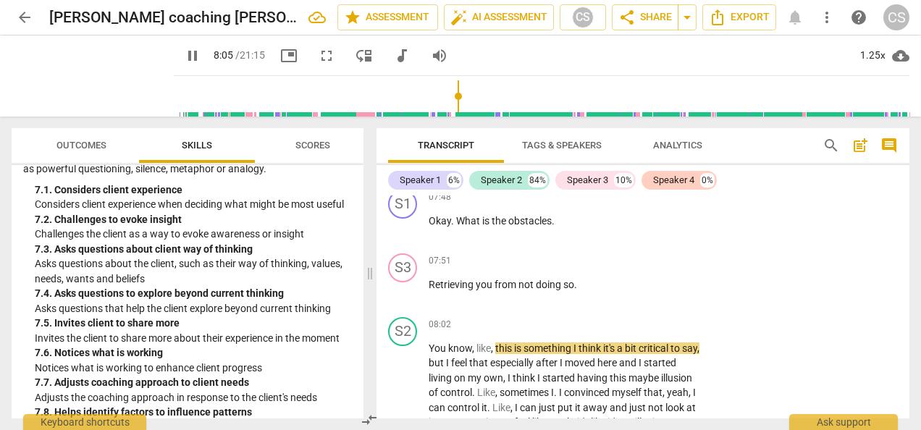
click at [184, 51] on span "pause" at bounding box center [192, 55] width 17 height 17
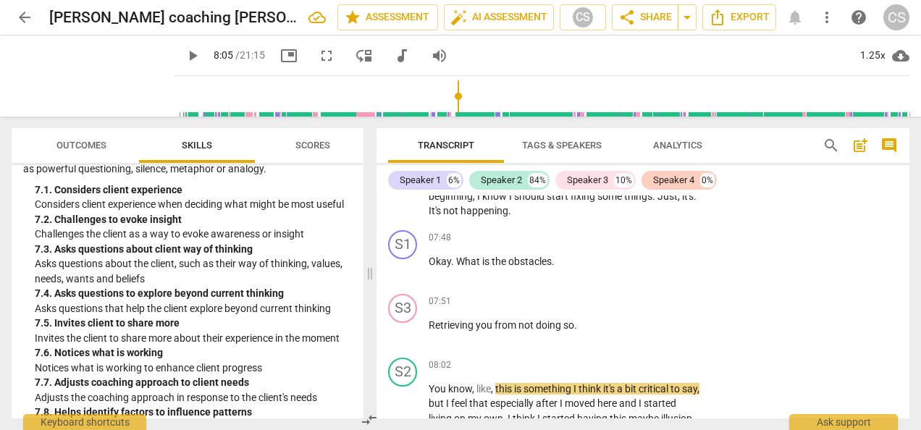
scroll to position [3329, 0]
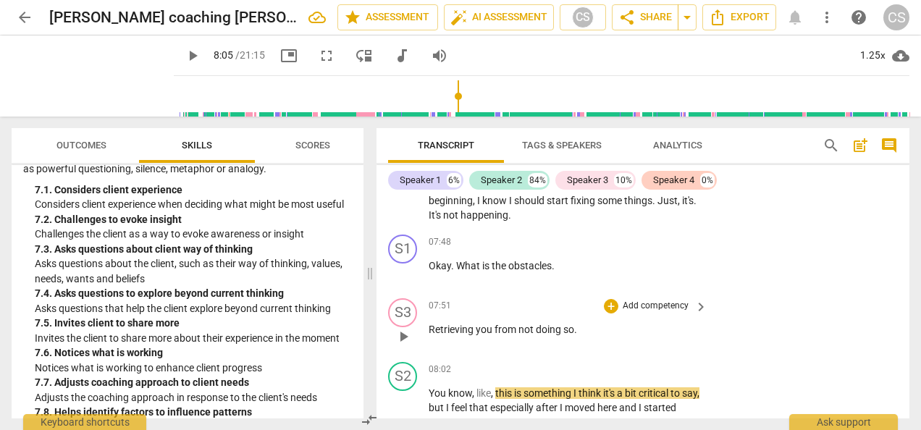
click at [431, 329] on span "Retrieving" at bounding box center [452, 330] width 47 height 12
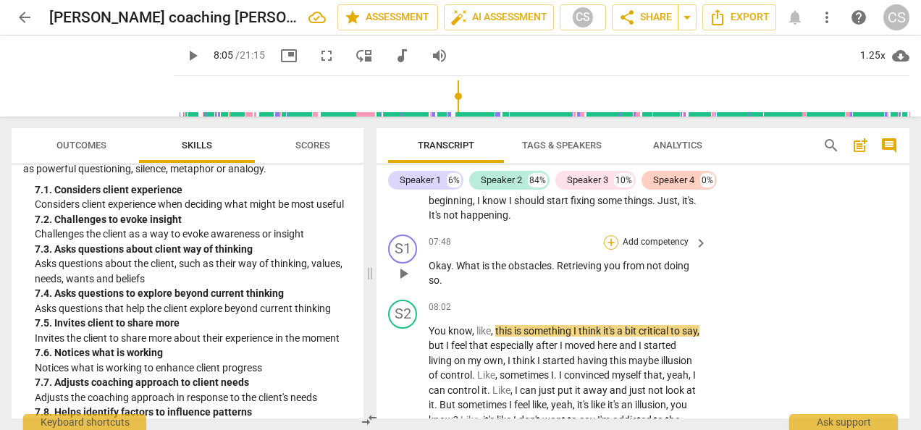
click at [613, 243] on div "+" at bounding box center [611, 242] width 14 height 14
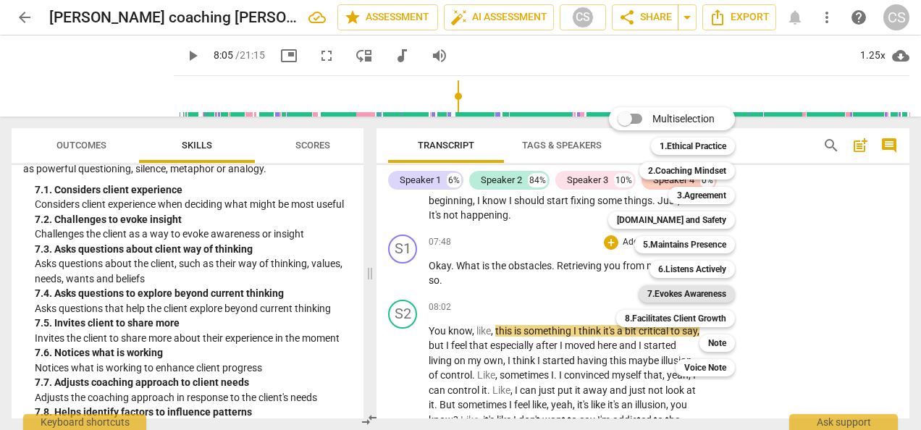
click at [695, 289] on b "7.Evokes Awareness" at bounding box center [686, 293] width 79 height 17
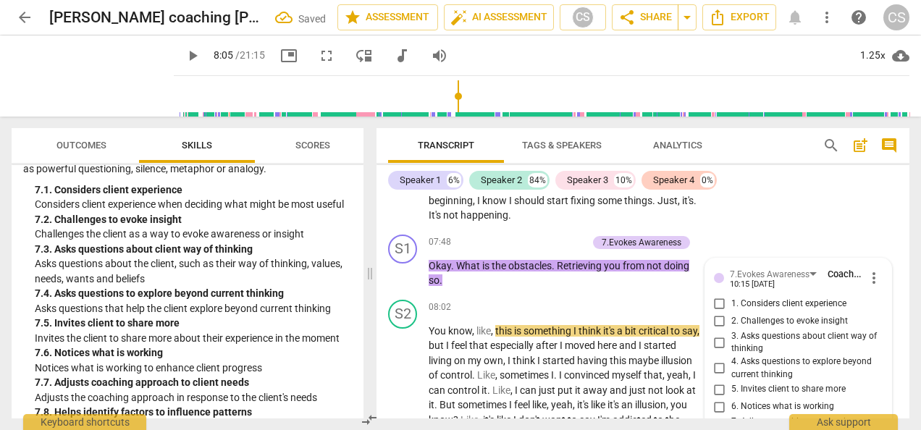
scroll to position [3572, 0]
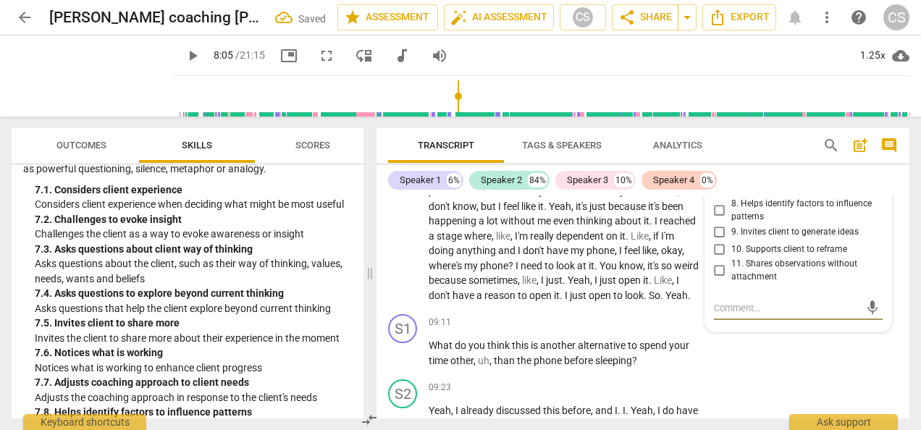
click at [831, 227] on span "9. Invites client to generate ideas" at bounding box center [795, 232] width 127 height 13
click at [732, 227] on input "9. Invites client to generate ideas" at bounding box center [719, 231] width 23 height 17
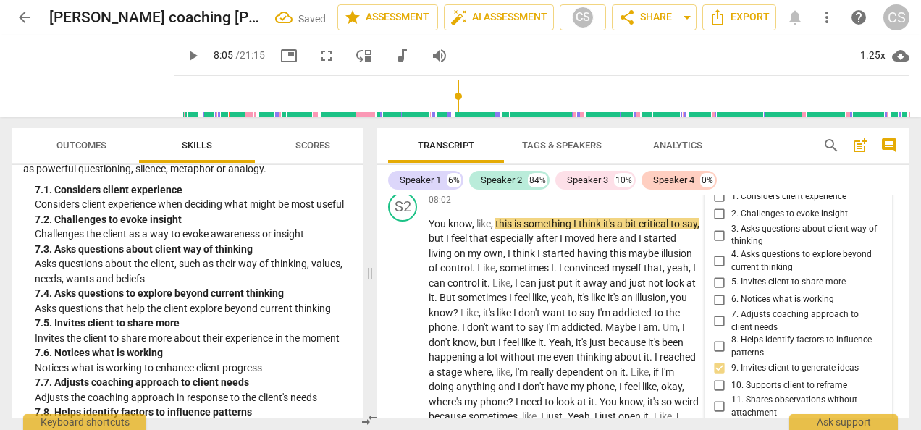
scroll to position [3437, 0]
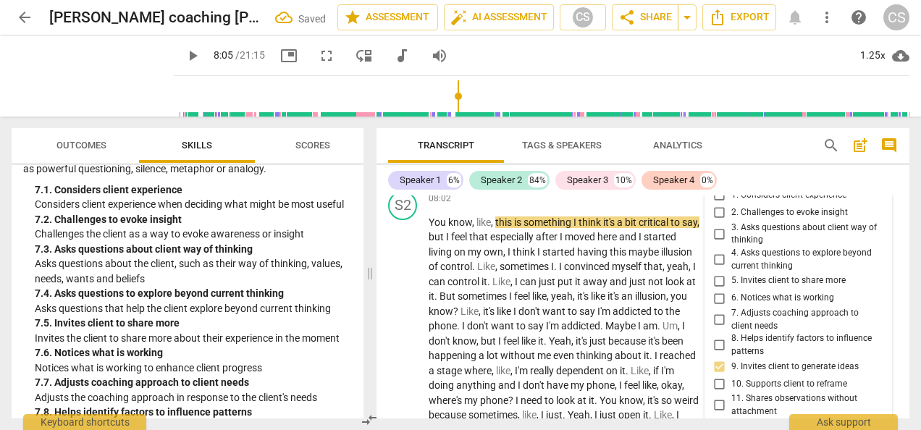
click at [717, 372] on input "9. Invites client to generate ideas" at bounding box center [719, 366] width 23 height 17
click at [720, 367] on input "9. Invites client to generate ideas" at bounding box center [719, 366] width 23 height 17
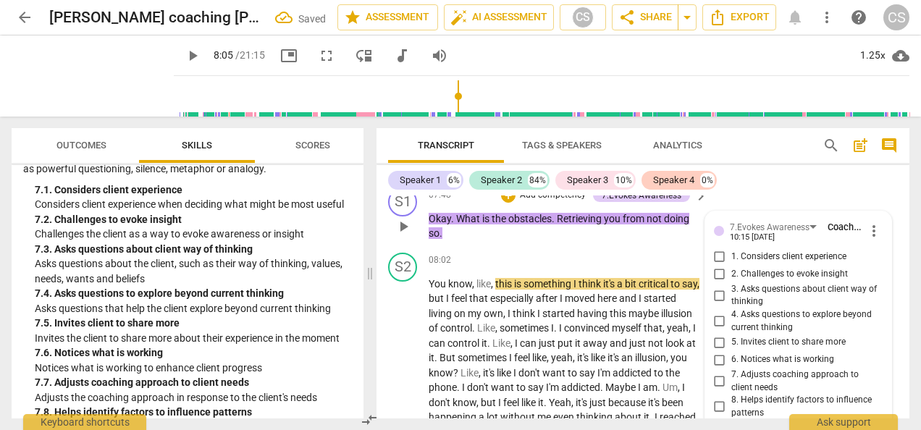
scroll to position [3367, 0]
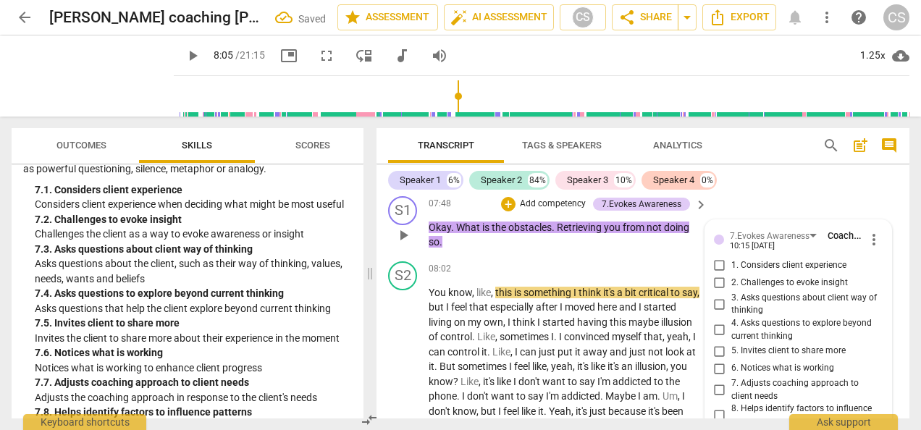
click at [720, 303] on input "3. Asks questions about client way of thinking" at bounding box center [719, 303] width 23 height 17
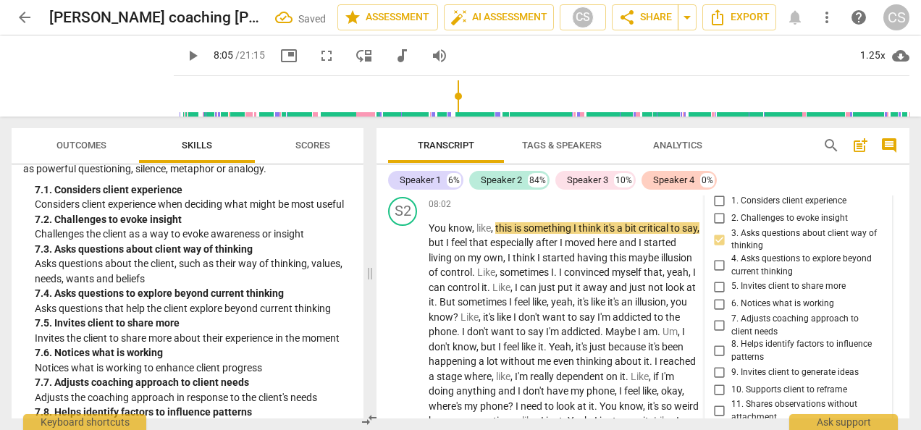
scroll to position [3406, 0]
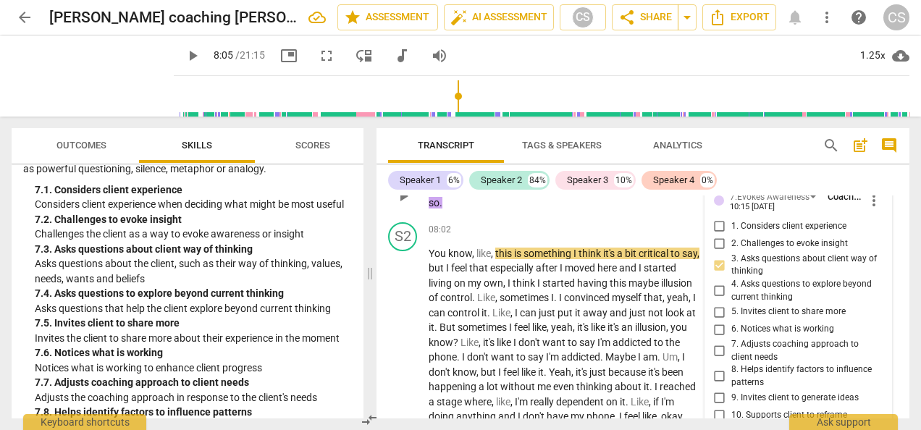
click at [719, 242] on input "2. Challenges to evoke insight" at bounding box center [719, 243] width 23 height 17
click at [411, 364] on span "play_arrow" at bounding box center [403, 357] width 17 height 17
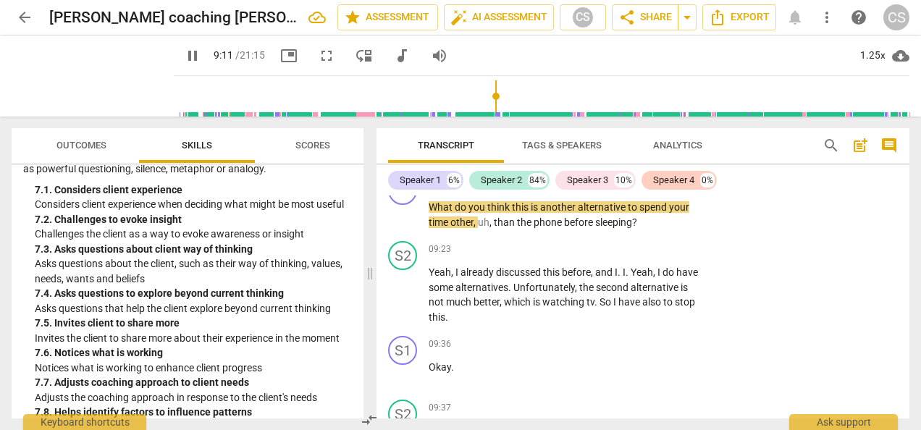
scroll to position [3712, 0]
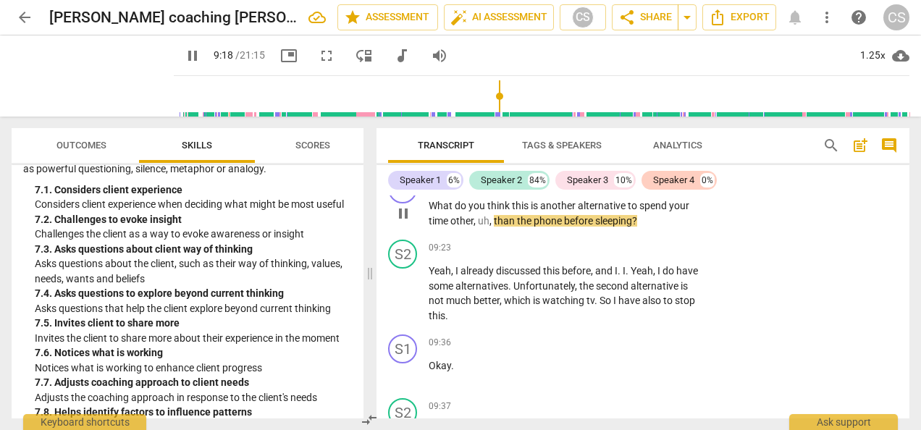
click at [613, 190] on div "+" at bounding box center [611, 182] width 14 height 14
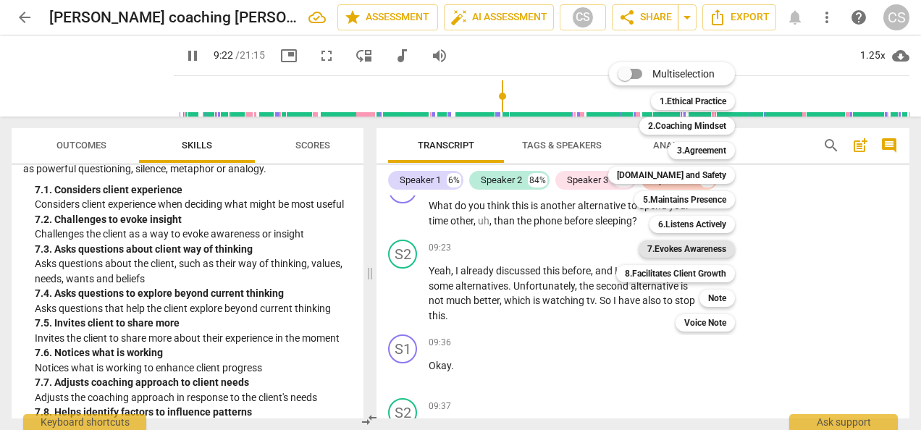
click at [705, 247] on b "7.Evokes Awareness" at bounding box center [686, 248] width 79 height 17
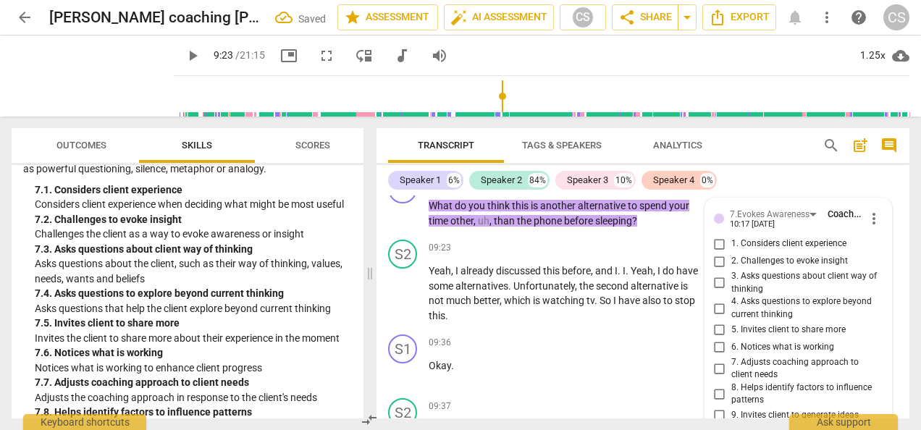
scroll to position [3911, 0]
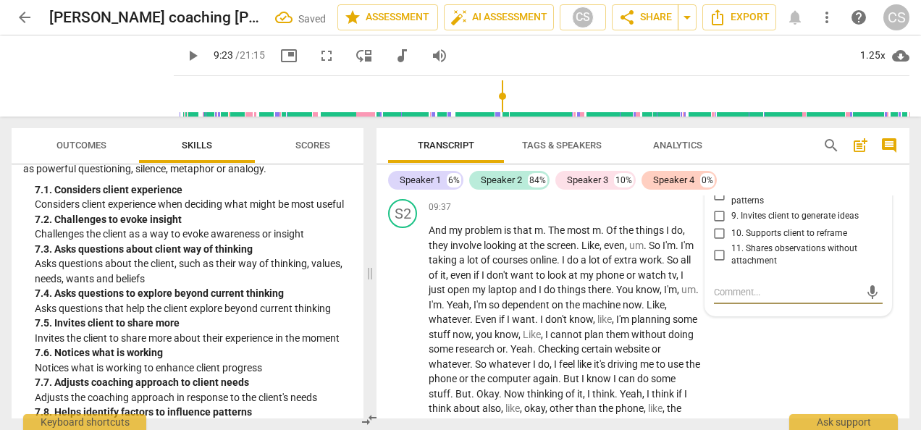
click at [827, 206] on span "8. Helps identify factors to influence patterns" at bounding box center [805, 195] width 146 height 25
click at [732, 204] on input "8. Helps identify factors to influence patterns" at bounding box center [719, 194] width 23 height 17
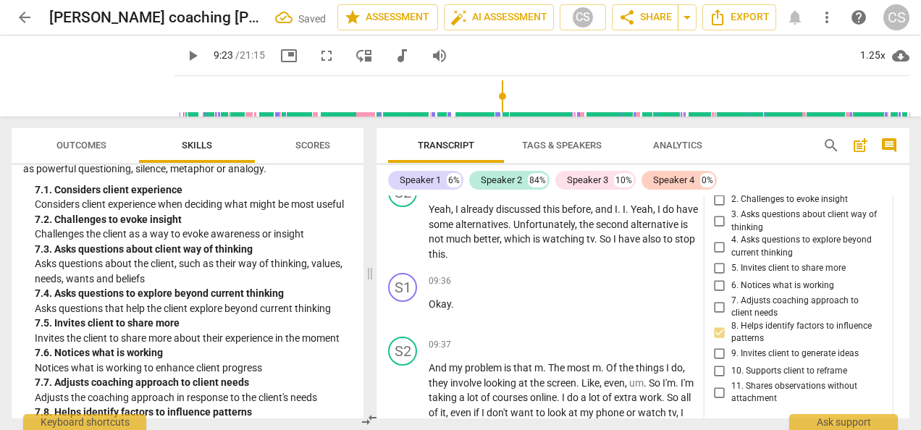
scroll to position [3768, 0]
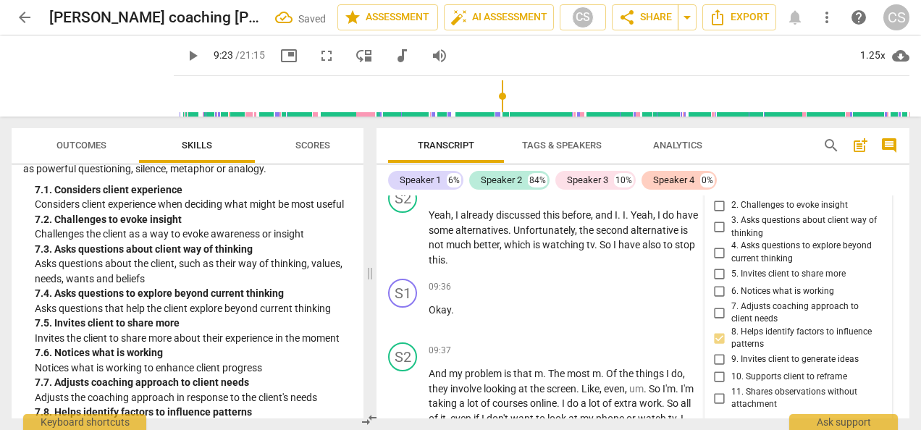
click at [719, 347] on input "8. Helps identify factors to influence patterns" at bounding box center [719, 338] width 23 height 17
click at [715, 261] on input "4. Asks questions to explore beyond current thinking" at bounding box center [719, 252] width 23 height 17
click at [717, 369] on input "9. Invites client to generate ideas" at bounding box center [719, 359] width 23 height 17
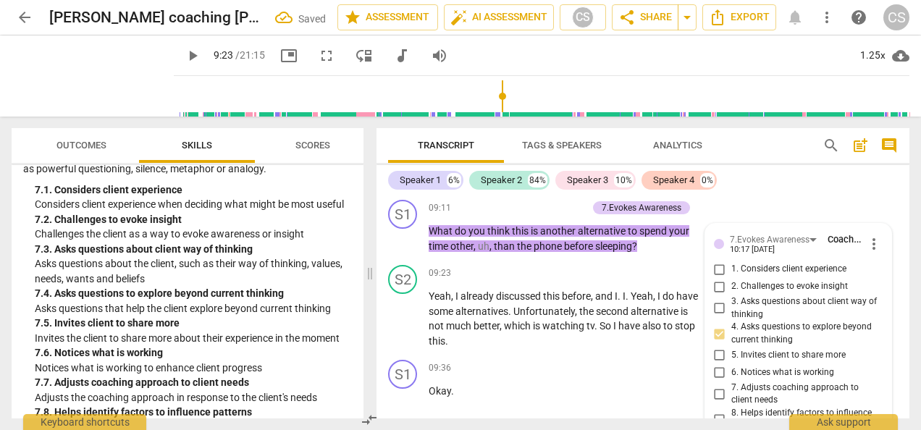
scroll to position [3685, 0]
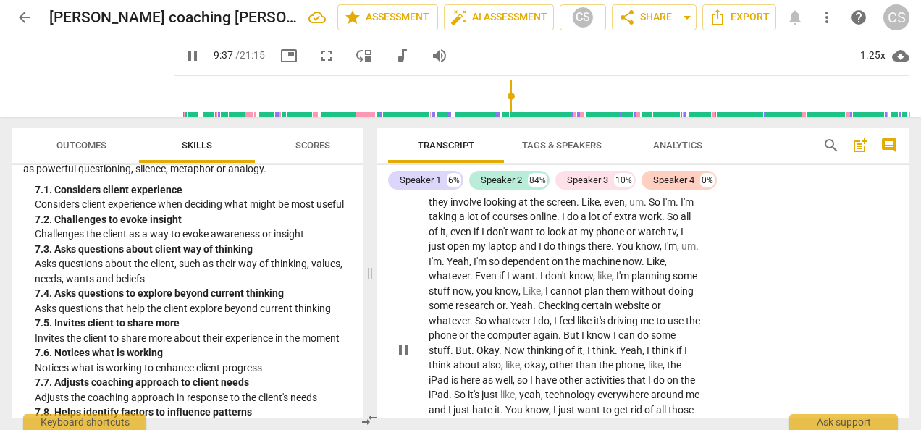
click at [673, 282] on span "some" at bounding box center [685, 276] width 25 height 12
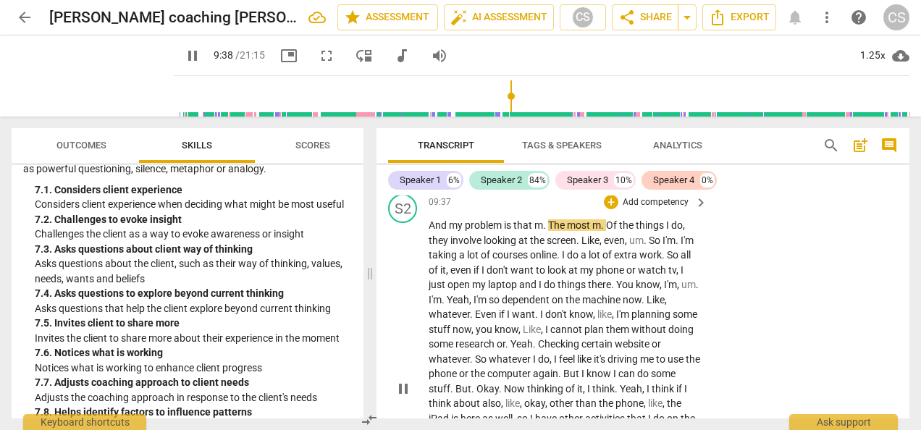
scroll to position [3907, 0]
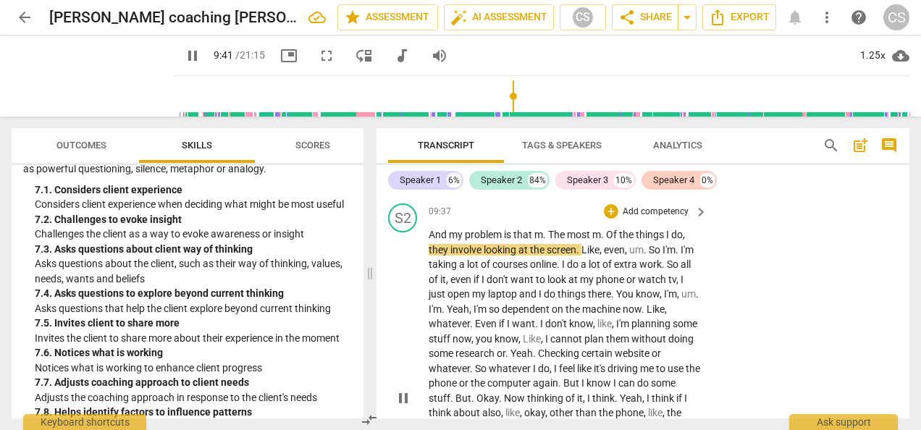
click at [400, 407] on span "pause" at bounding box center [403, 398] width 17 height 17
click at [686, 374] on span "the" at bounding box center [693, 369] width 14 height 12
click at [184, 62] on span "play_arrow" at bounding box center [192, 55] width 17 height 17
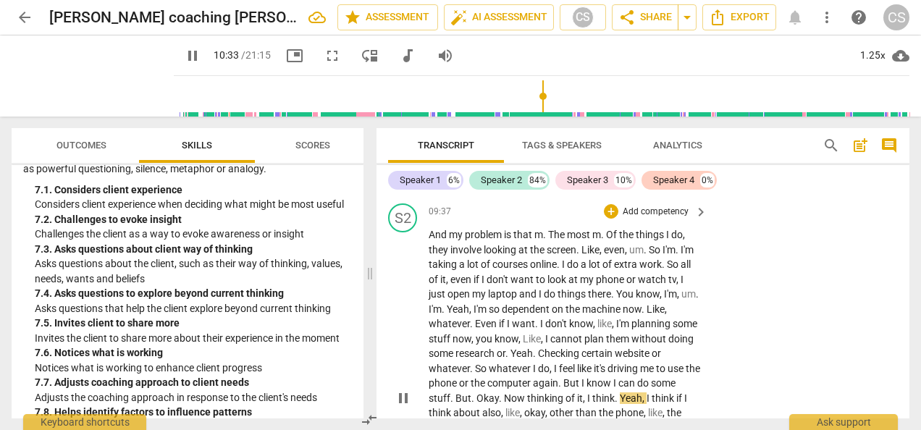
click at [804, 315] on div "S2 play_arrow pause 09:37 + Add competency keyboard_arrow_right And my problem …" at bounding box center [643, 386] width 533 height 377
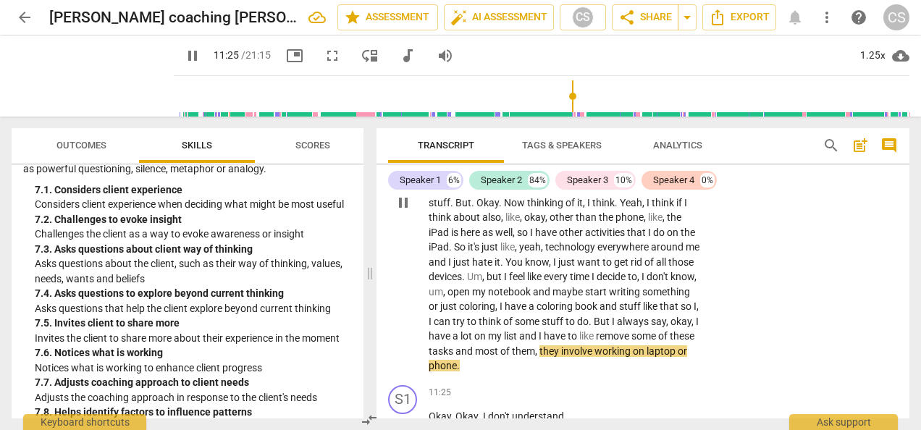
scroll to position [4331, 0]
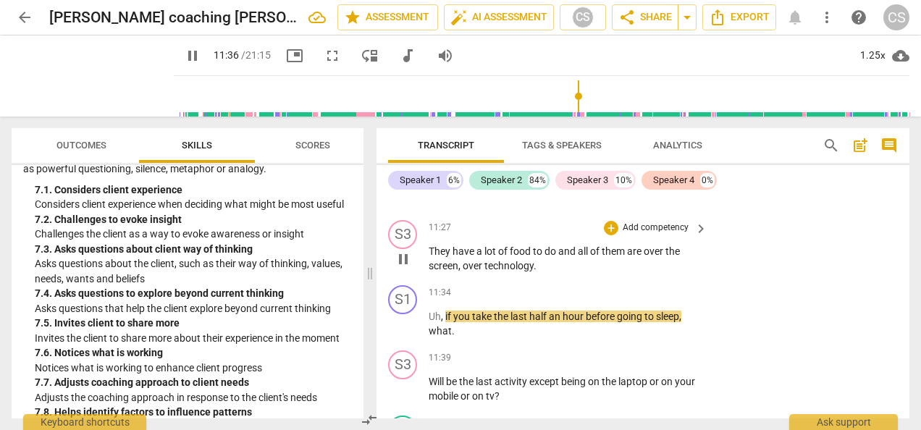
click at [432, 257] on span "They" at bounding box center [441, 252] width 24 height 12
click at [607, 235] on div "+" at bounding box center [611, 228] width 14 height 14
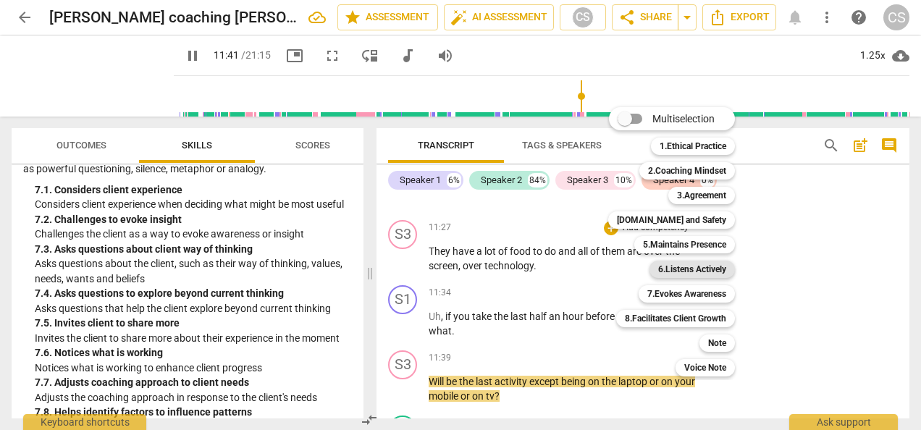
click at [692, 265] on b "6.Listens Actively" at bounding box center [692, 269] width 68 height 17
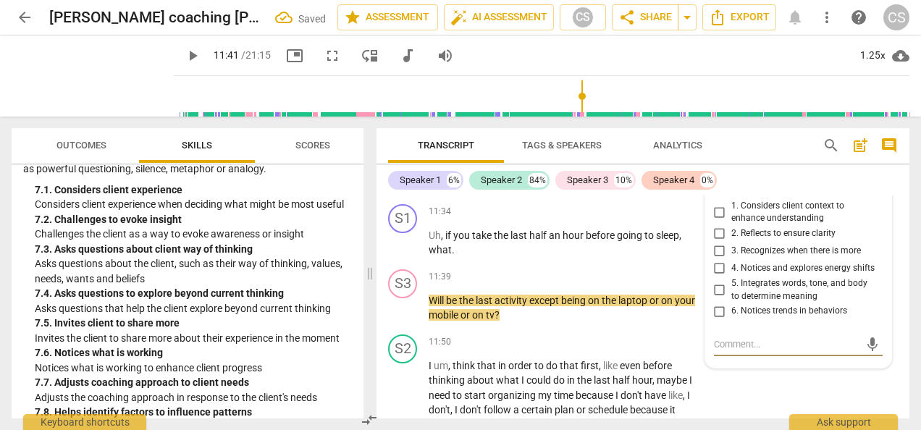
scroll to position [4411, 0]
click at [724, 243] on input "2. Reflects to ensure clarity" at bounding box center [719, 234] width 23 height 17
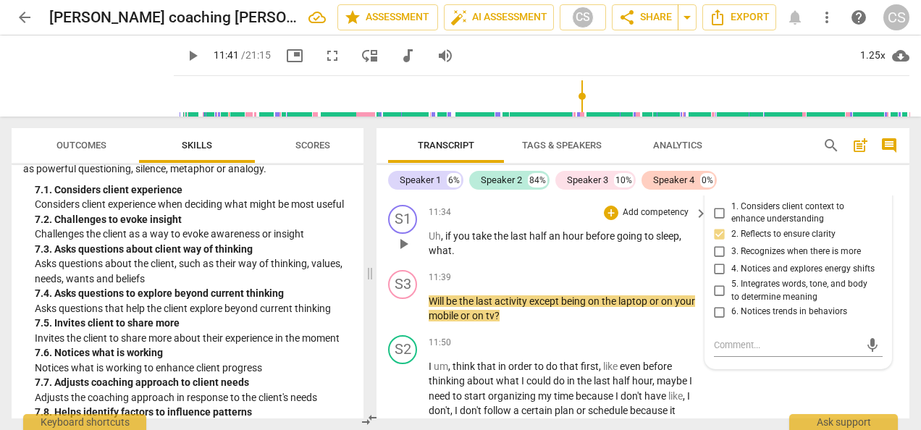
click at [539, 219] on div "S1 play_arrow pause 11:34 + Add competency keyboard_arrow_right Uh , if you tak…" at bounding box center [643, 231] width 533 height 65
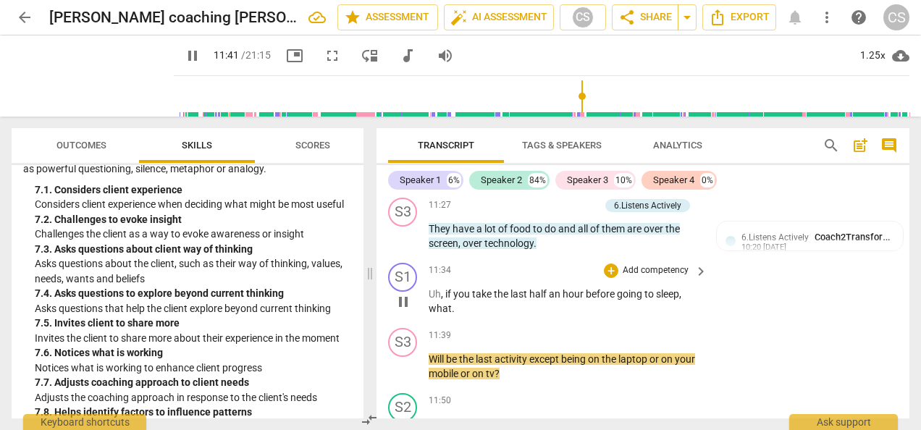
scroll to position [4353, 0]
click at [453, 315] on span "." at bounding box center [453, 309] width 3 height 12
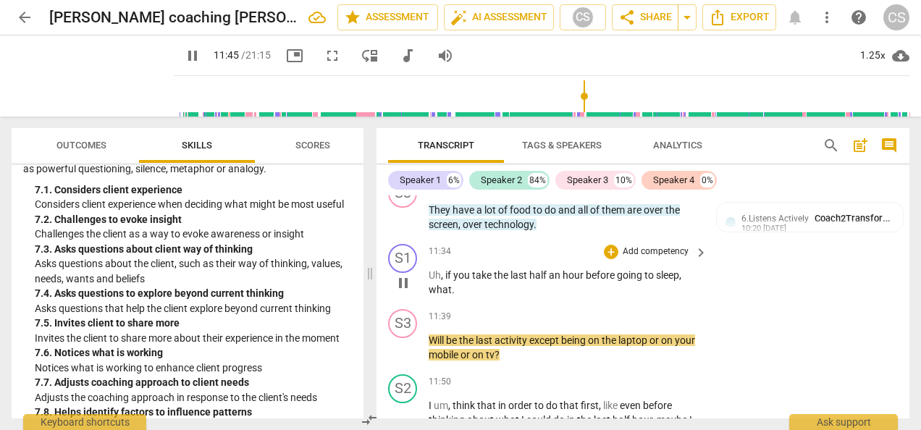
scroll to position [4375, 0]
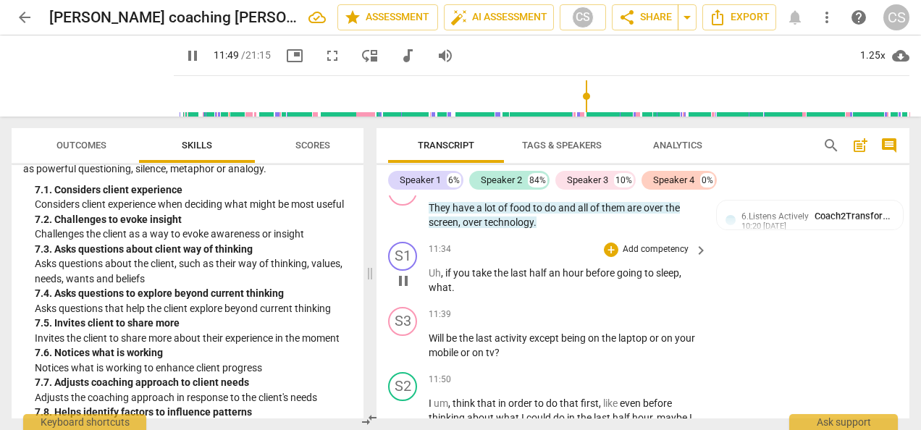
click at [401, 290] on span "pause" at bounding box center [403, 280] width 17 height 17
click at [432, 344] on span "Will" at bounding box center [437, 338] width 17 height 12
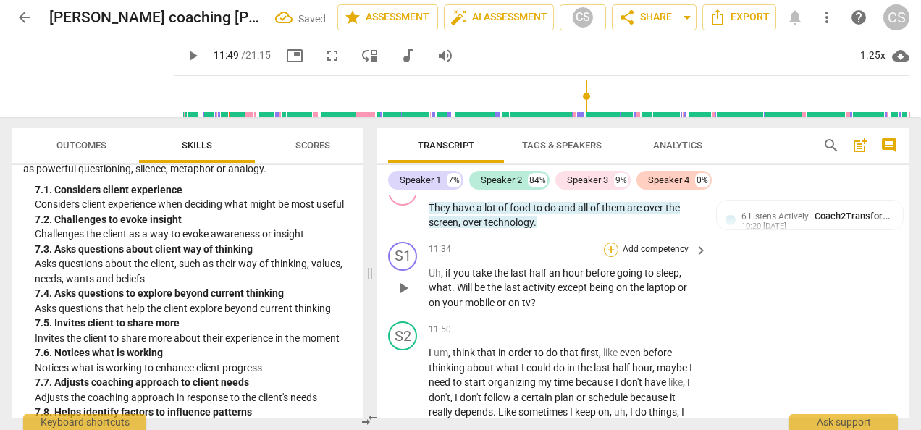
click at [607, 257] on div "+" at bounding box center [611, 250] width 14 height 14
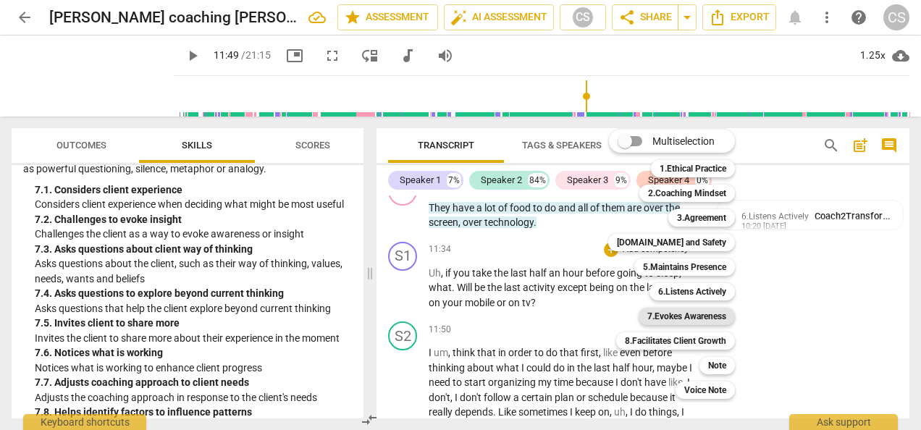
click at [701, 312] on b "7.Evokes Awareness" at bounding box center [686, 316] width 79 height 17
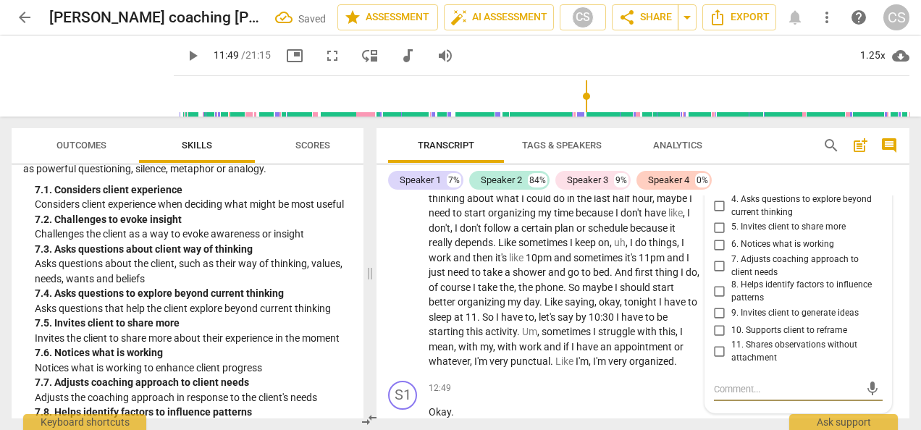
scroll to position [4524, 0]
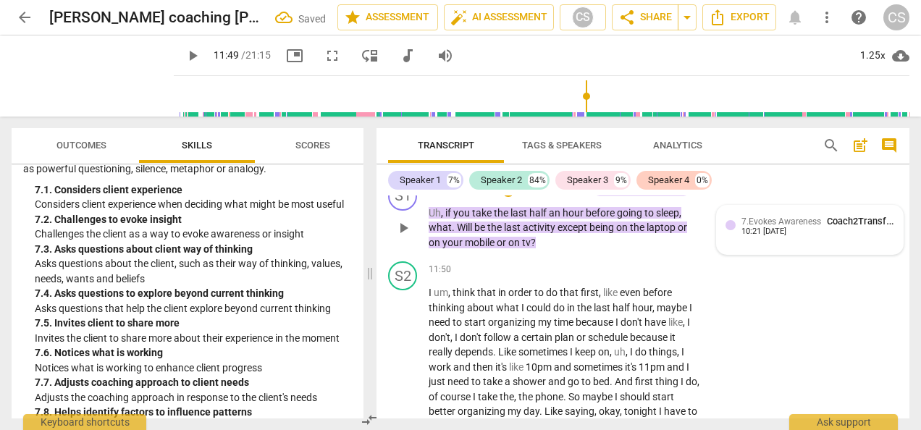
click at [820, 228] on div "7.Evokes Awareness Coach2Transform School" at bounding box center [818, 221] width 153 height 14
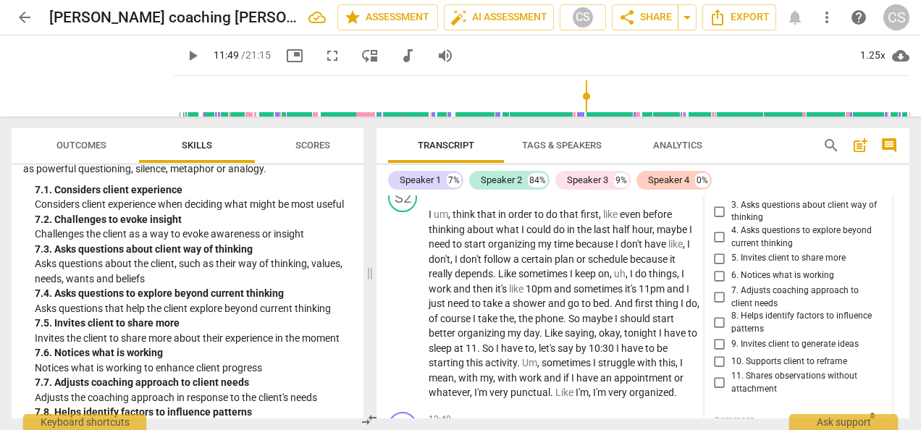
scroll to position [4512, 0]
click at [719, 246] on input "4. Asks questions to explore beyond current thinking" at bounding box center [719, 238] width 23 height 17
click at [180, 50] on span "play_arrow" at bounding box center [193, 55] width 26 height 17
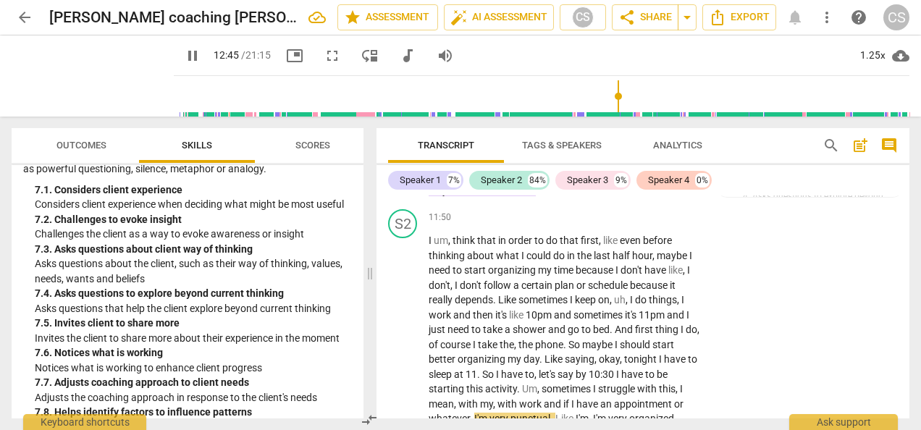
scroll to position [4718, 0]
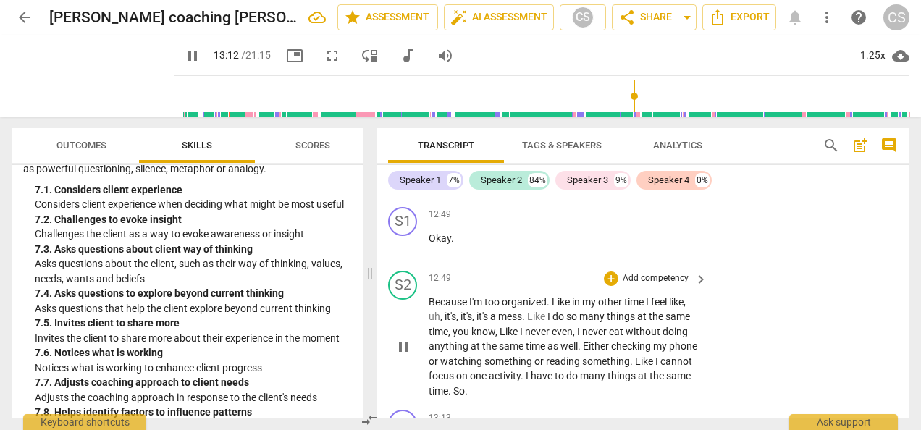
click at [438, 308] on span "Because" at bounding box center [449, 302] width 41 height 12
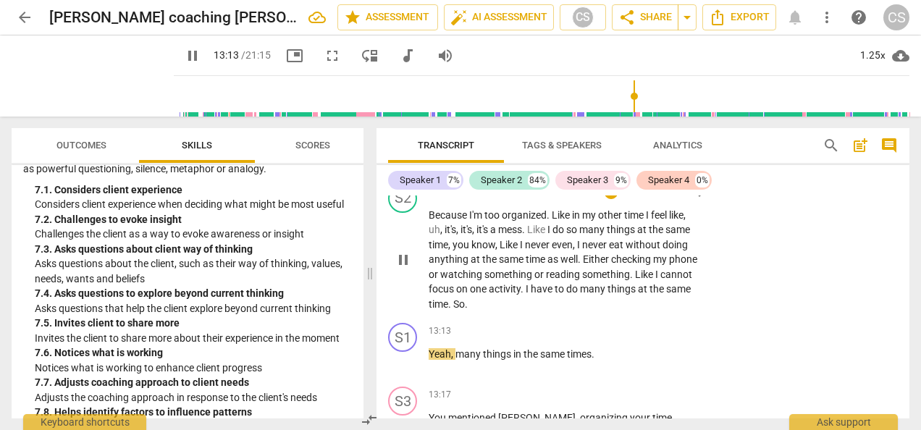
scroll to position [4831, 0]
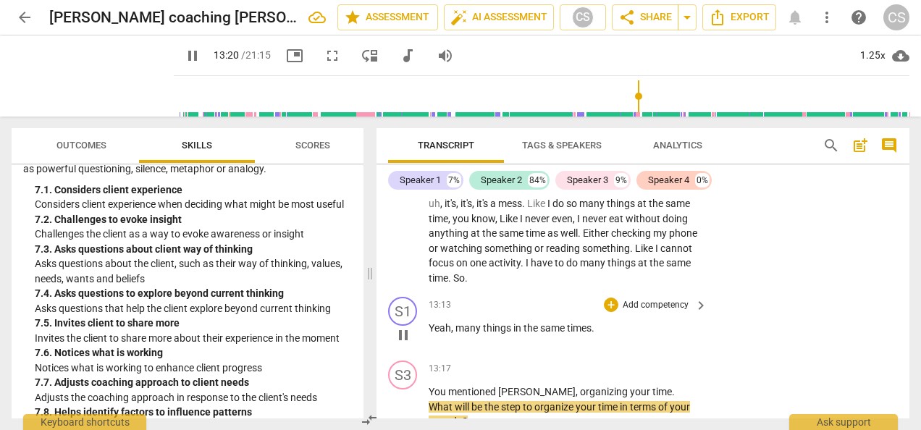
click at [501, 349] on div "13:13 + Add competency keyboard_arrow_right Yeah , many things in the same time…" at bounding box center [569, 323] width 280 height 52
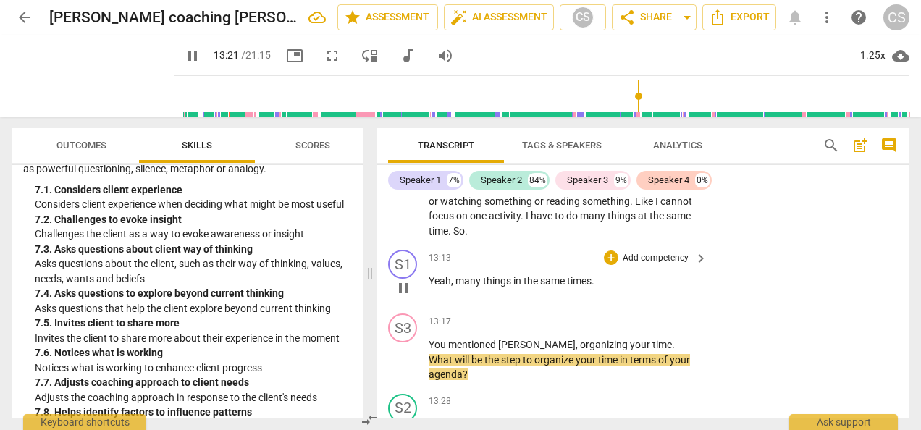
scroll to position [4903, 0]
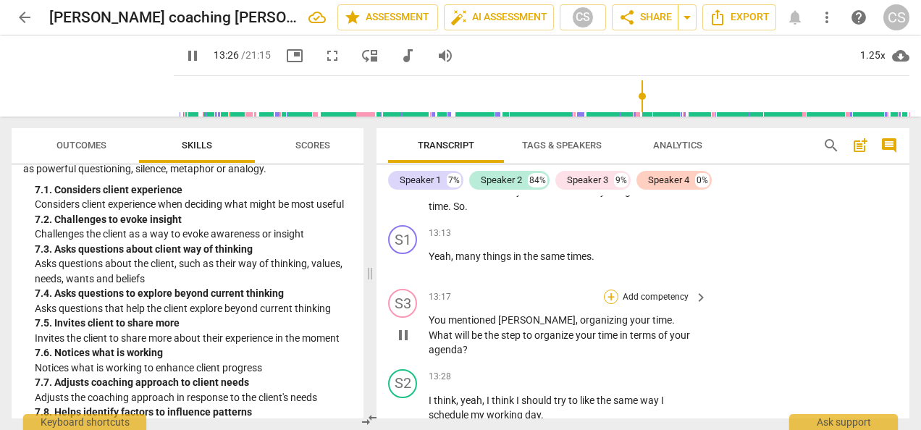
click at [608, 304] on div "+" at bounding box center [611, 297] width 14 height 14
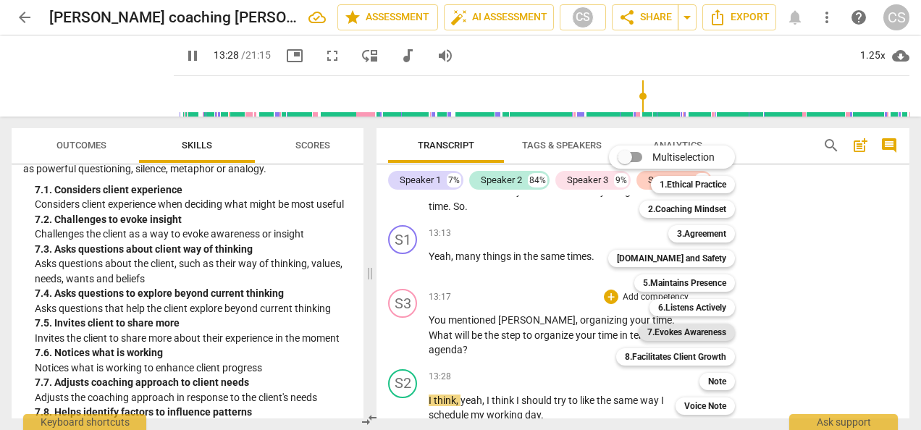
click at [686, 335] on b "7.Evokes Awareness" at bounding box center [686, 332] width 79 height 17
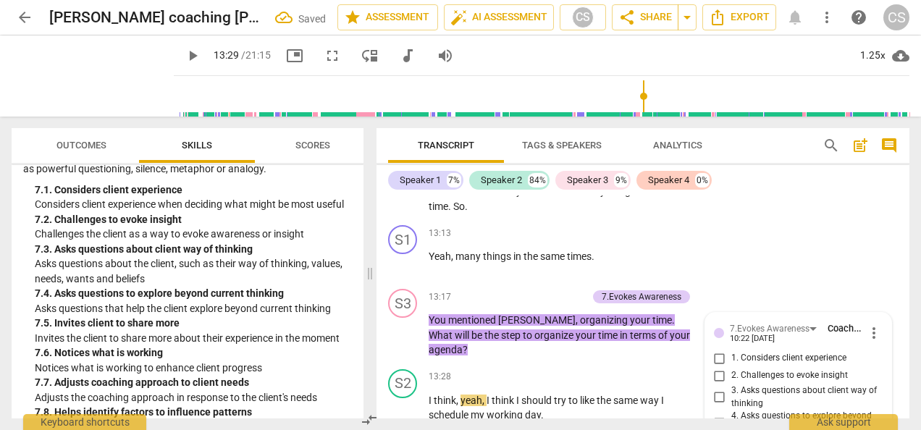
scroll to position [5216, 0]
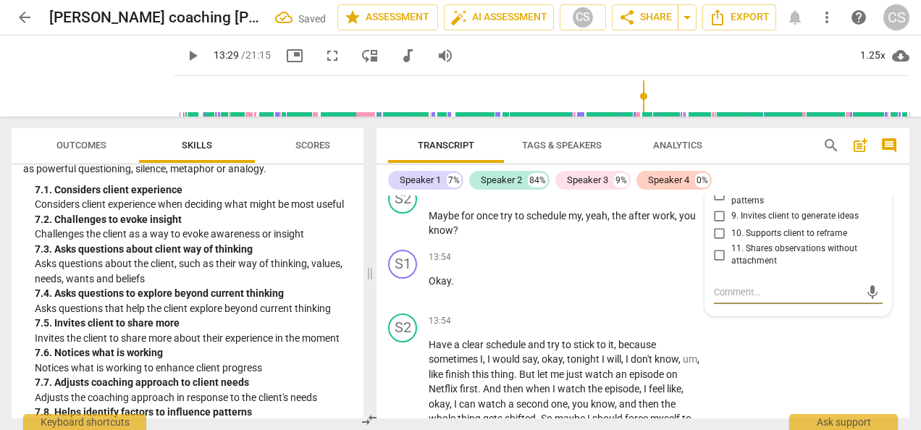
click at [671, 255] on p "Add competency" at bounding box center [655, 257] width 69 height 13
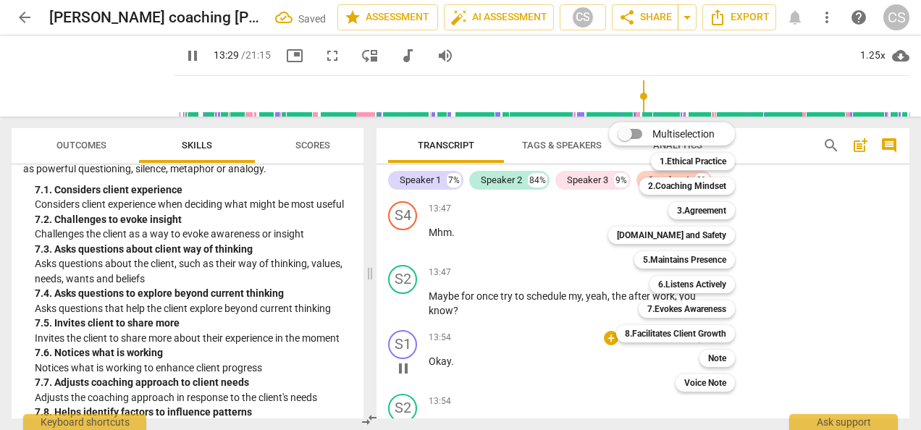
scroll to position [5135, 0]
click at [853, 272] on div at bounding box center [460, 215] width 921 height 430
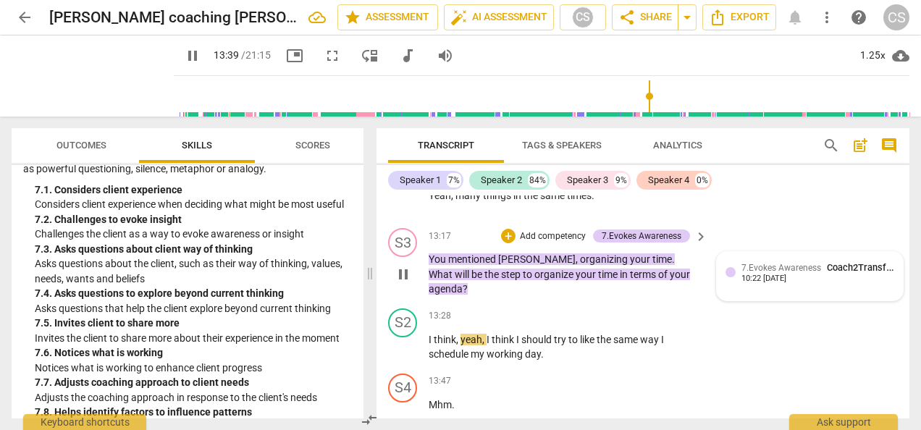
click at [770, 284] on div "10:22 [DATE]" at bounding box center [764, 278] width 45 height 9
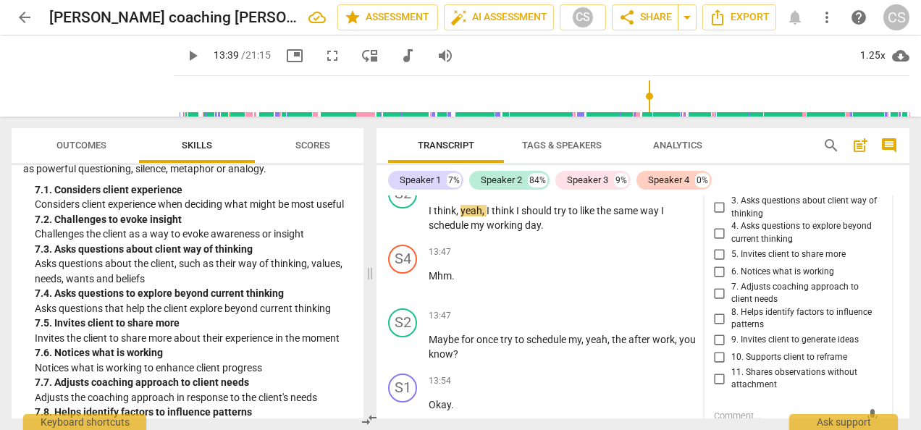
scroll to position [5079, 0]
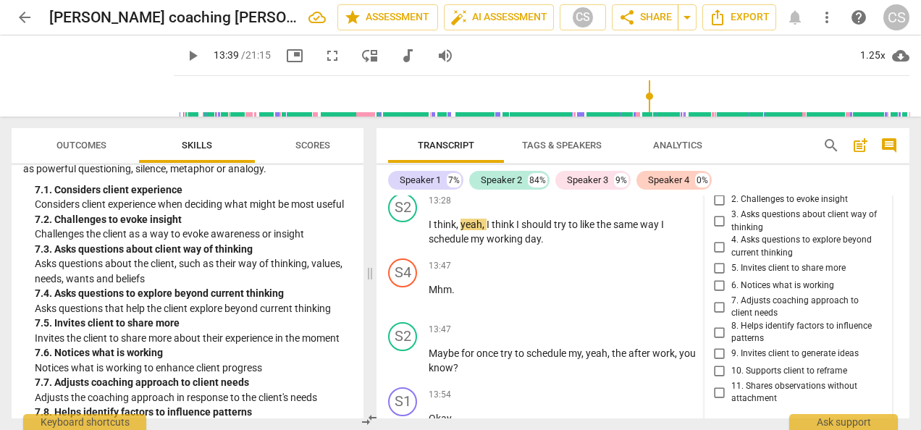
click at [713, 363] on input "9. Invites client to generate ideas" at bounding box center [719, 353] width 23 height 17
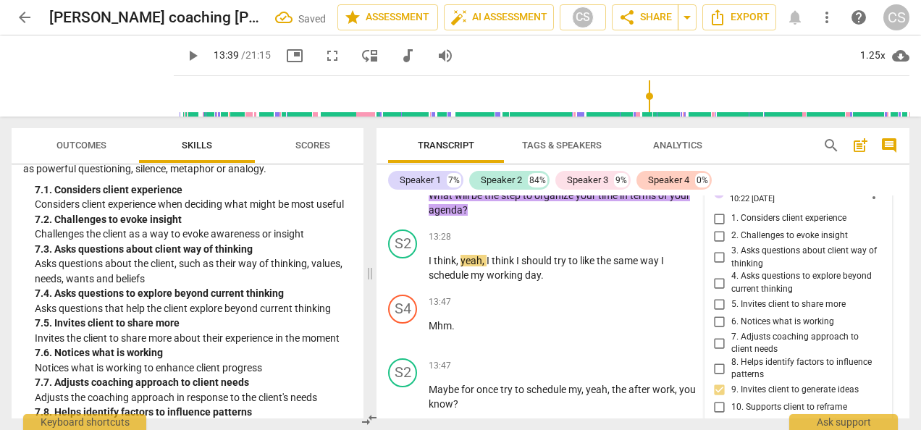
scroll to position [5035, 0]
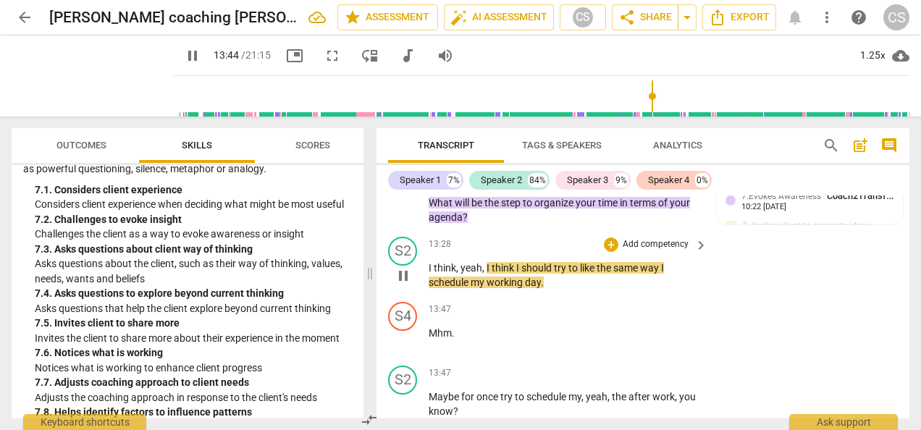
click at [691, 268] on p "I think , yeah , I think I should try to like the same way I schedule my workin…" at bounding box center [565, 276] width 272 height 30
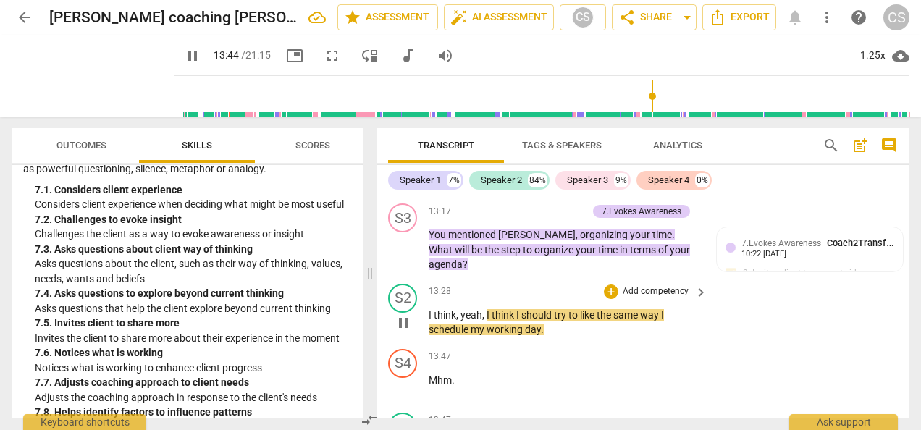
scroll to position [4984, 0]
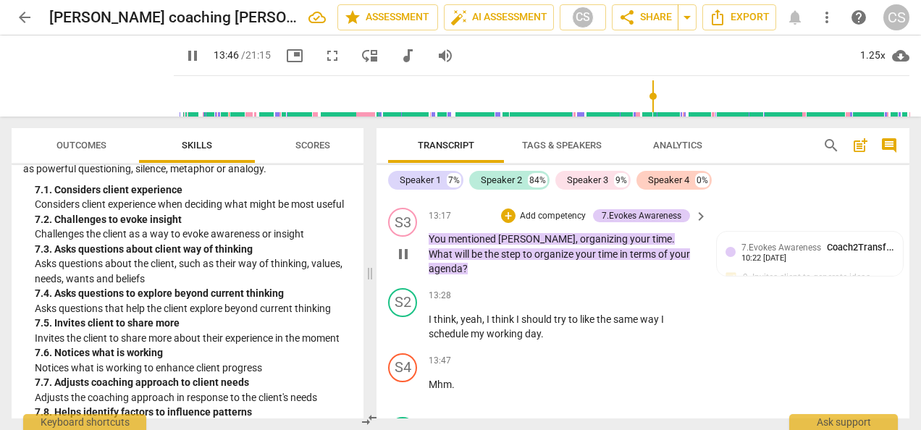
click at [579, 223] on p "Add competency" at bounding box center [553, 216] width 69 height 13
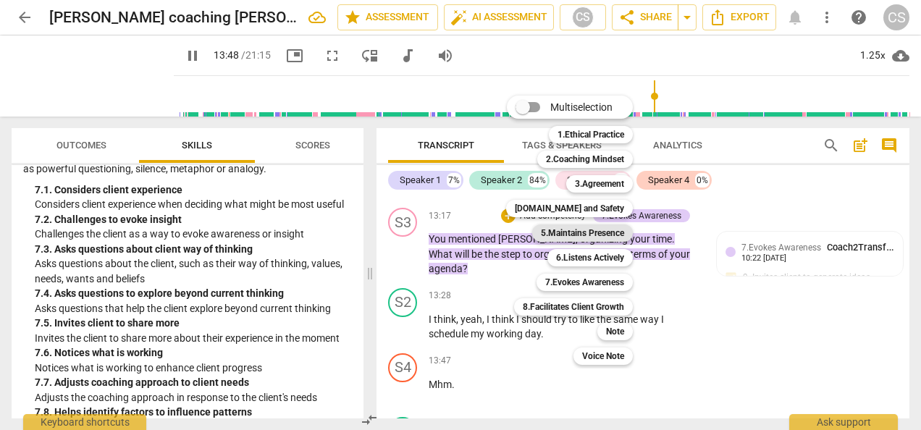
click at [585, 230] on b "5.Maintains Presence" at bounding box center [582, 233] width 83 height 17
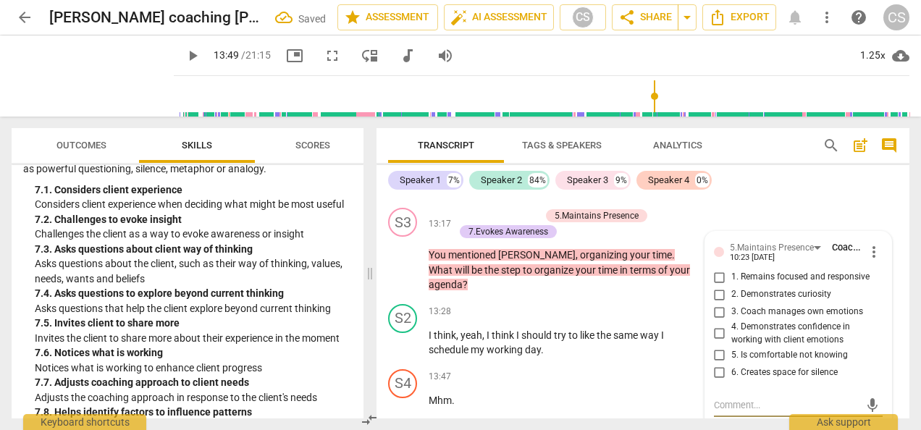
scroll to position [4991, 0]
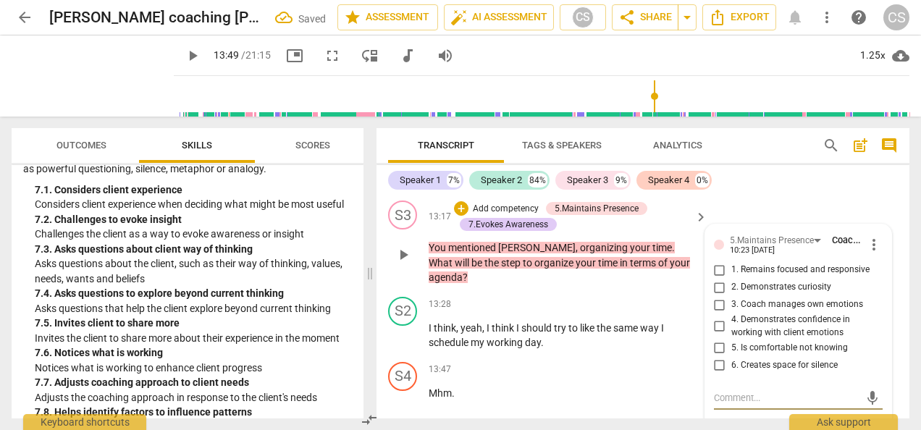
click at [714, 279] on input "1. Remains focused and responsive" at bounding box center [719, 269] width 23 height 17
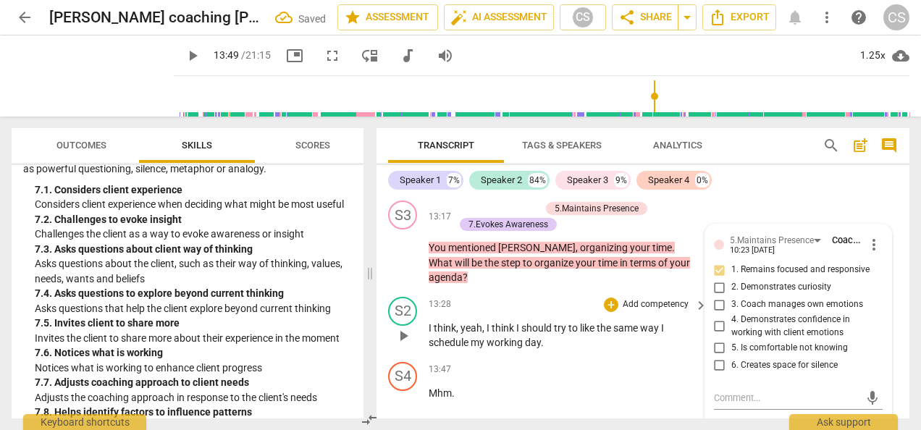
click at [430, 345] on span "schedule" at bounding box center [450, 343] width 42 height 12
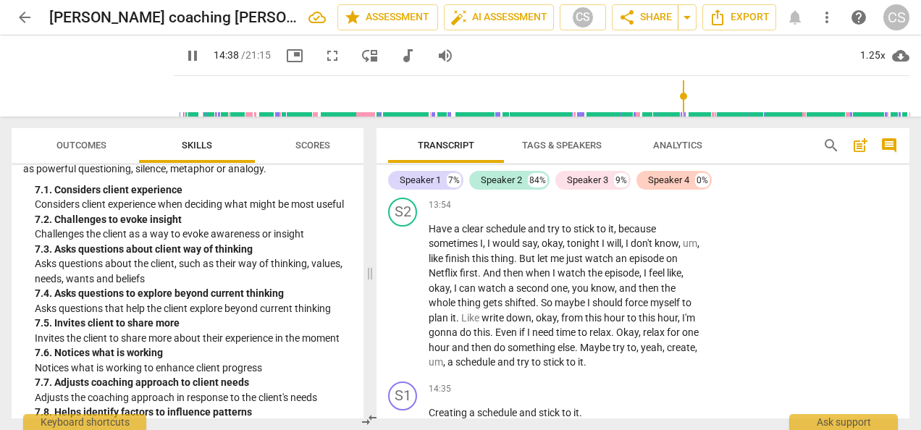
scroll to position [5622, 0]
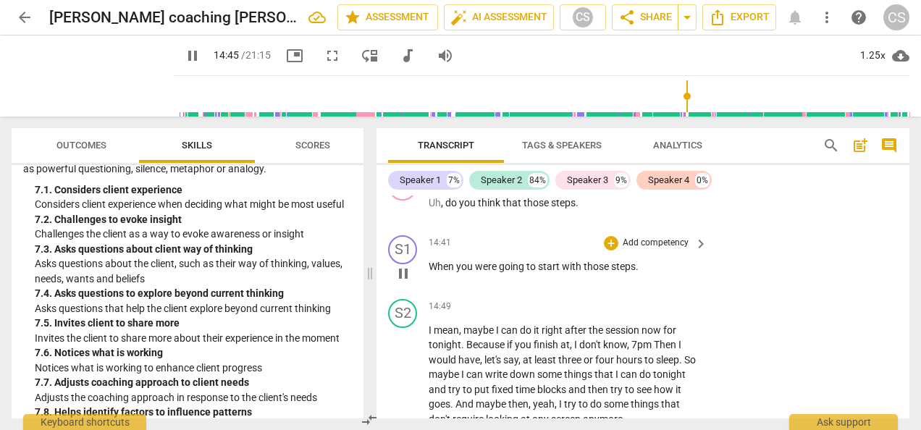
click at [407, 279] on span "pause" at bounding box center [403, 273] width 17 height 17
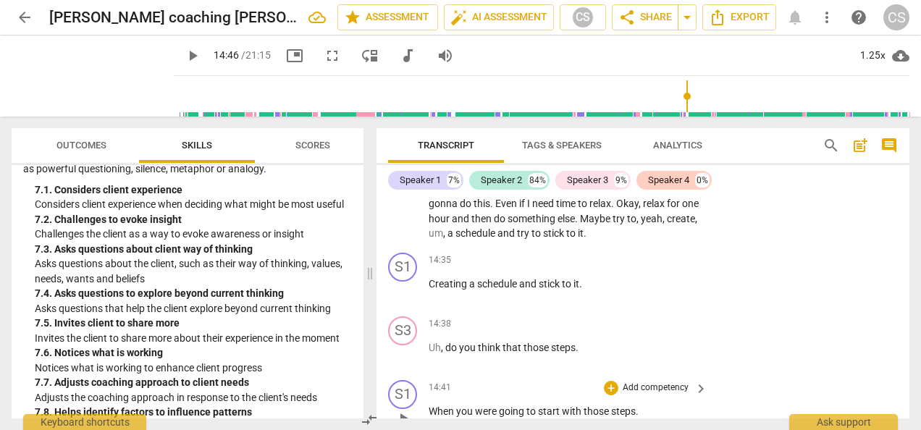
scroll to position [5477, 0]
click at [605, 390] on div "+" at bounding box center [611, 388] width 14 height 14
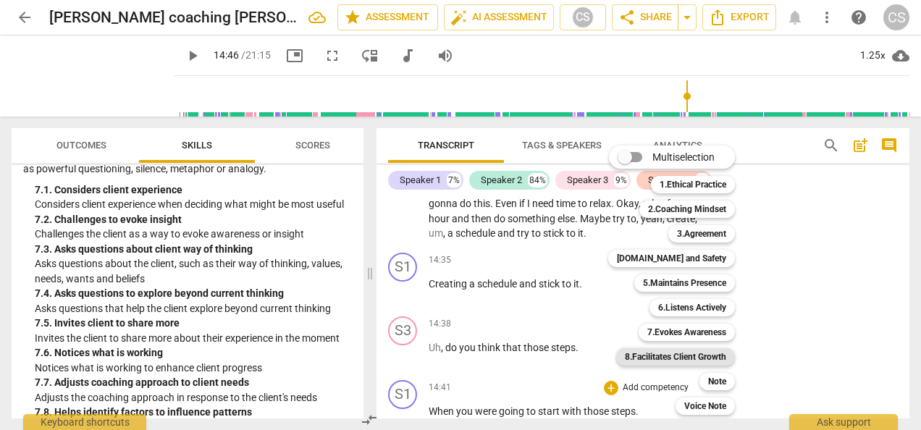
click at [713, 357] on b "8.Facilitates Client Growth" at bounding box center [675, 356] width 101 height 17
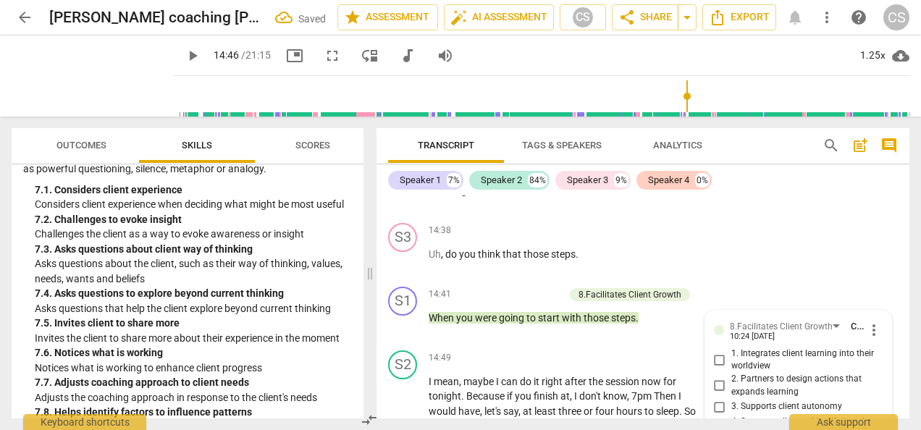
scroll to position [5814, 0]
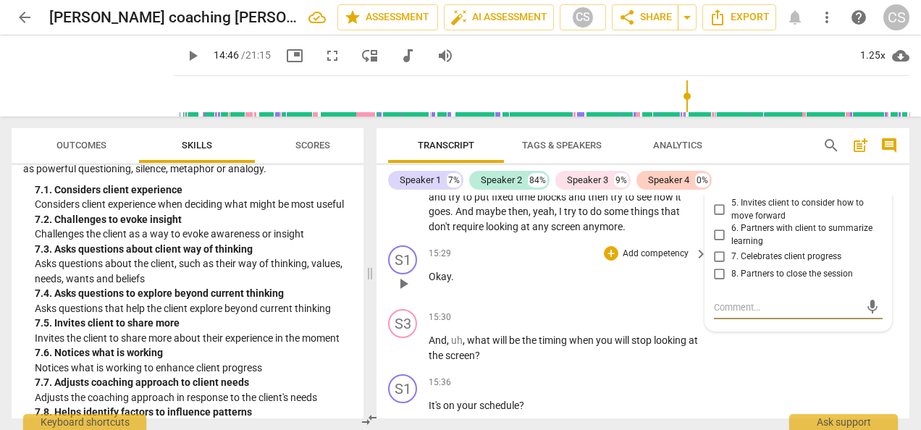
click at [687, 256] on p "Add competency" at bounding box center [655, 254] width 69 height 13
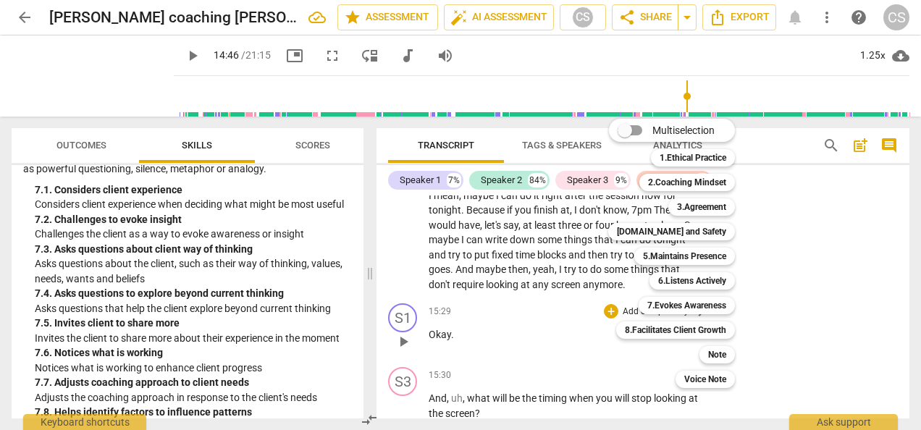
scroll to position [5745, 0]
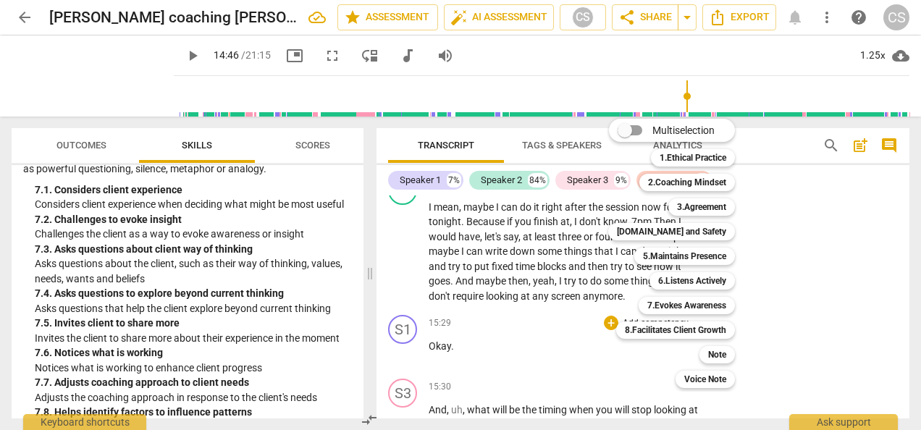
click at [545, 353] on div at bounding box center [460, 215] width 921 height 430
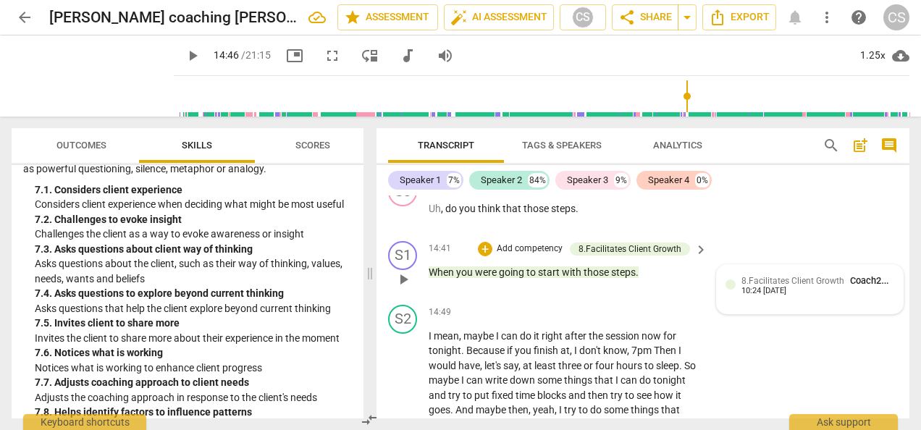
click at [765, 280] on span "8.Facilitates Client Growth" at bounding box center [793, 281] width 103 height 10
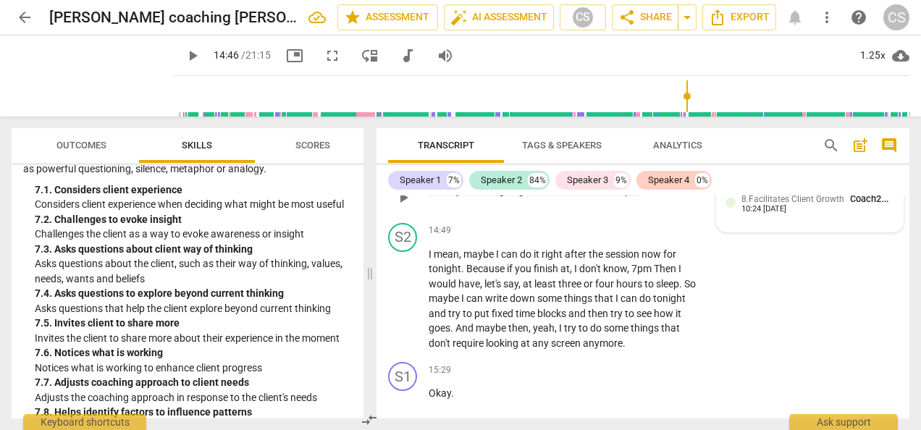
scroll to position [5698, 0]
click at [753, 207] on div "10:24 [DATE]" at bounding box center [764, 208] width 45 height 9
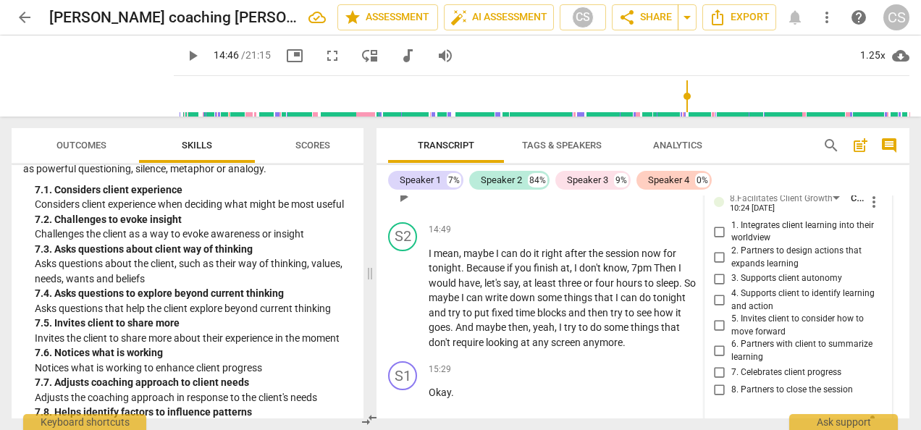
scroll to position [5708, 0]
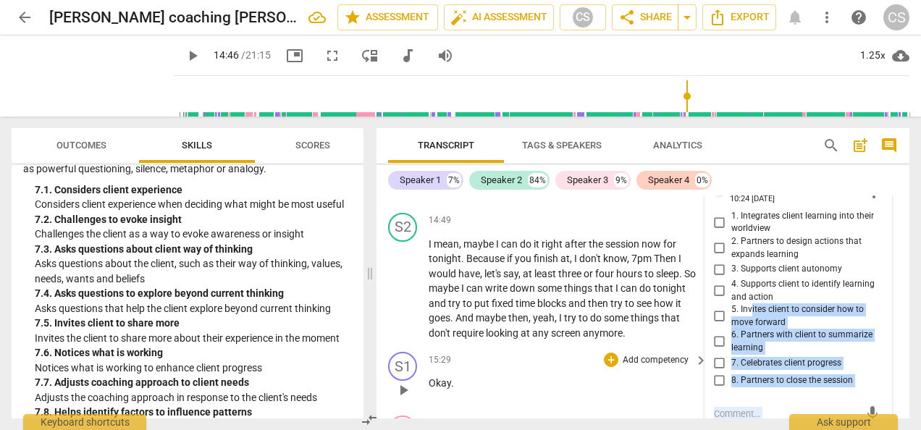
drag, startPoint x: 753, startPoint y: 207, endPoint x: 692, endPoint y: 363, distance: 167.2
click at [692, 363] on div "S1 play_arrow pause 00:00 + Add competency keyboard_arrow_right Foreign . S2 pl…" at bounding box center [643, 307] width 533 height 223
drag, startPoint x: 692, startPoint y: 363, endPoint x: 643, endPoint y: 364, distance: 48.5
click at [643, 364] on div "+ Add competency" at bounding box center [647, 360] width 86 height 14
click at [715, 317] on input "5. Invites client to consider how to move forward" at bounding box center [719, 316] width 23 height 17
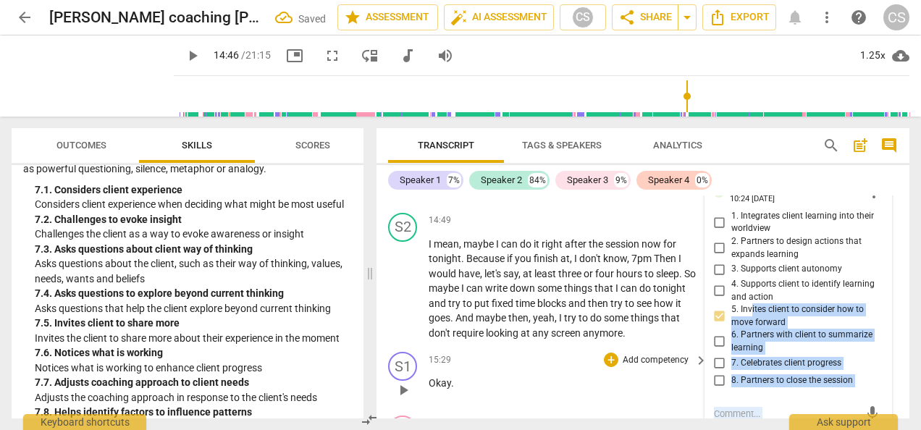
click at [530, 364] on div "15:29 + Add competency keyboard_arrow_right" at bounding box center [569, 360] width 280 height 16
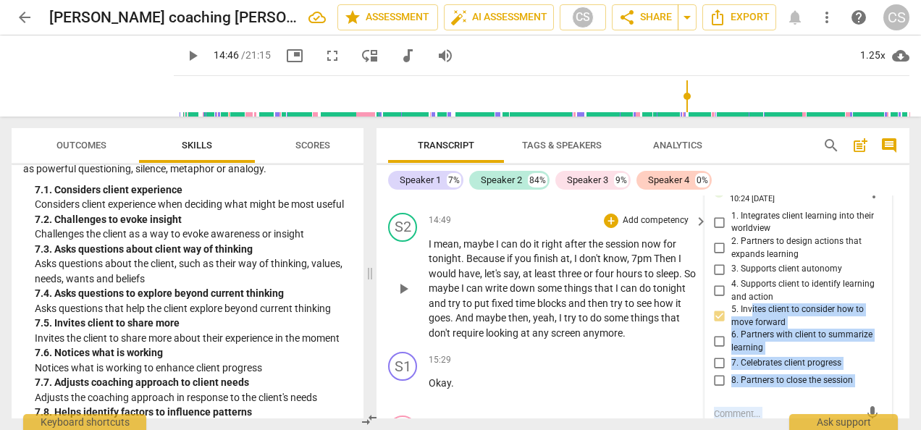
click at [479, 259] on span "Because" at bounding box center [486, 259] width 41 height 12
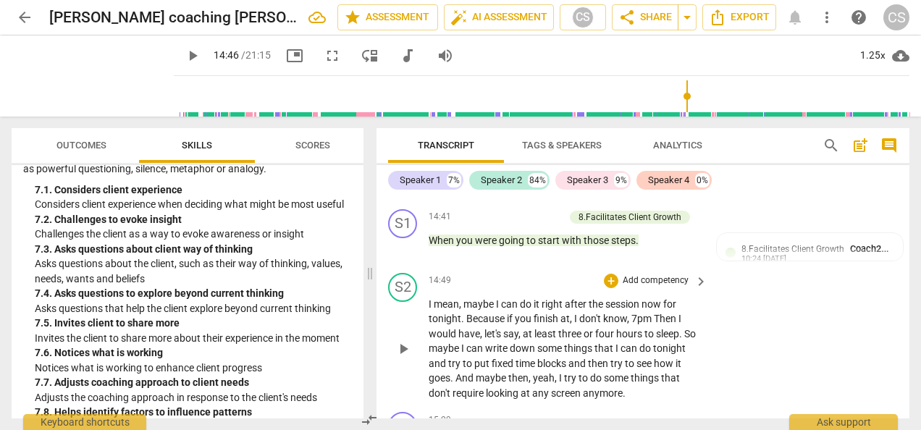
scroll to position [5646, 0]
click at [399, 329] on div "play_arrow pause" at bounding box center [410, 350] width 37 height 95
click at [408, 348] on span "play_arrow" at bounding box center [403, 350] width 17 height 17
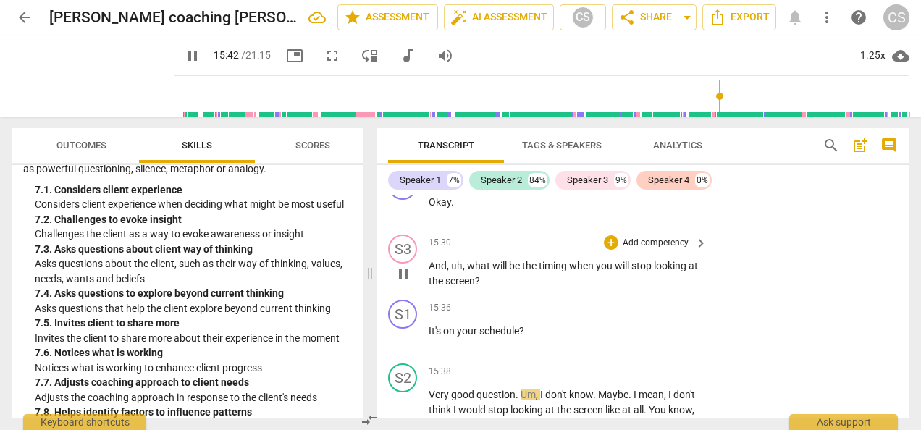
click at [607, 249] on div "+ Add competency keyboard_arrow_right" at bounding box center [655, 243] width 108 height 16
click at [608, 243] on div "+" at bounding box center [611, 242] width 14 height 14
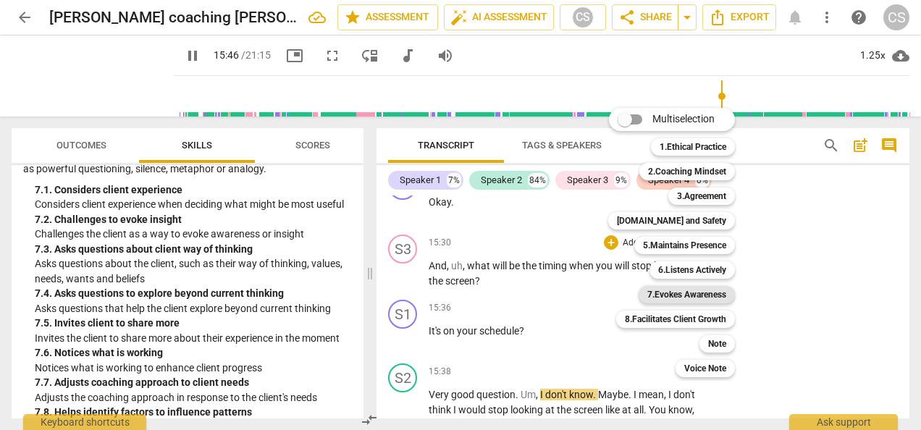
click at [707, 301] on b "7.Evokes Awareness" at bounding box center [686, 294] width 79 height 17
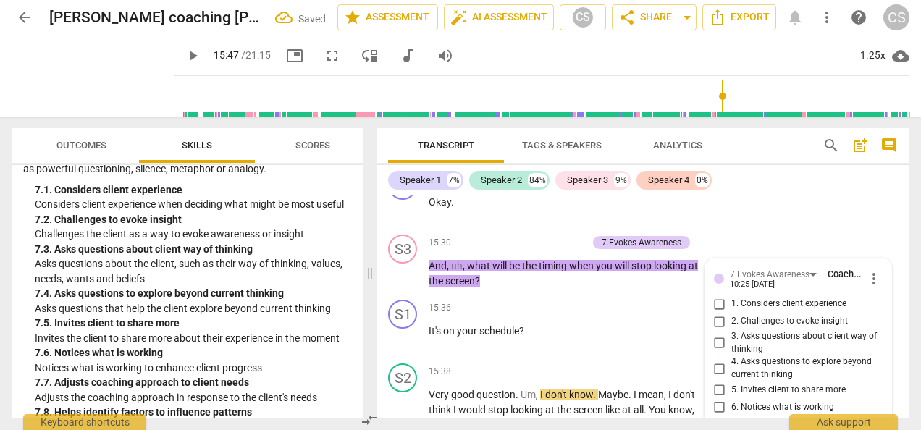
scroll to position [6133, 0]
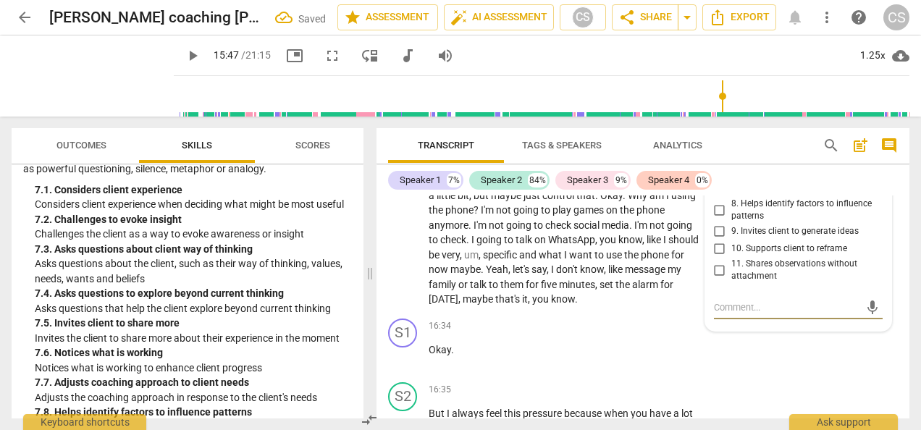
click at [822, 255] on label "10. Supports client to reframe" at bounding box center [792, 248] width 169 height 17
click at [732, 255] on input "10. Supports client to reframe" at bounding box center [719, 248] width 23 height 17
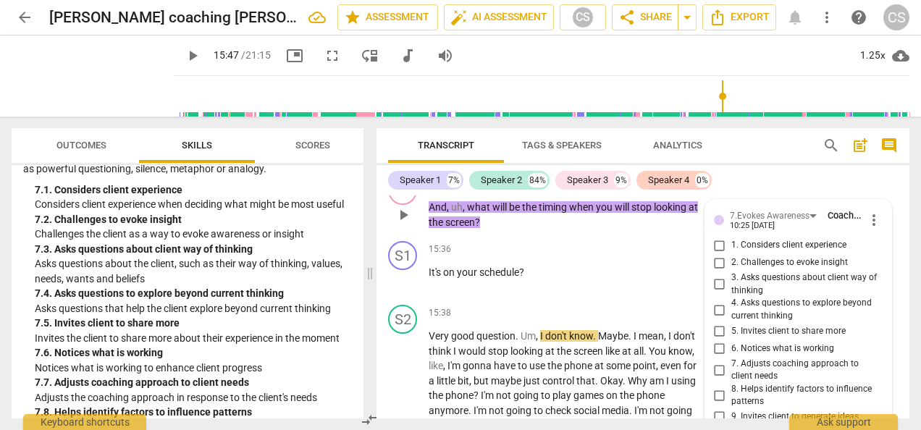
scroll to position [5947, 0]
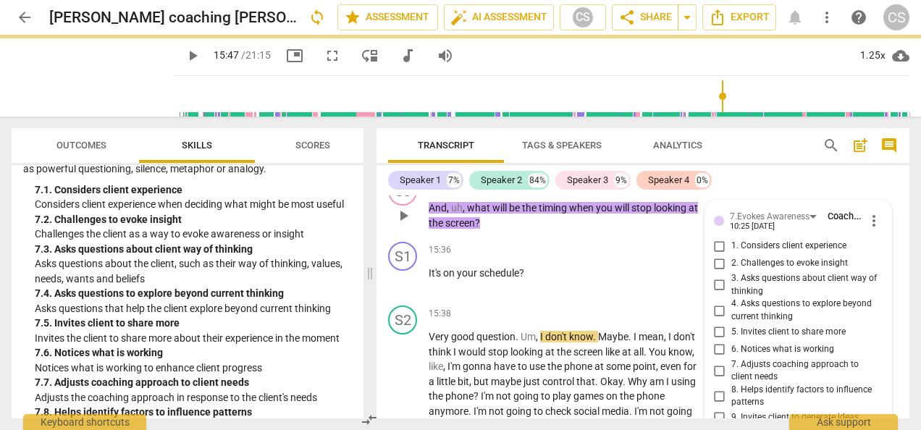
click at [869, 222] on span "more_vert" at bounding box center [873, 220] width 17 height 17
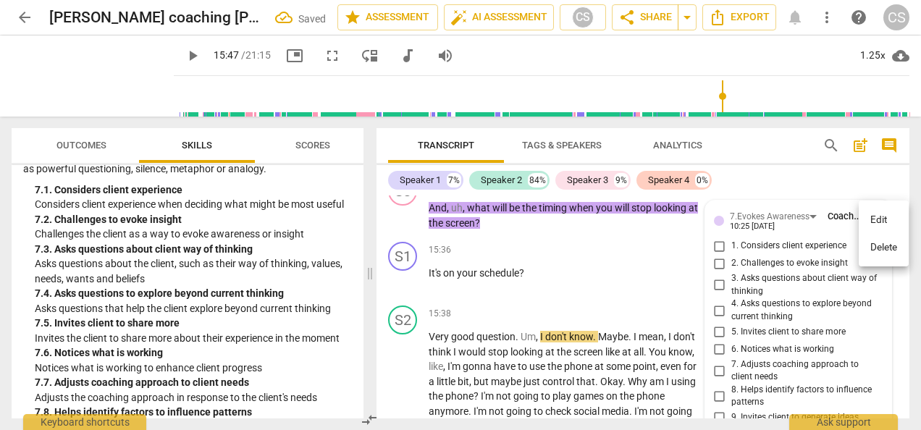
click at [886, 248] on li "Delete" at bounding box center [884, 248] width 50 height 28
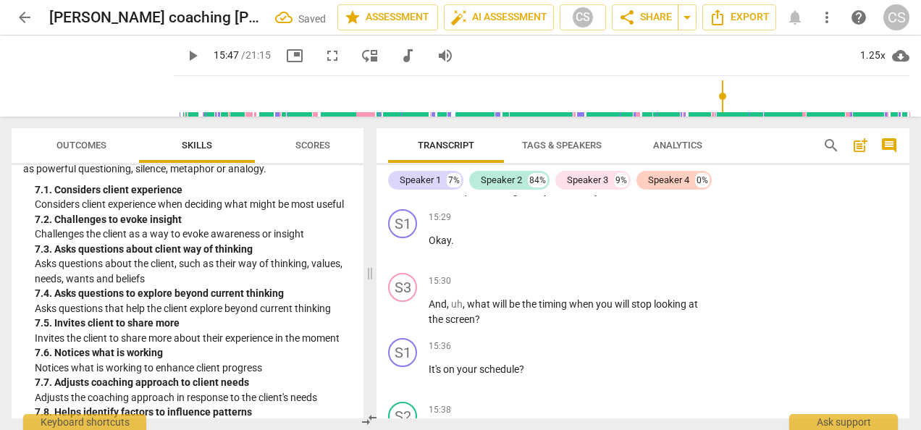
scroll to position [5849, 0]
click at [668, 282] on p "Add competency" at bounding box center [655, 283] width 69 height 13
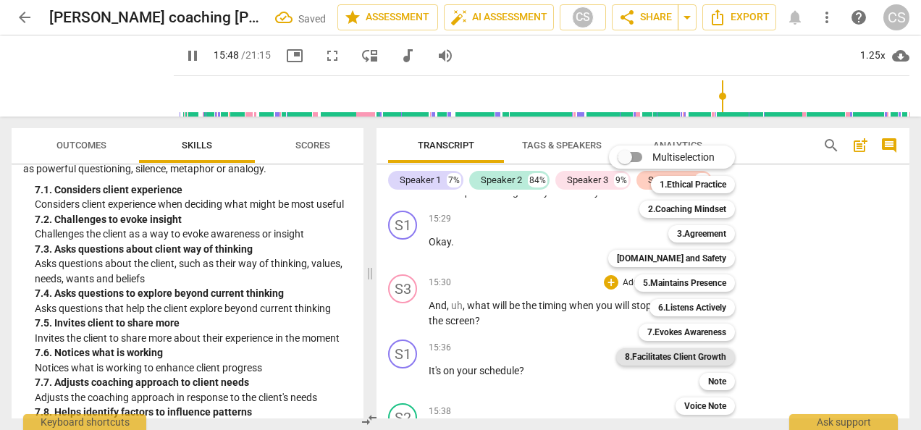
click at [665, 362] on b "8.Facilitates Client Growth" at bounding box center [675, 356] width 101 height 17
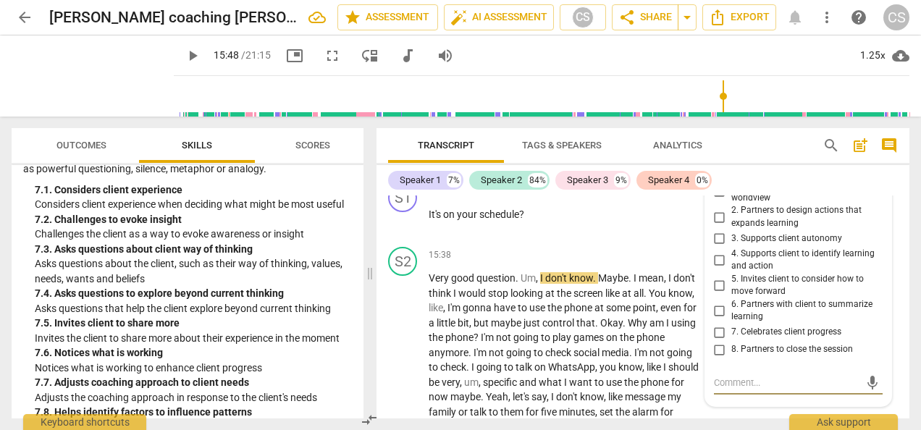
scroll to position [6004, 0]
click at [718, 217] on input "2. Partners to design actions that expands learning" at bounding box center [719, 218] width 23 height 17
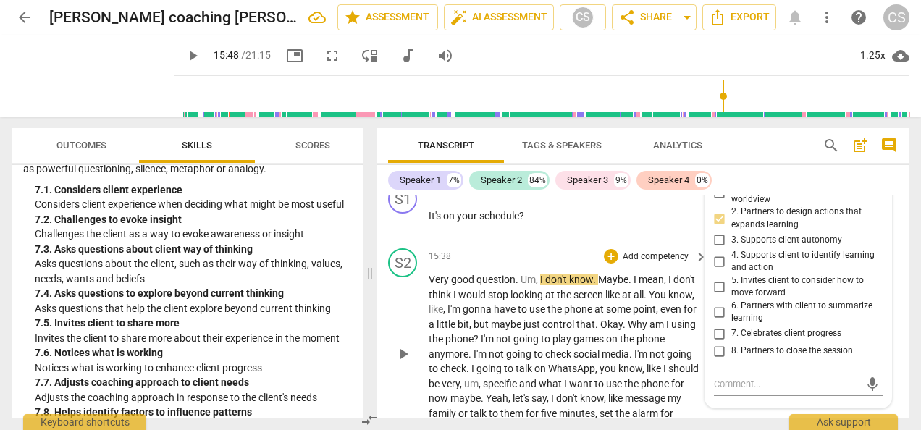
click at [402, 319] on div "play_arrow pause" at bounding box center [410, 354] width 37 height 154
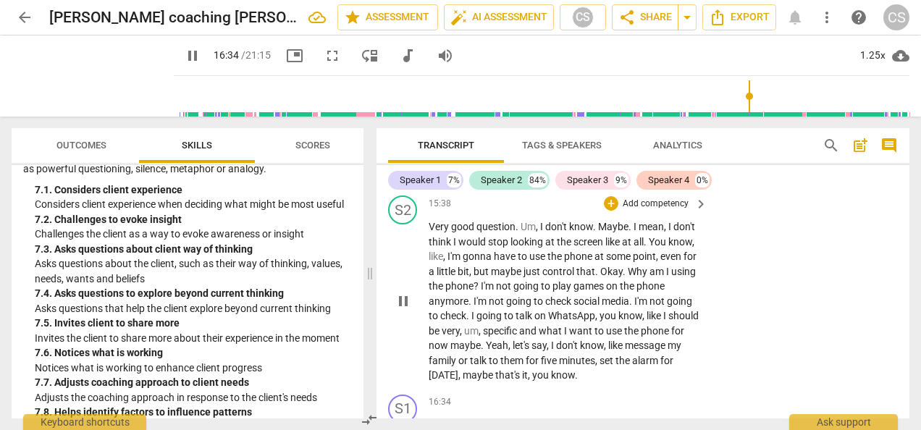
scroll to position [6281, 0]
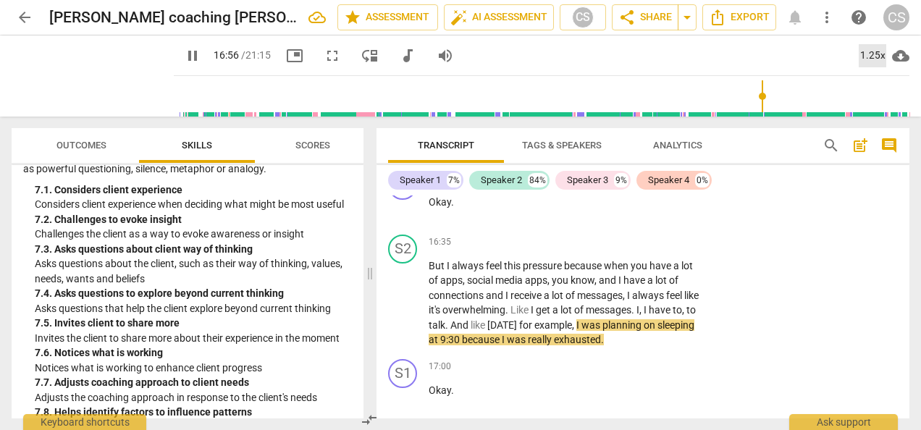
click at [880, 47] on div "1.25x" at bounding box center [873, 55] width 28 height 23
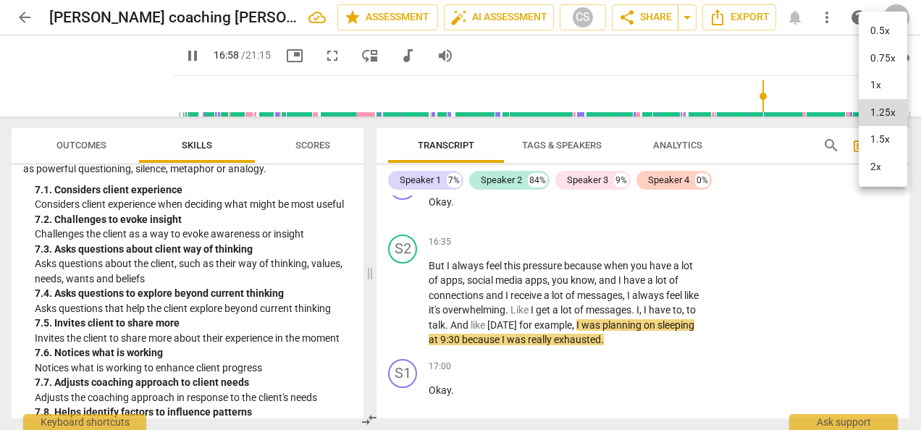
click at [886, 136] on li "1.5x" at bounding box center [883, 140] width 49 height 28
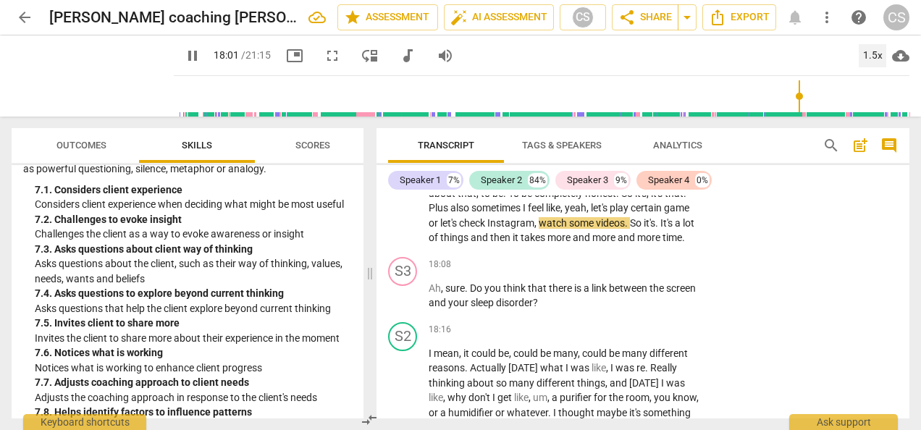
scroll to position [6720, 0]
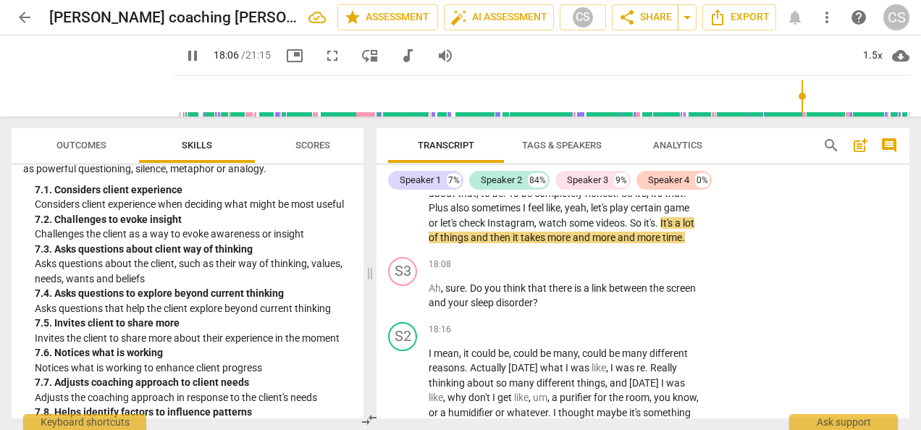
click at [184, 51] on span "pause" at bounding box center [192, 55] width 17 height 17
click at [820, 167] on div "Speaker 1 7% Speaker 2 84% Speaker 3 9% Speaker 4 0% S1 play_arrow pause 00:00 …" at bounding box center [643, 291] width 533 height 253
click at [184, 61] on span "play_arrow" at bounding box center [192, 55] width 17 height 17
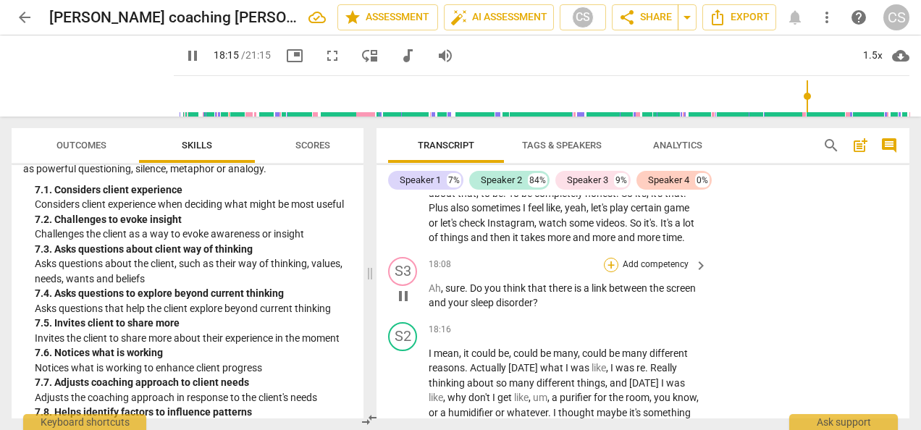
click at [607, 272] on div "+" at bounding box center [611, 265] width 14 height 14
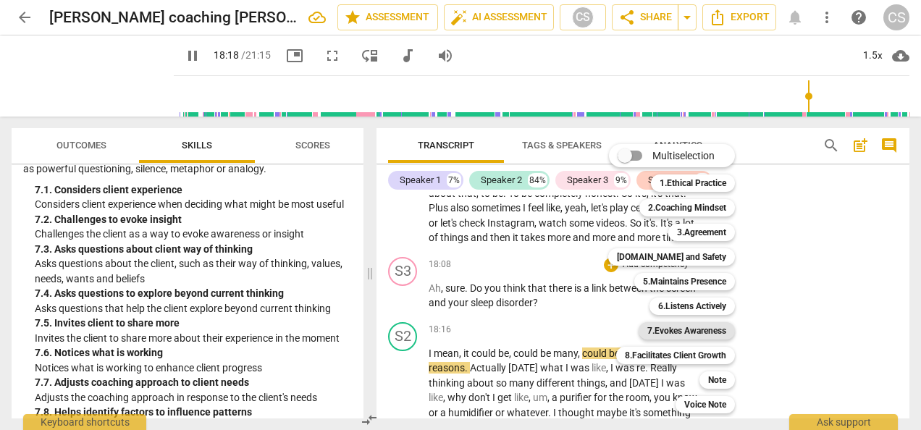
click at [702, 333] on b "7.Evokes Awareness" at bounding box center [686, 330] width 79 height 17
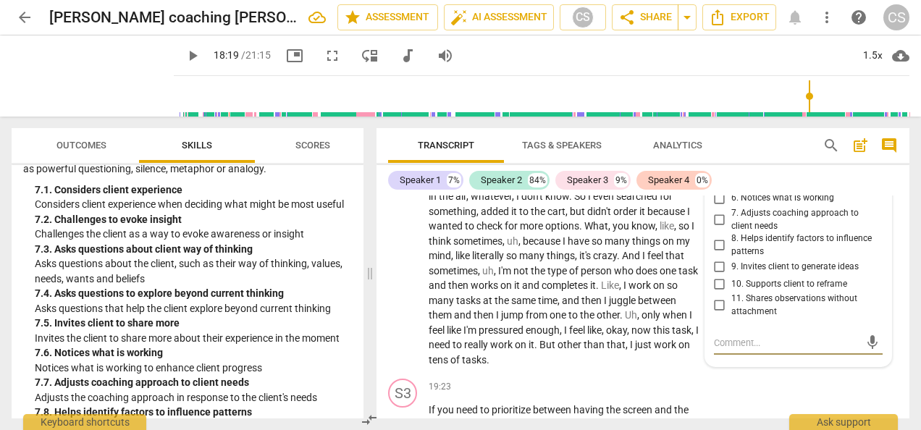
scroll to position [6948, 0]
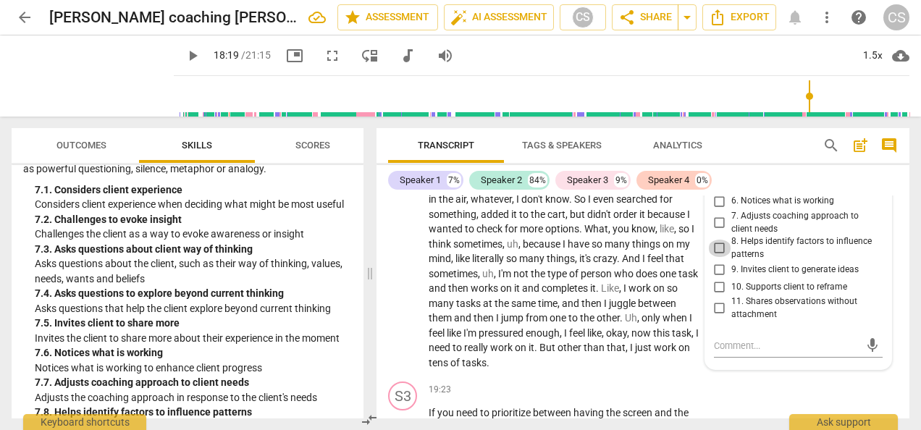
click at [717, 257] on input "8. Helps identify factors to influence patterns" at bounding box center [719, 248] width 23 height 17
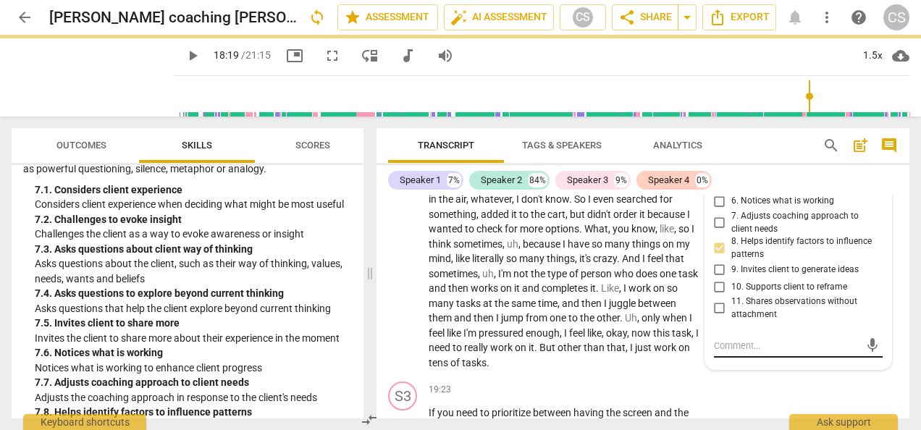
click at [753, 353] on textarea at bounding box center [787, 346] width 146 height 14
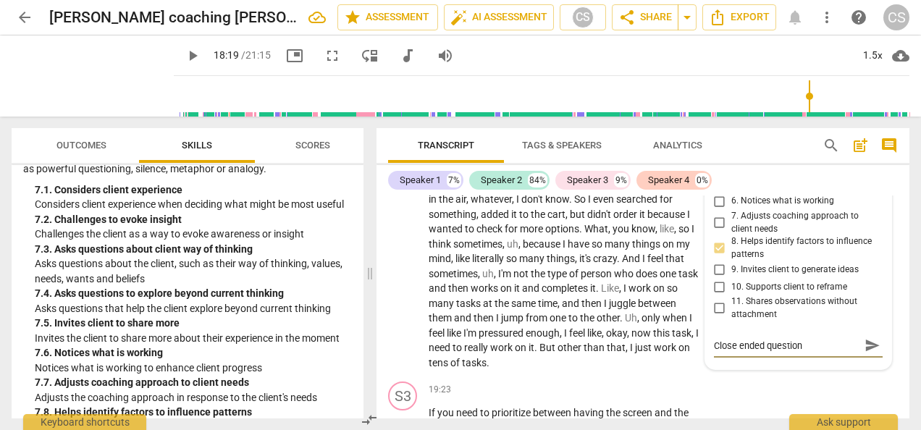
click at [862, 354] on span "send" at bounding box center [872, 345] width 21 height 17
click at [184, 54] on span "play_arrow" at bounding box center [192, 55] width 17 height 17
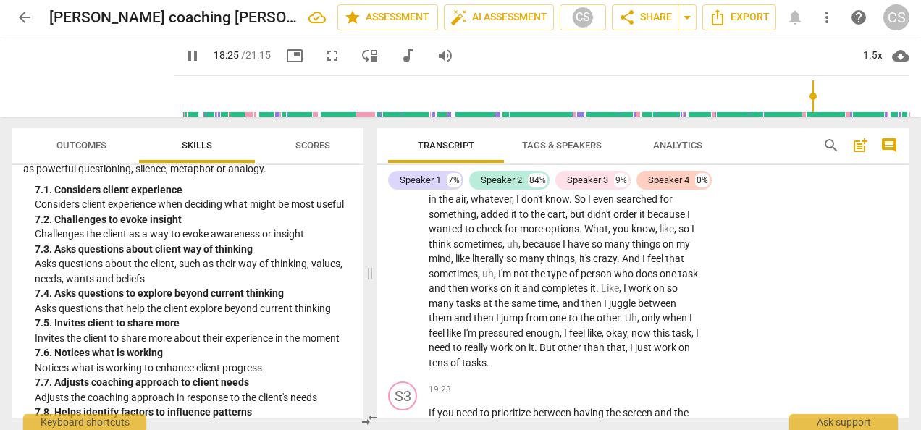
click at [180, 43] on button "pause" at bounding box center [193, 56] width 26 height 26
click at [753, 360] on div "S2 play_arrow pause 18:16 + Add competency keyboard_arrow_right I mean , it cou…" at bounding box center [643, 232] width 533 height 288
click at [180, 54] on span "play_arrow" at bounding box center [193, 55] width 26 height 17
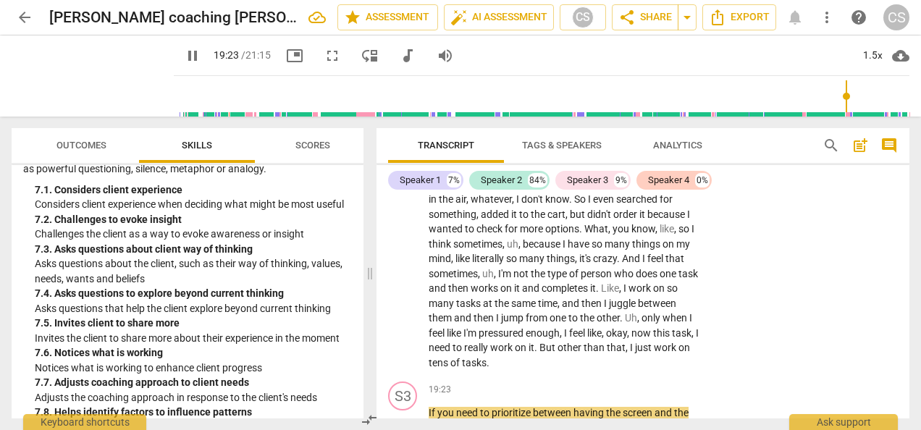
scroll to position [7173, 0]
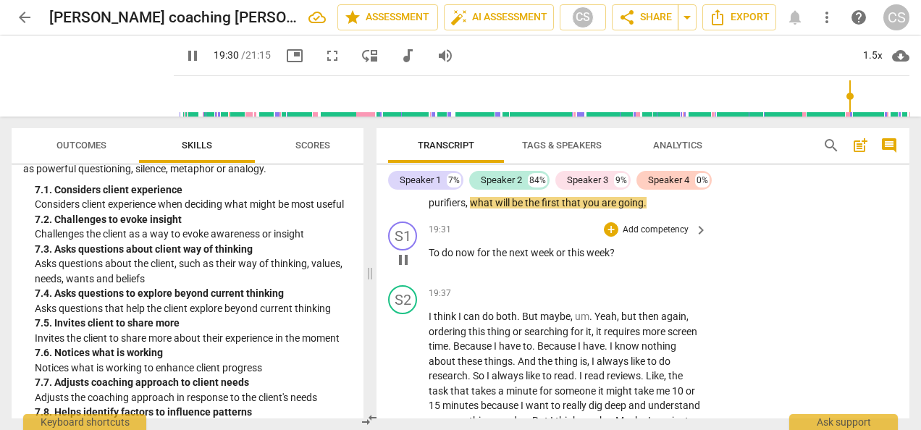
click at [803, 268] on div "S1 play_arrow pause 19:31 + Add competency keyboard_arrow_right To do now for t…" at bounding box center [643, 248] width 533 height 64
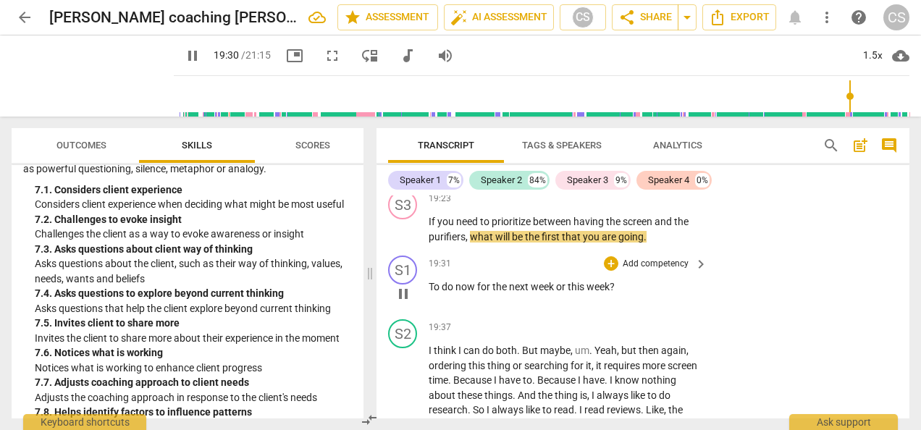
scroll to position [7138, 0]
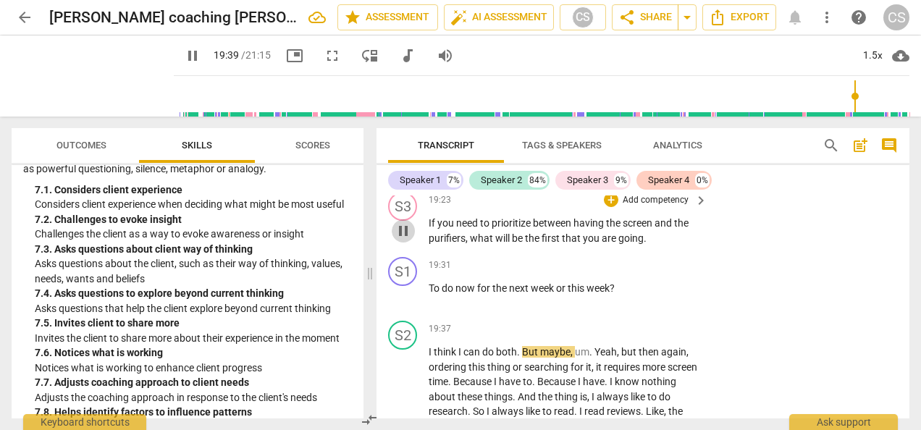
click at [402, 240] on span "pause" at bounding box center [403, 230] width 17 height 17
click at [428, 304] on div "play_arrow pause" at bounding box center [410, 295] width 37 height 19
click at [430, 294] on span "To" at bounding box center [435, 288] width 13 height 12
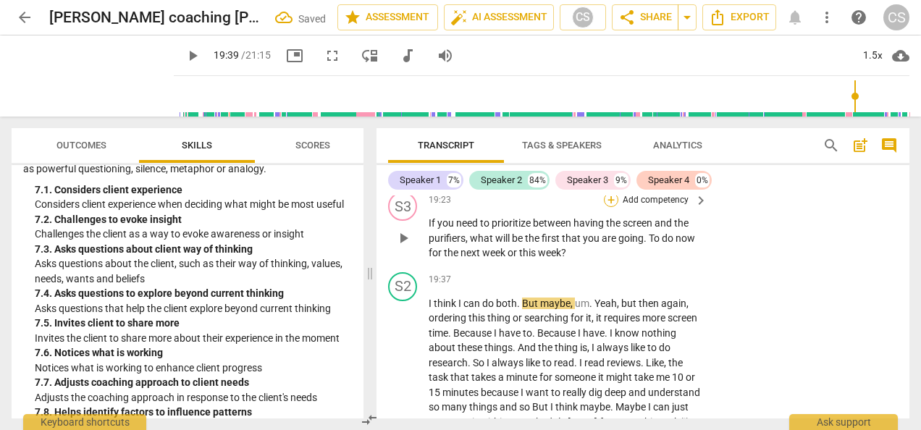
click at [613, 207] on div "+" at bounding box center [611, 200] width 14 height 14
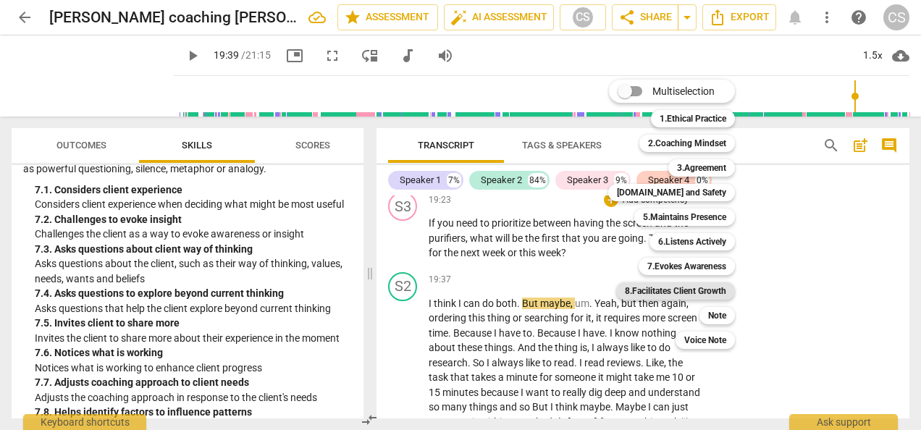
click at [713, 288] on b "8.Facilitates Client Growth" at bounding box center [675, 290] width 101 height 17
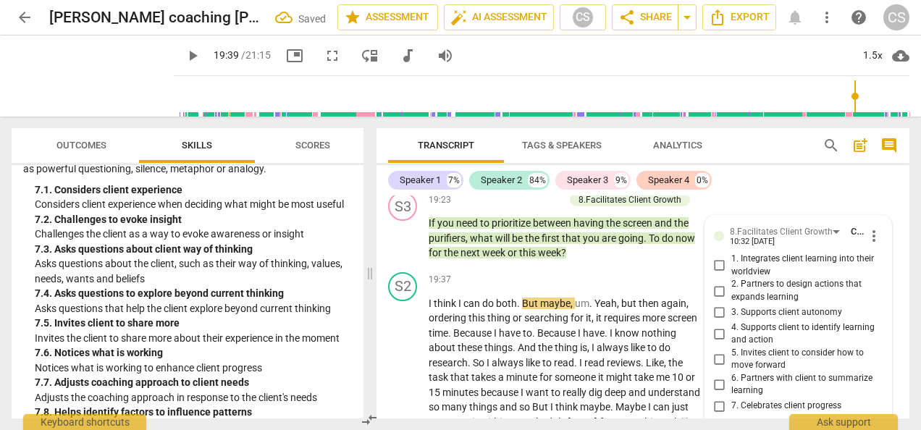
scroll to position [7302, 0]
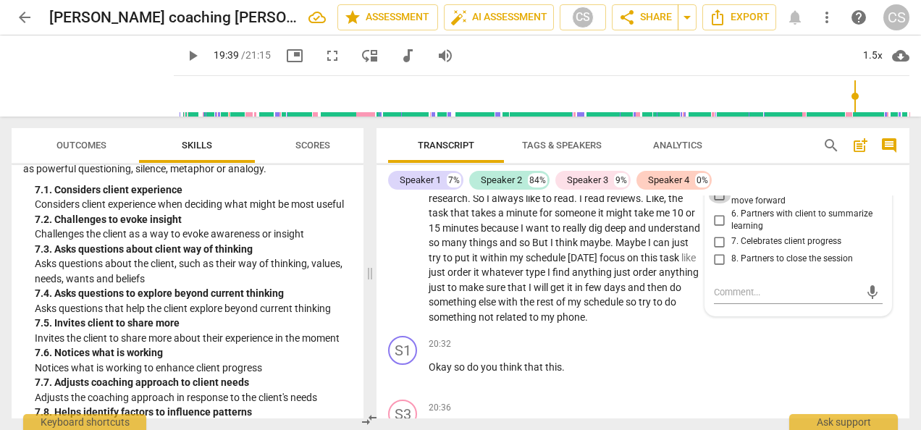
click at [717, 204] on input "5. Invites client to consider how to move forward" at bounding box center [719, 194] width 23 height 17
click at [406, 233] on button "play_arrow" at bounding box center [403, 228] width 23 height 23
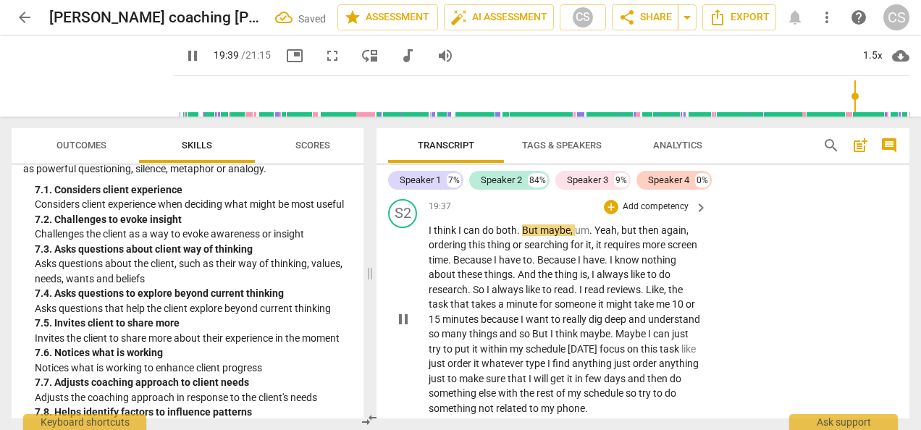
scroll to position [7210, 0]
click at [406, 329] on span "pause" at bounding box center [403, 319] width 17 height 17
click at [401, 329] on span "play_arrow" at bounding box center [403, 319] width 17 height 17
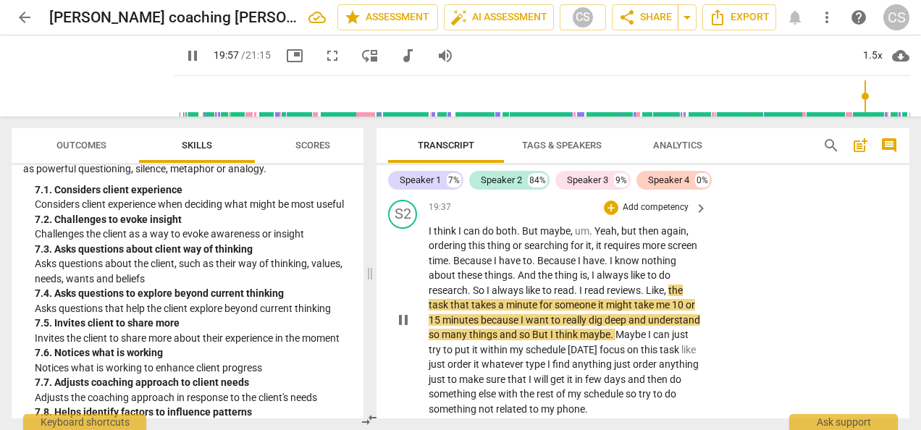
click at [403, 329] on span "pause" at bounding box center [403, 319] width 17 height 17
click at [403, 329] on span "play_arrow" at bounding box center [403, 319] width 17 height 17
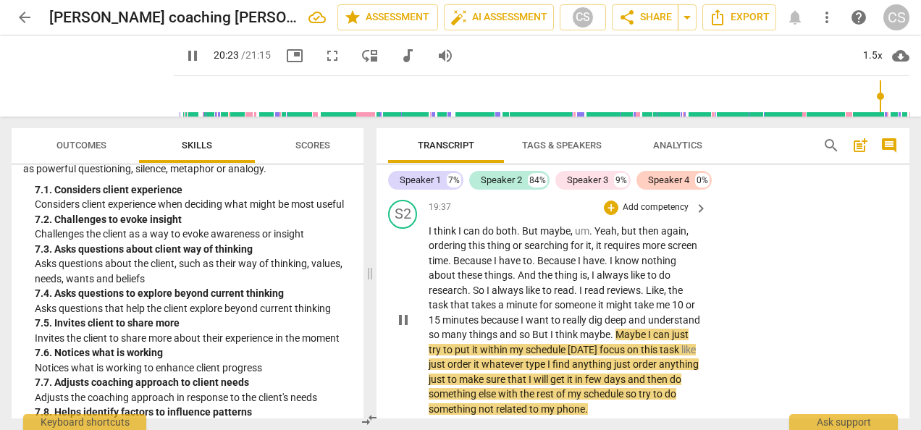
click at [801, 308] on div "S2 play_arrow pause 19:37 + Add competency keyboard_arrow_right I think I can d…" at bounding box center [643, 308] width 533 height 229
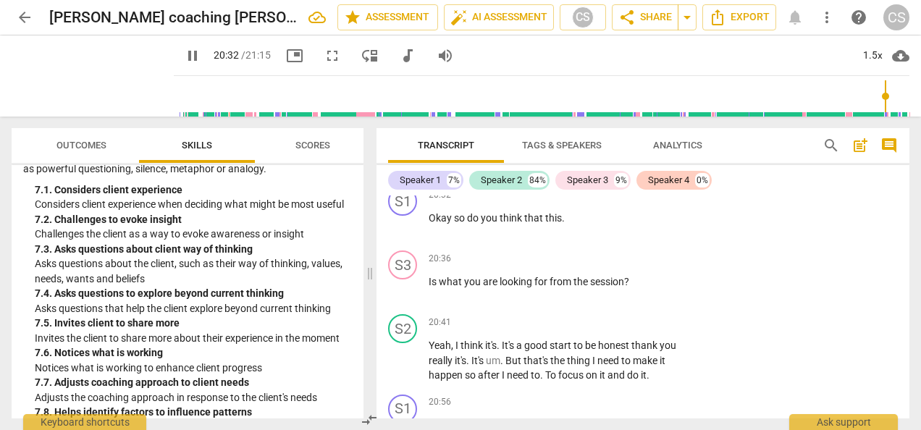
scroll to position [7455, 0]
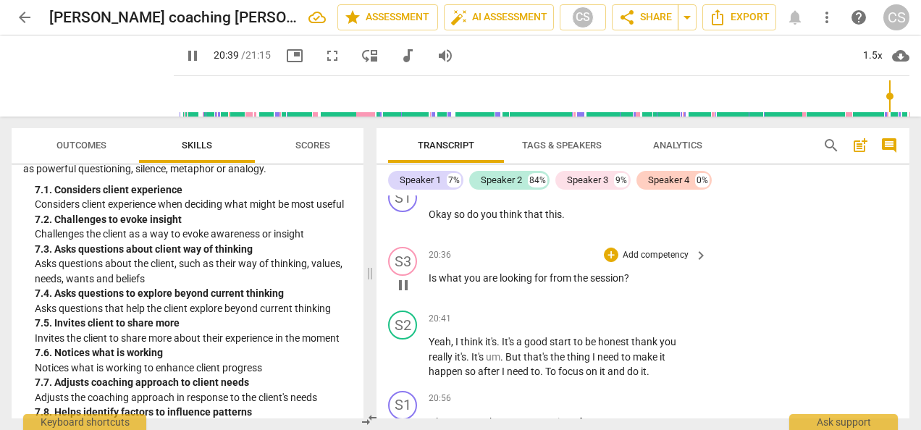
click at [426, 294] on div "play_arrow pause" at bounding box center [410, 285] width 37 height 19
click at [398, 294] on span "pause" at bounding box center [403, 285] width 17 height 17
click at [424, 295] on div "play_arrow pause" at bounding box center [410, 285] width 37 height 19
click at [429, 284] on span "Is" at bounding box center [434, 278] width 10 height 12
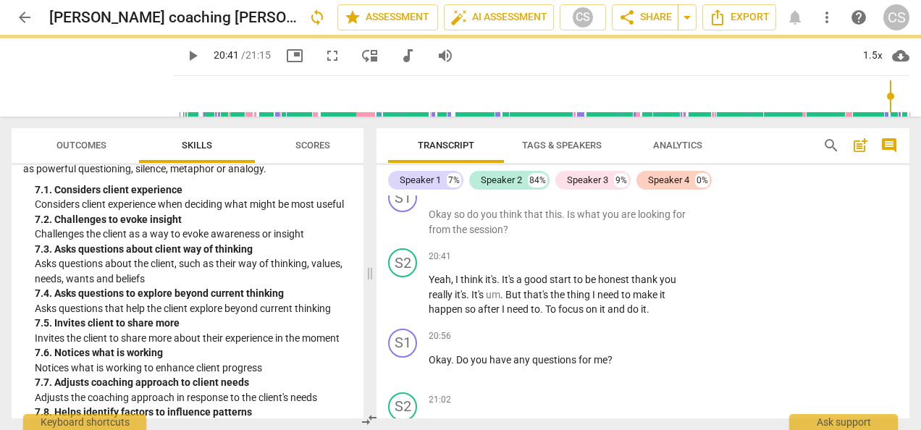
scroll to position [7393, 0]
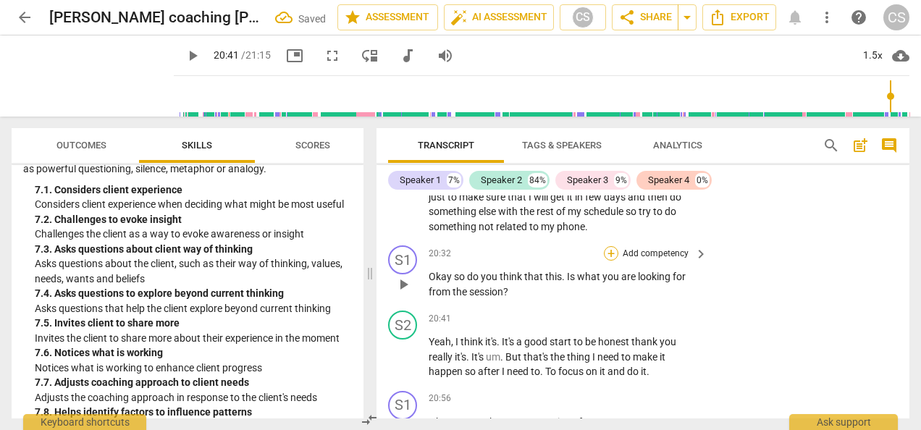
click at [612, 261] on div "+" at bounding box center [611, 253] width 14 height 14
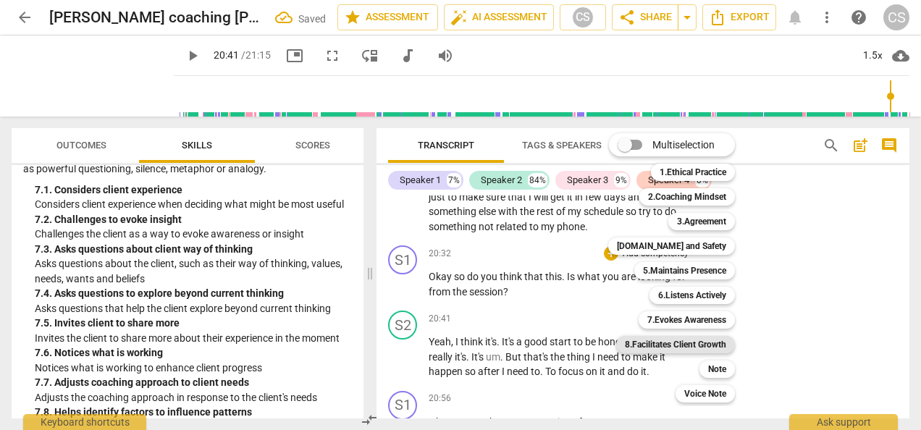
click at [688, 343] on b "8.Facilitates Client Growth" at bounding box center [675, 344] width 101 height 17
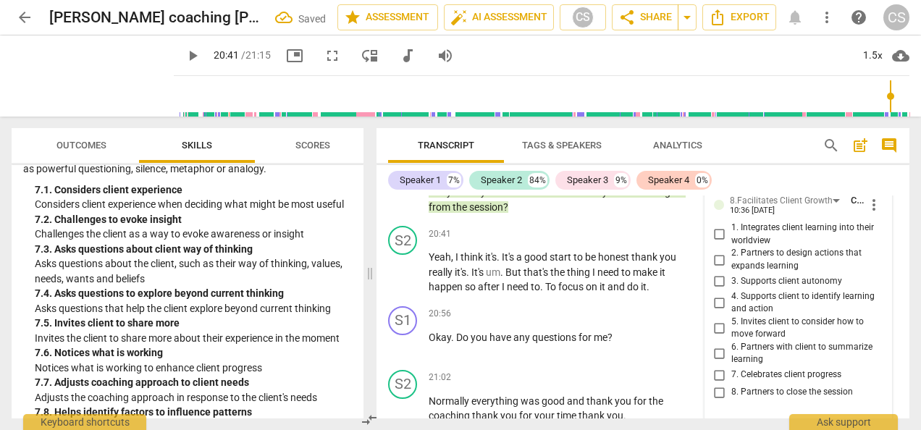
scroll to position [7477, 0]
click at [720, 362] on input "6. Partners with client to summarize learning" at bounding box center [719, 353] width 23 height 17
click at [404, 281] on span "play_arrow" at bounding box center [403, 272] width 17 height 17
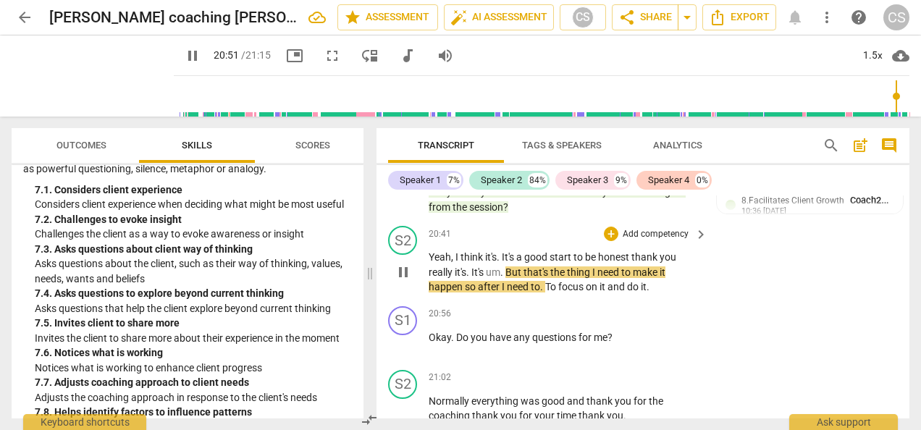
click at [827, 299] on div "S2 play_arrow pause 20:41 + Add competency keyboard_arrow_right Yeah , I think …" at bounding box center [643, 260] width 533 height 80
click at [840, 266] on div "S2 play_arrow pause 20:41 + Add competency keyboard_arrow_right Yeah , I think …" at bounding box center [643, 260] width 533 height 80
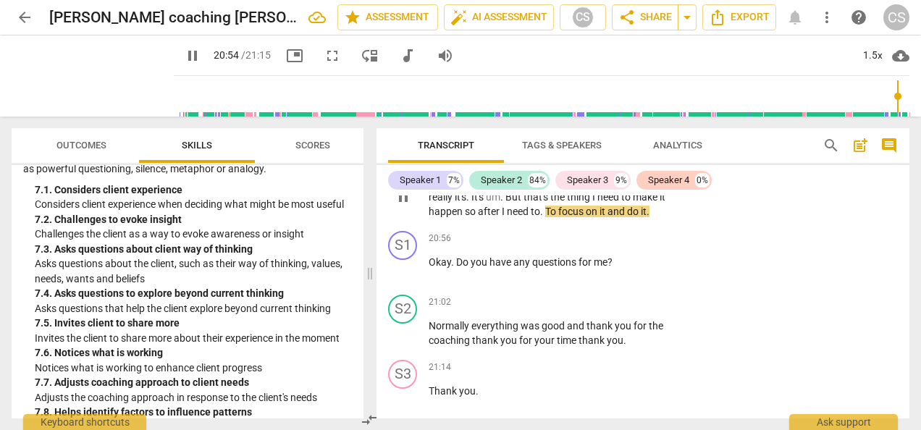
scroll to position [7557, 0]
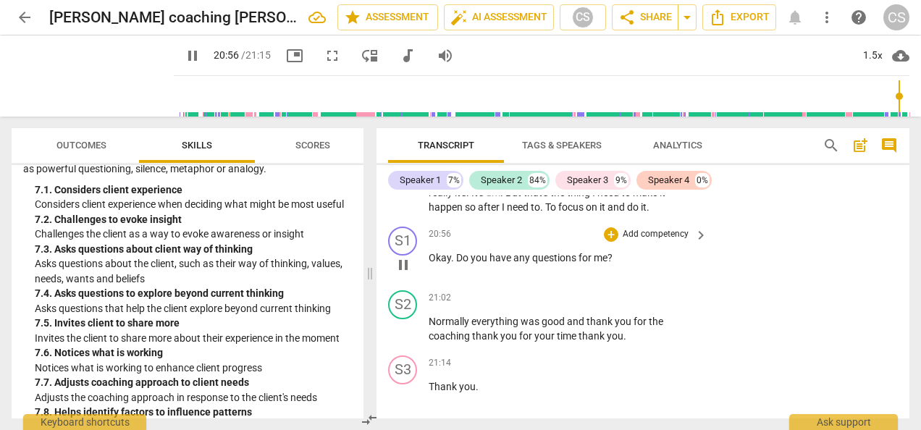
click at [411, 269] on div "S1 play_arrow pause" at bounding box center [408, 253] width 41 height 52
click at [611, 242] on div "+" at bounding box center [611, 234] width 14 height 14
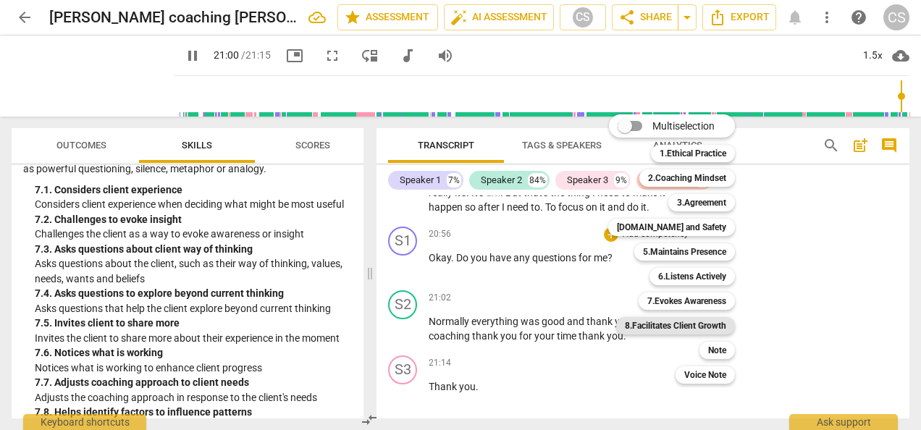
click at [678, 331] on b "8.Facilitates Client Growth" at bounding box center [675, 325] width 101 height 17
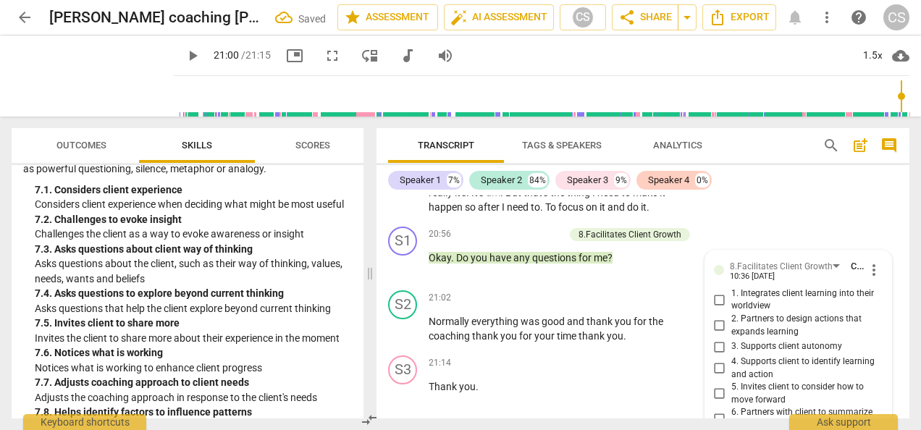
scroll to position [7668, 0]
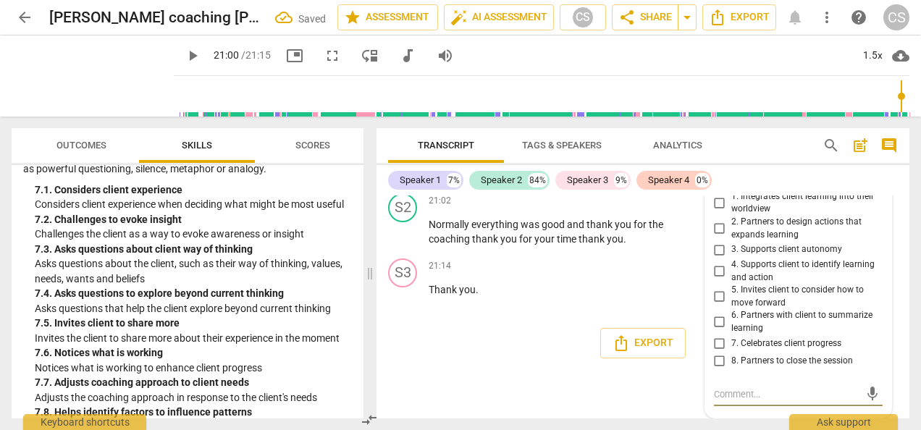
click at [714, 360] on input "8. Partners to close the session" at bounding box center [719, 361] width 23 height 17
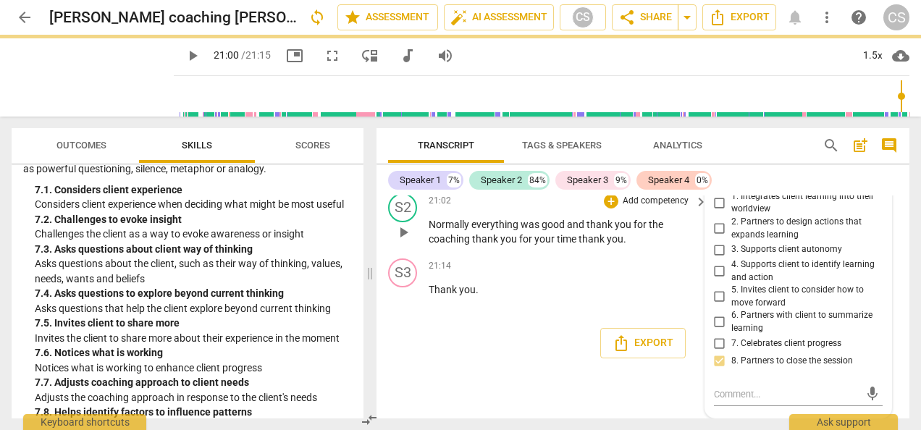
click at [390, 240] on div "S2 play_arrow pause" at bounding box center [408, 220] width 41 height 54
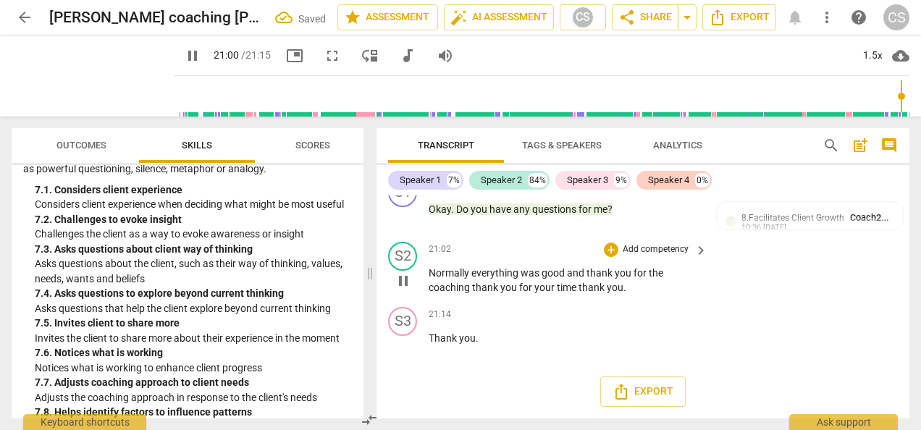
scroll to position [7619, 0]
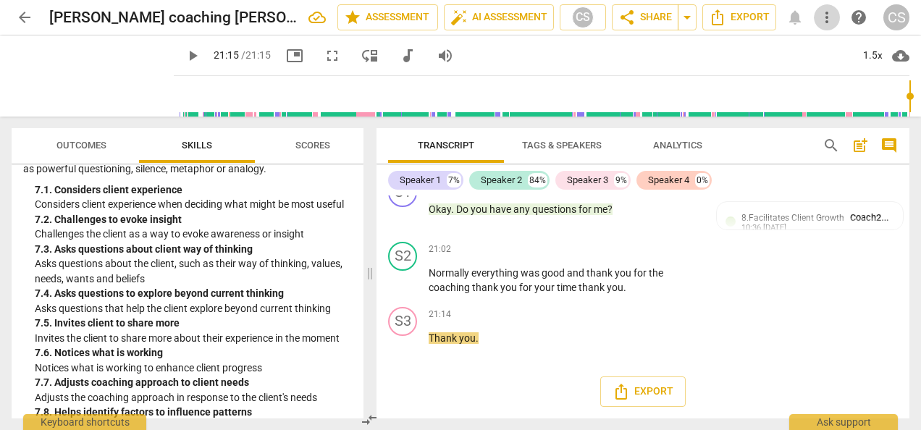
click at [826, 20] on span "more_vert" at bounding box center [826, 17] width 17 height 17
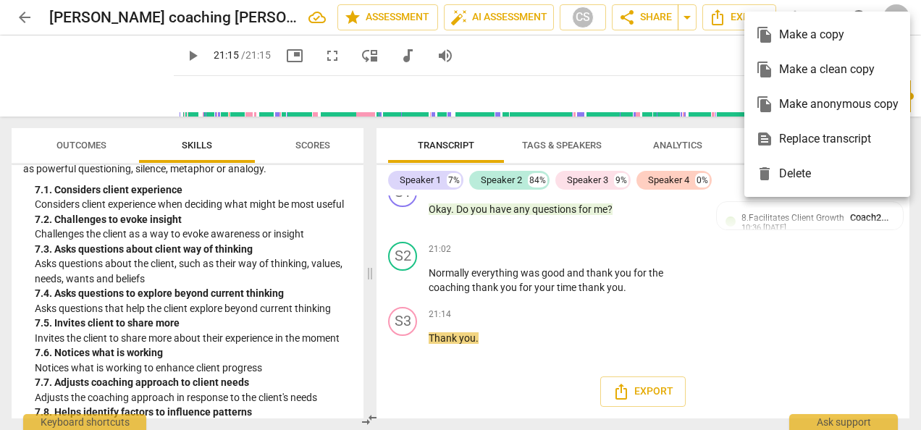
click at [676, 59] on div at bounding box center [460, 215] width 921 height 430
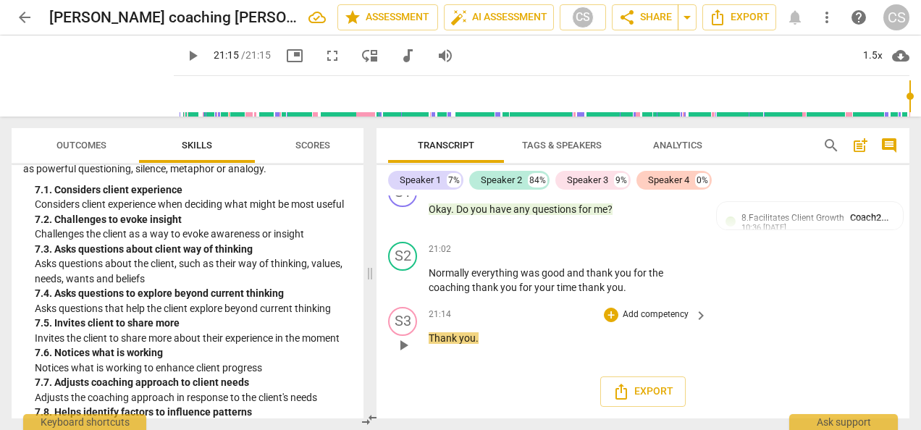
click at [736, 320] on div "S3 play_arrow pause 21:14 + Add competency keyboard_arrow_right Thank you ." at bounding box center [643, 333] width 533 height 64
click at [650, 393] on span "Export" at bounding box center [643, 391] width 61 height 17
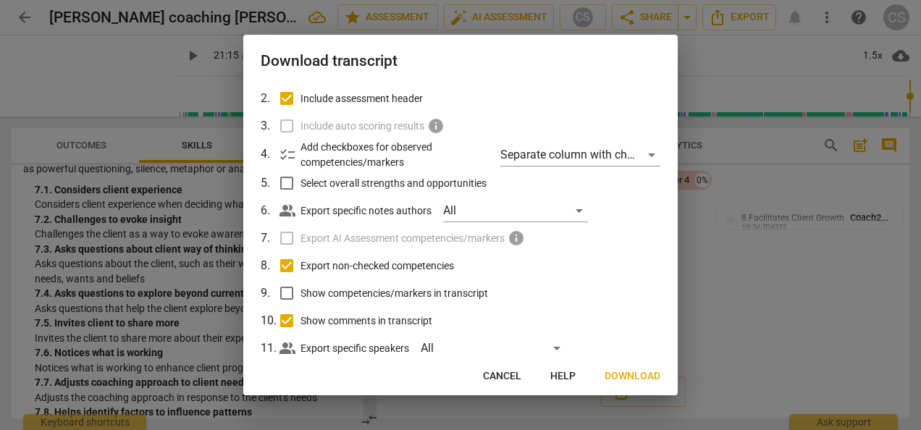
scroll to position [119, 0]
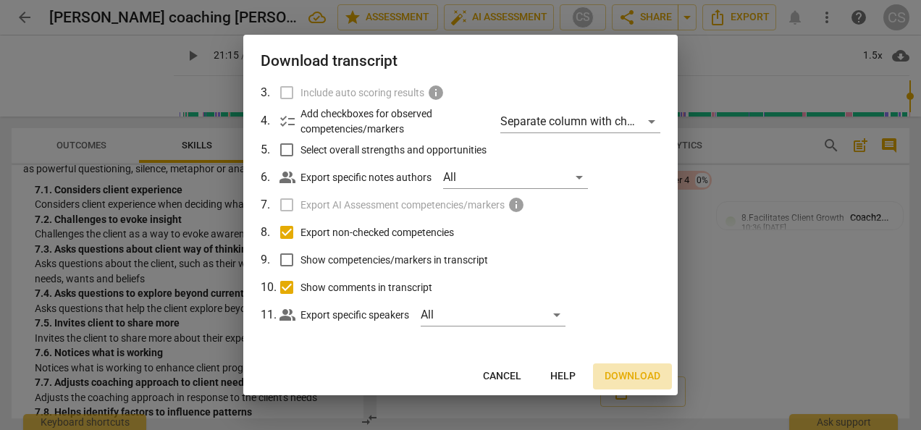
click at [622, 375] on span "Download" at bounding box center [633, 376] width 56 height 14
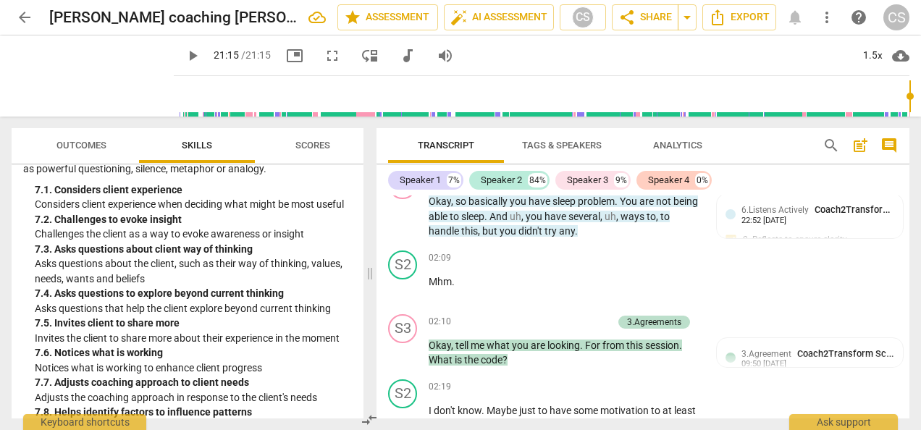
scroll to position [1240, 0]
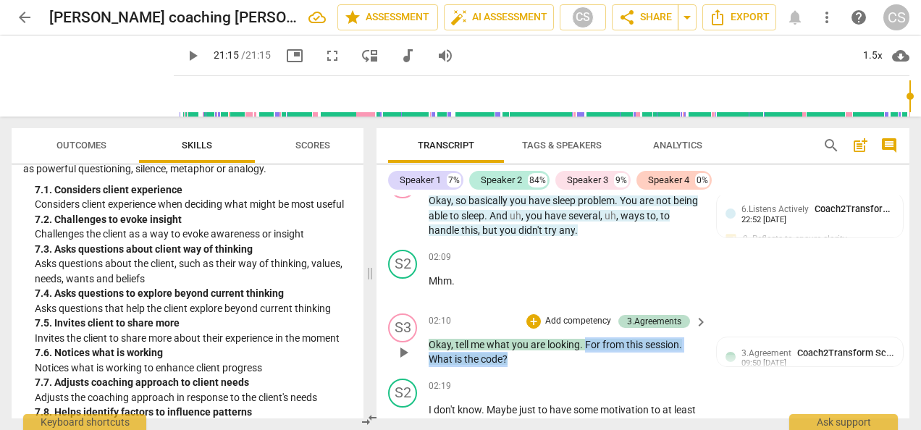
drag, startPoint x: 587, startPoint y: 343, endPoint x: 597, endPoint y: 361, distance: 20.4
click at [597, 361] on p "Okay , tell me what you are looking . For from this session . What is the code ?" at bounding box center [565, 353] width 272 height 30
copy p "For from this session . What is the code ?"
